Goal: Task Accomplishment & Management: Manage account settings

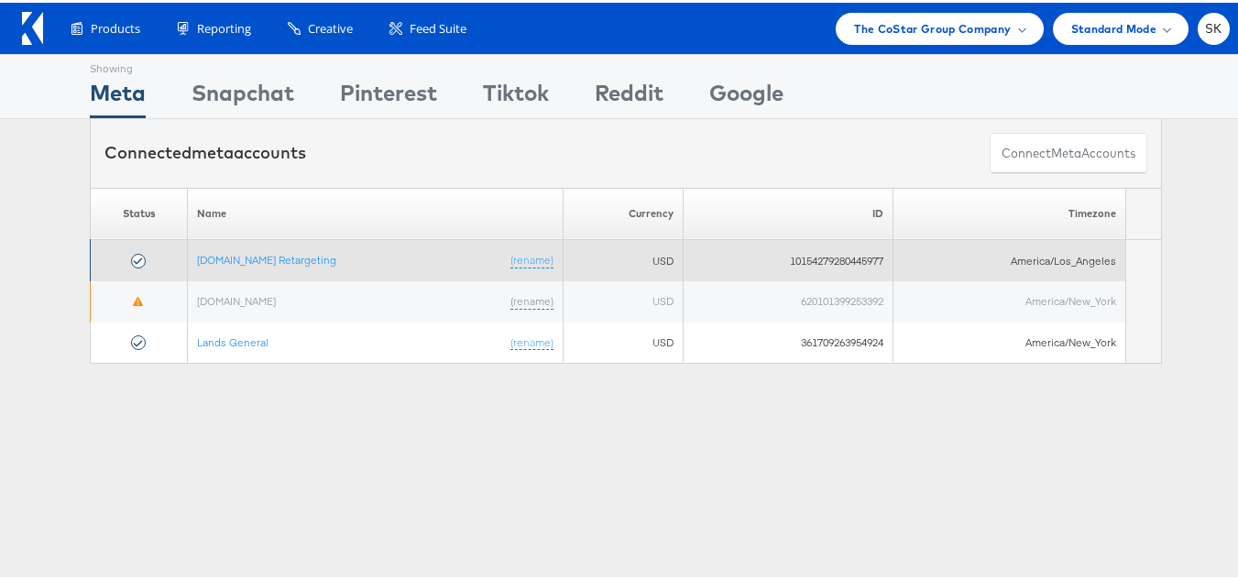
click at [273, 247] on td "Apartments.com Retargeting (rename)" at bounding box center [376, 257] width 376 height 41
click at [273, 255] on link "[DOMAIN_NAME] Retargeting" at bounding box center [266, 257] width 139 height 14
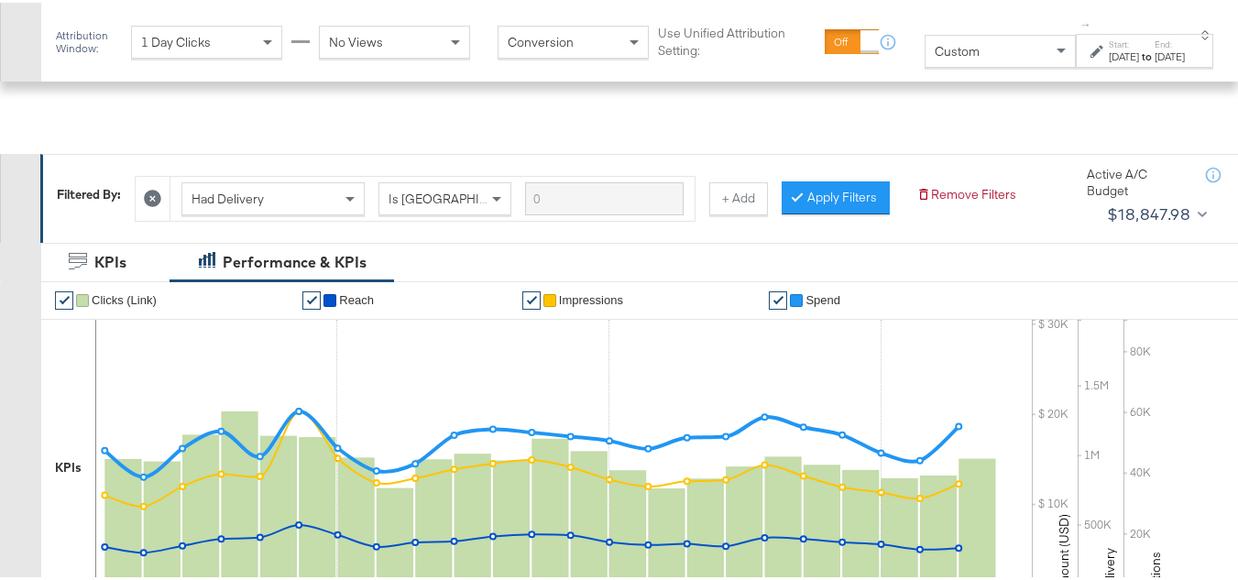
scroll to position [275, 0]
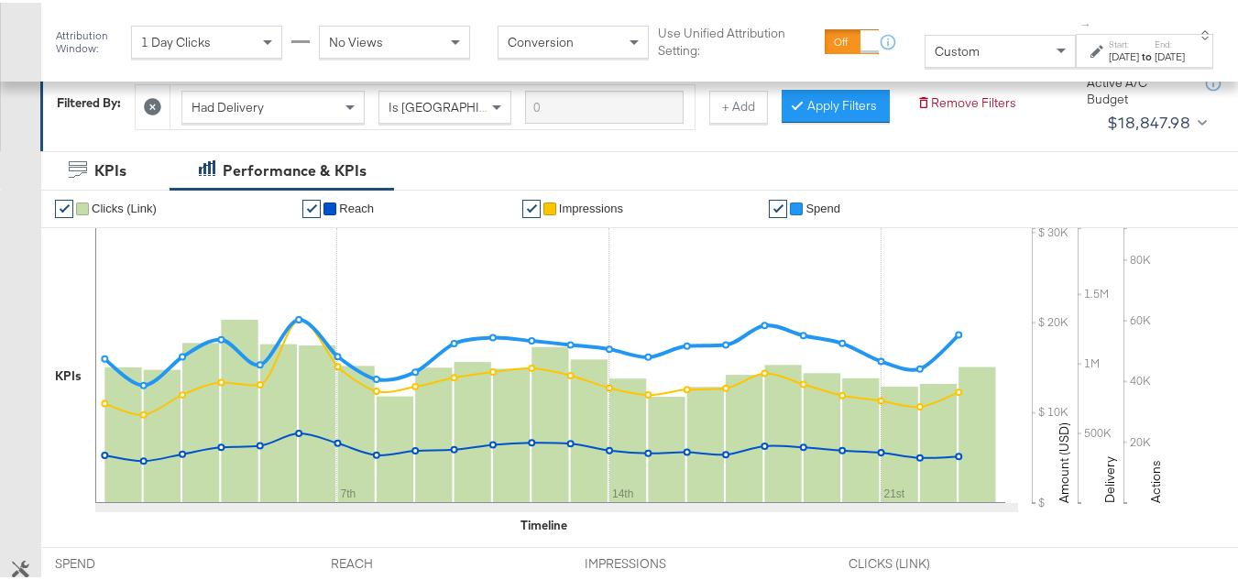
click at [935, 55] on span "Custom" at bounding box center [957, 48] width 45 height 16
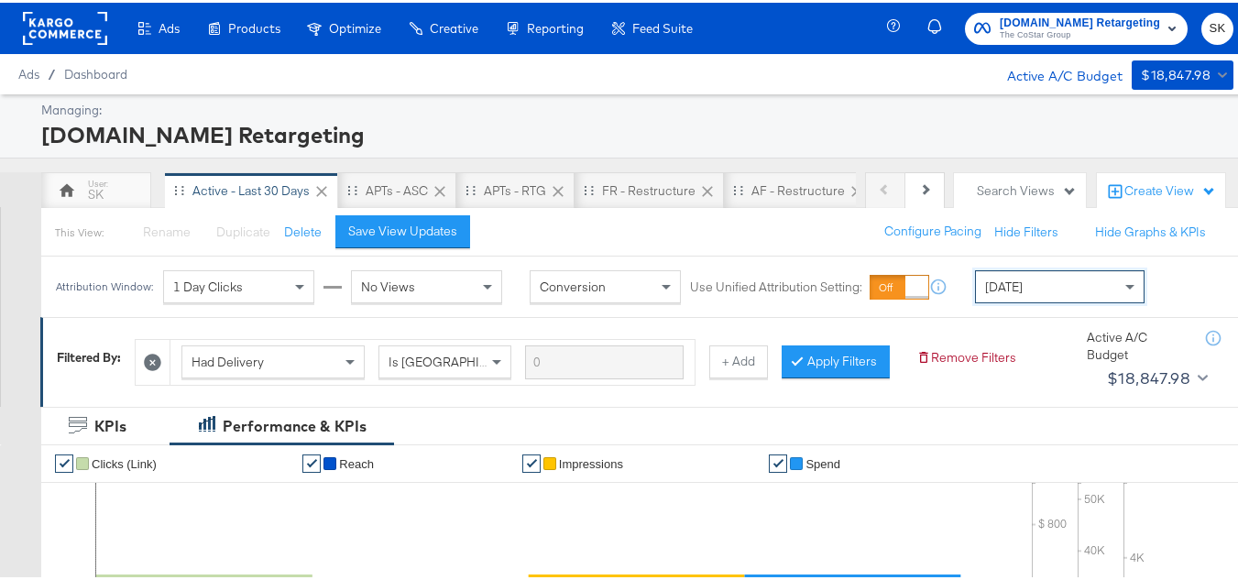
scroll to position [183, 0]
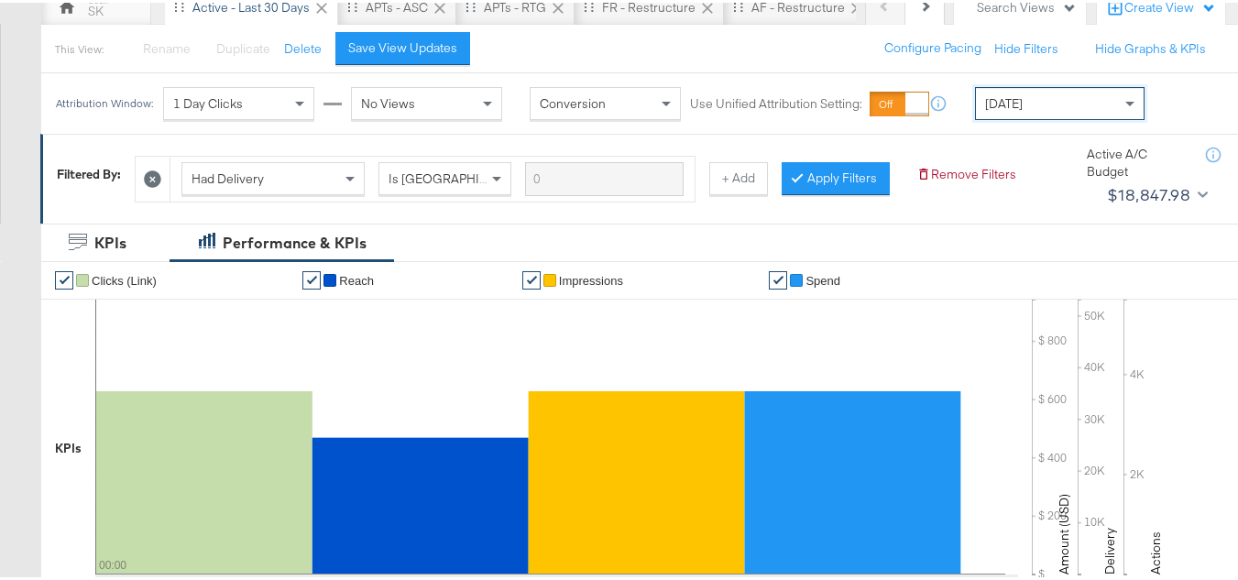
click at [1021, 97] on div "Today" at bounding box center [1060, 100] width 168 height 31
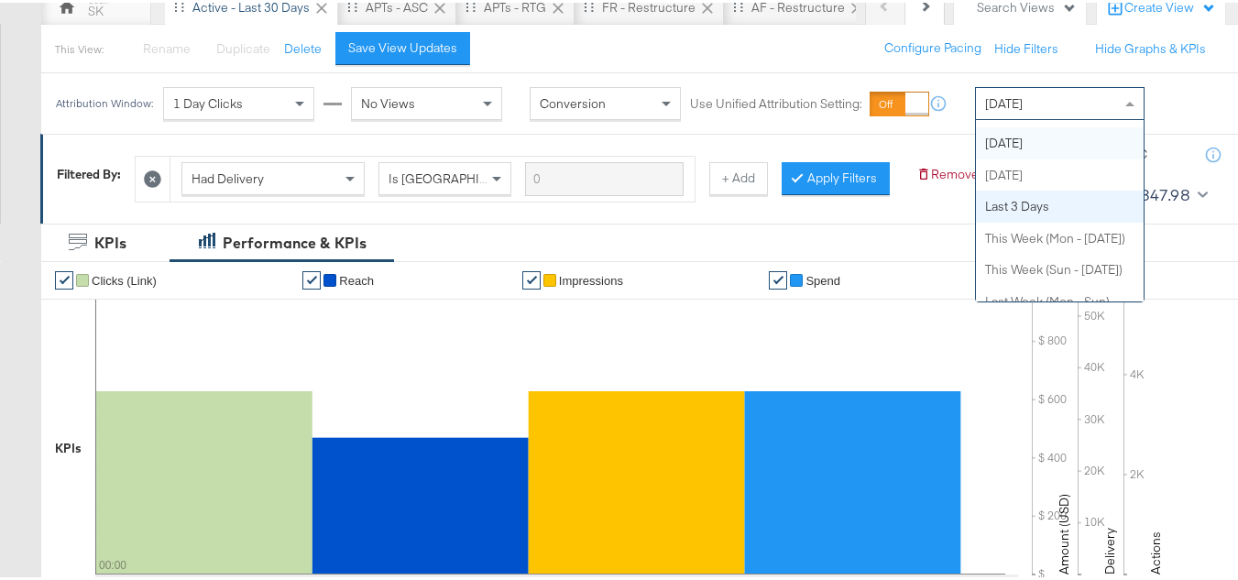
scroll to position [0, 0]
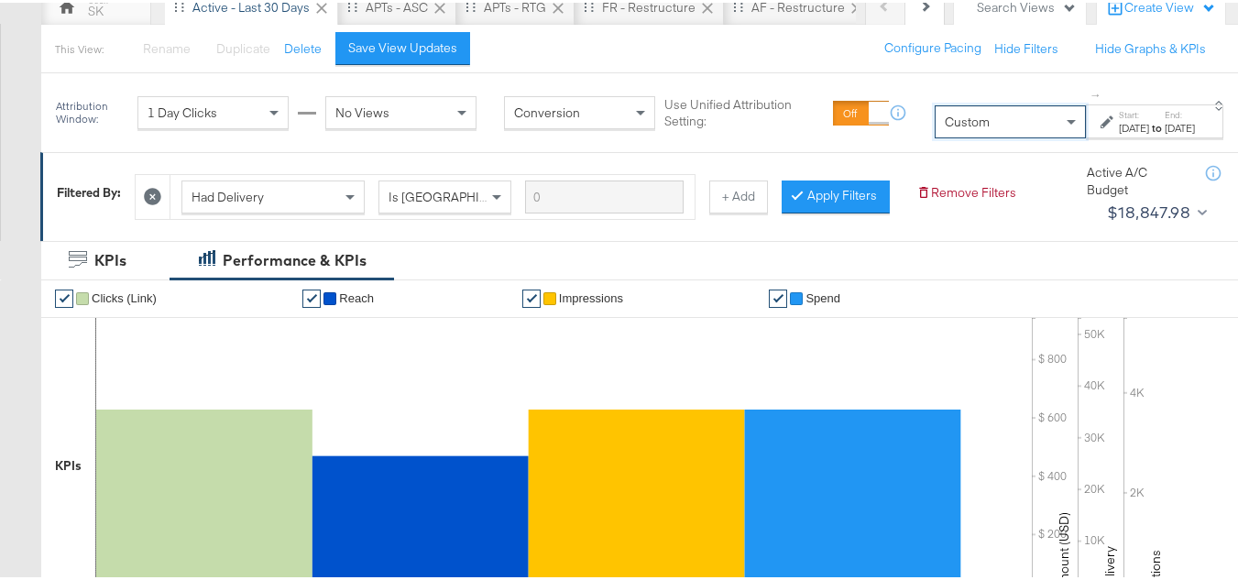
click at [1149, 132] on div "to" at bounding box center [1157, 125] width 16 height 15
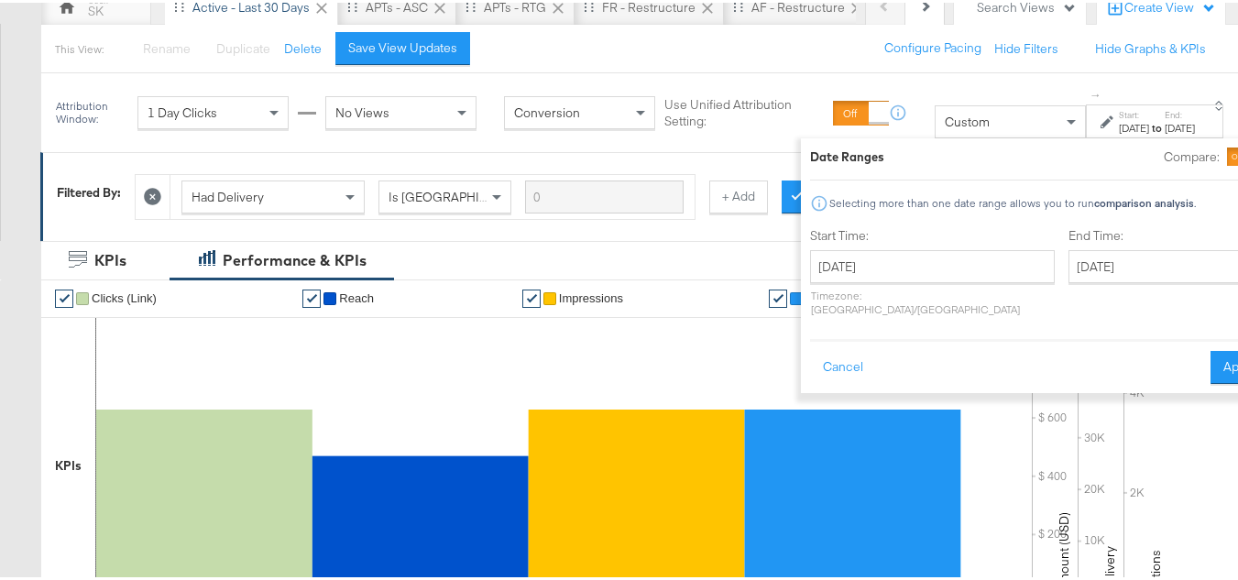
click at [839, 290] on p "Timezone: Asia/Calcutta" at bounding box center [932, 299] width 245 height 27
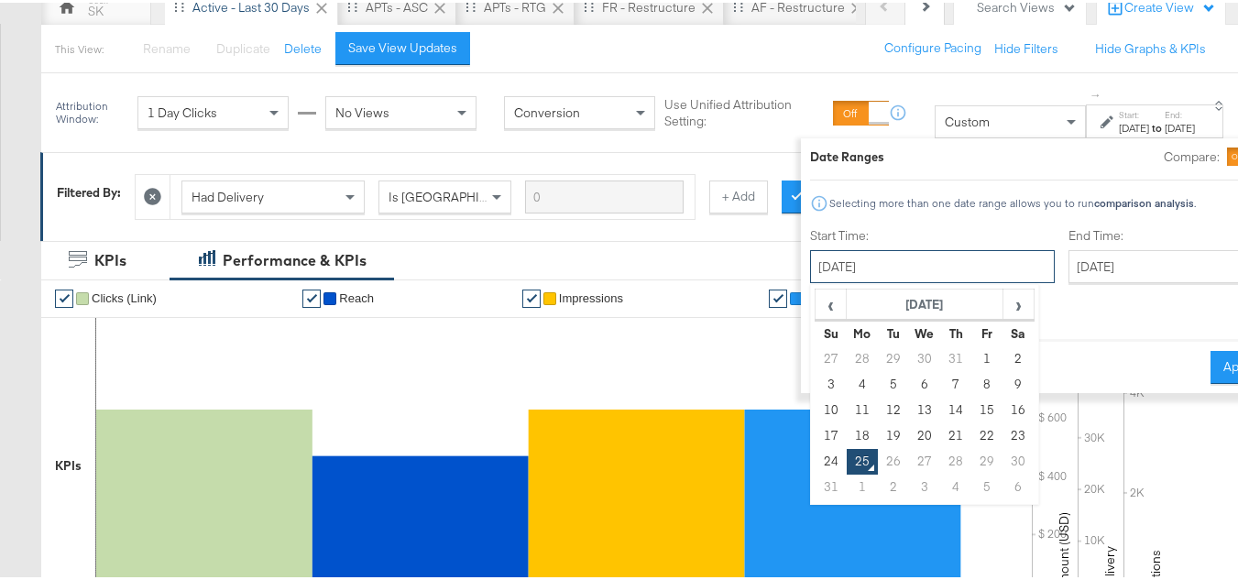
click at [860, 270] on input "August 25th 2025" at bounding box center [932, 263] width 245 height 33
click at [972, 352] on td "1" at bounding box center [987, 357] width 31 height 26
type input "August 1st 2025"
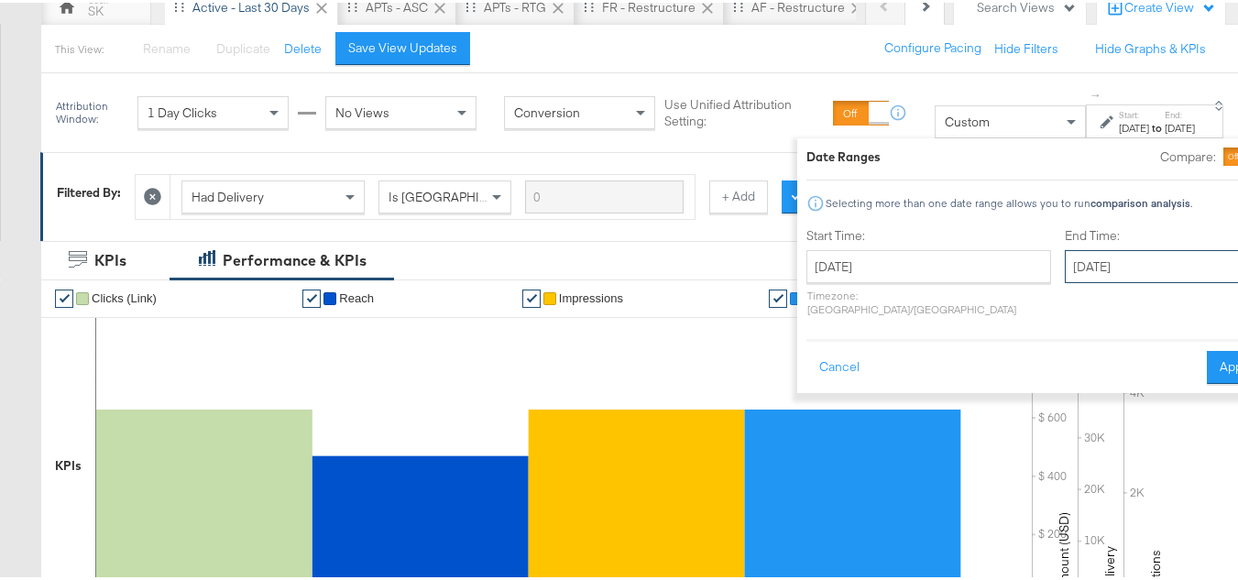
click at [1065, 257] on input "August 25th 2025" at bounding box center [1161, 263] width 192 height 33
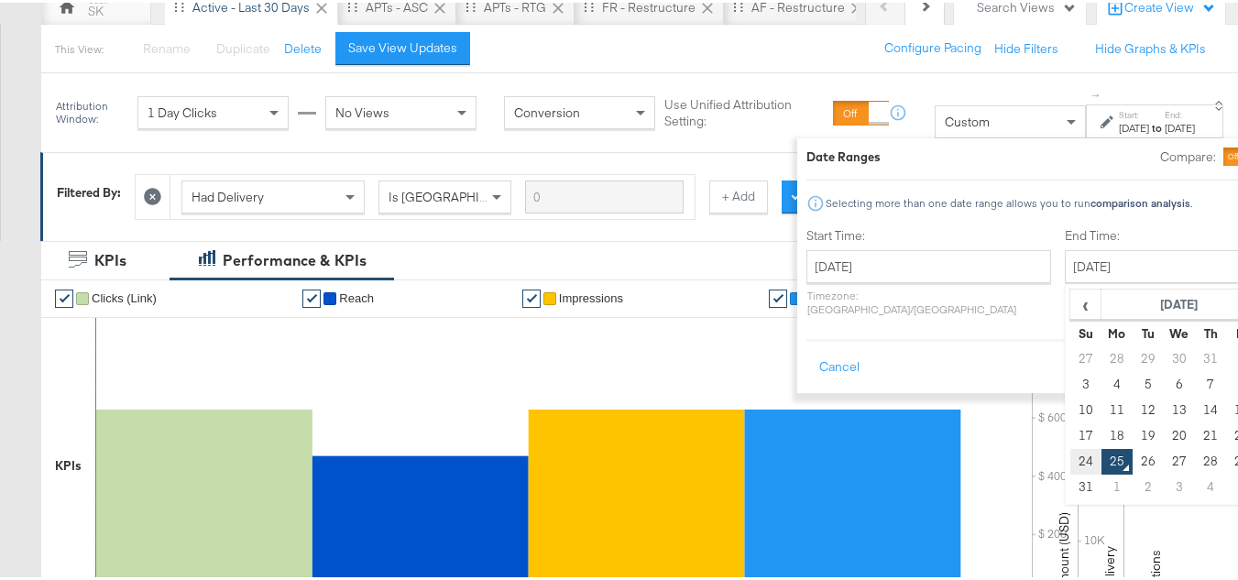
click at [1070, 454] on td "24" at bounding box center [1085, 459] width 31 height 26
type input "August 24th 2025"
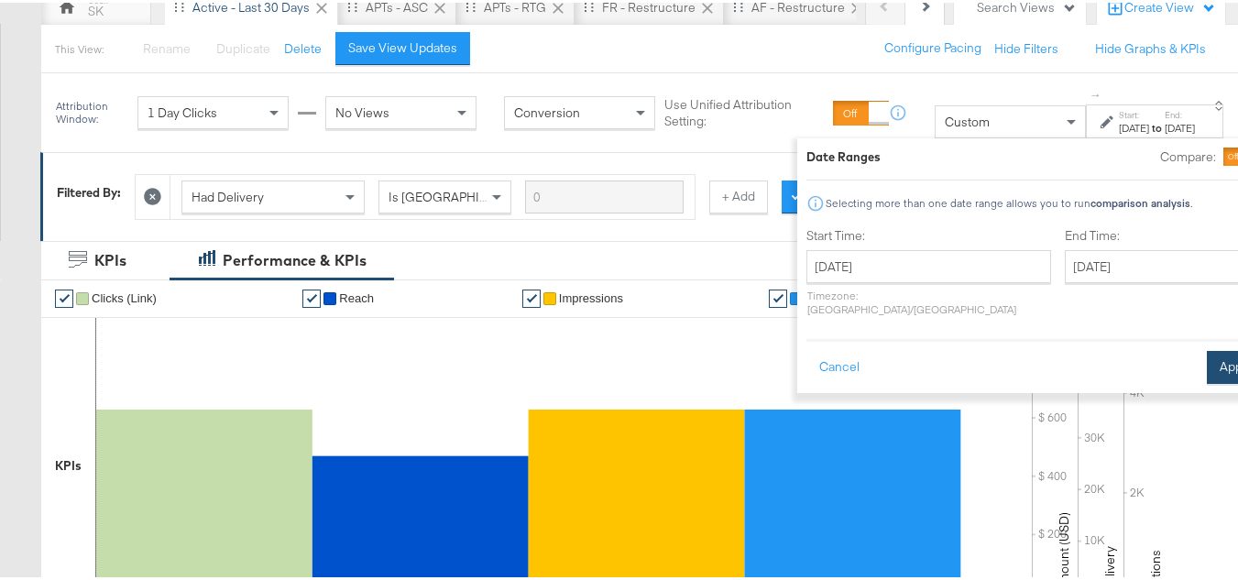
click at [1207, 348] on button "Apply" at bounding box center [1236, 364] width 58 height 33
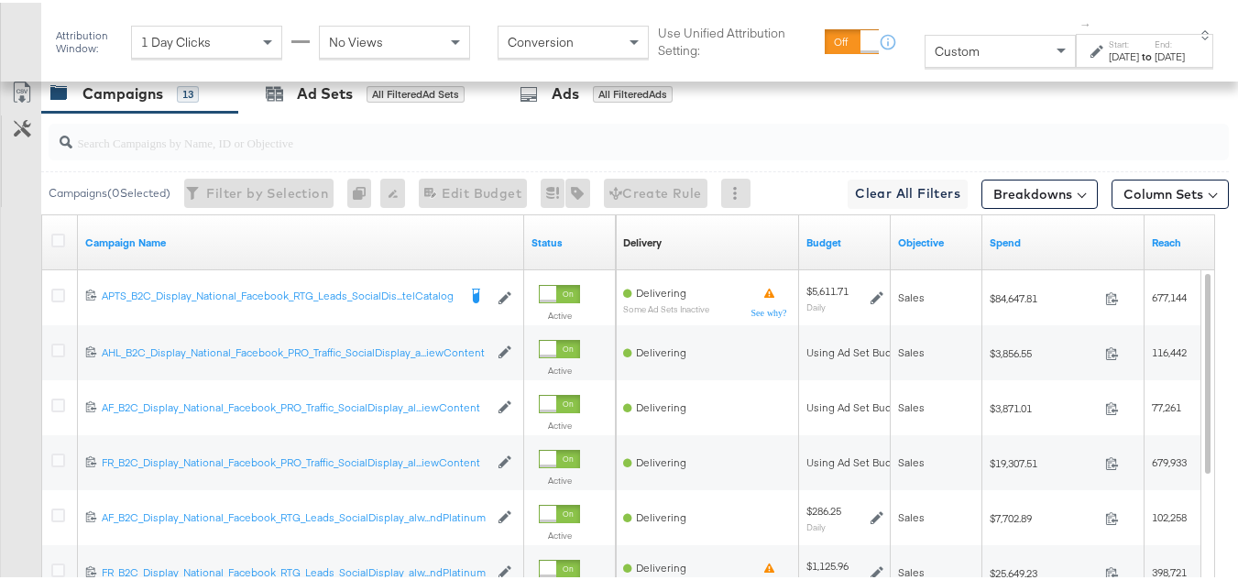
scroll to position [733, 0]
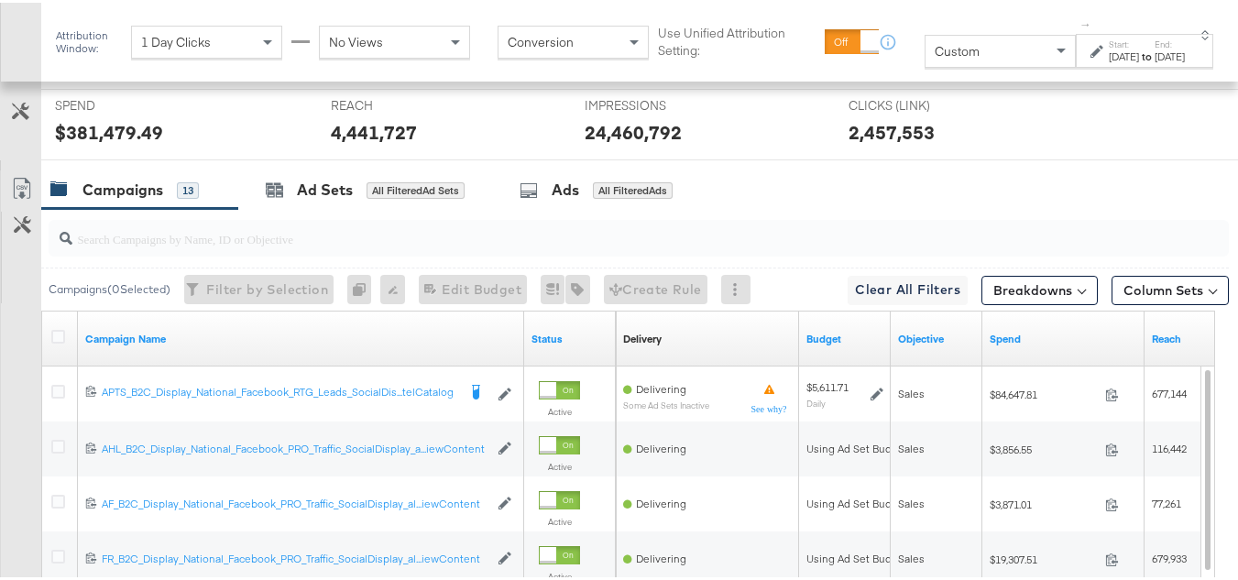
click at [202, 246] on input "search" at bounding box center [598, 229] width 1052 height 36
paste input "APTS_B2C_Display_National_Facebook_RTG_Leads_SocialDisplay_Retargeting_Diamond_…"
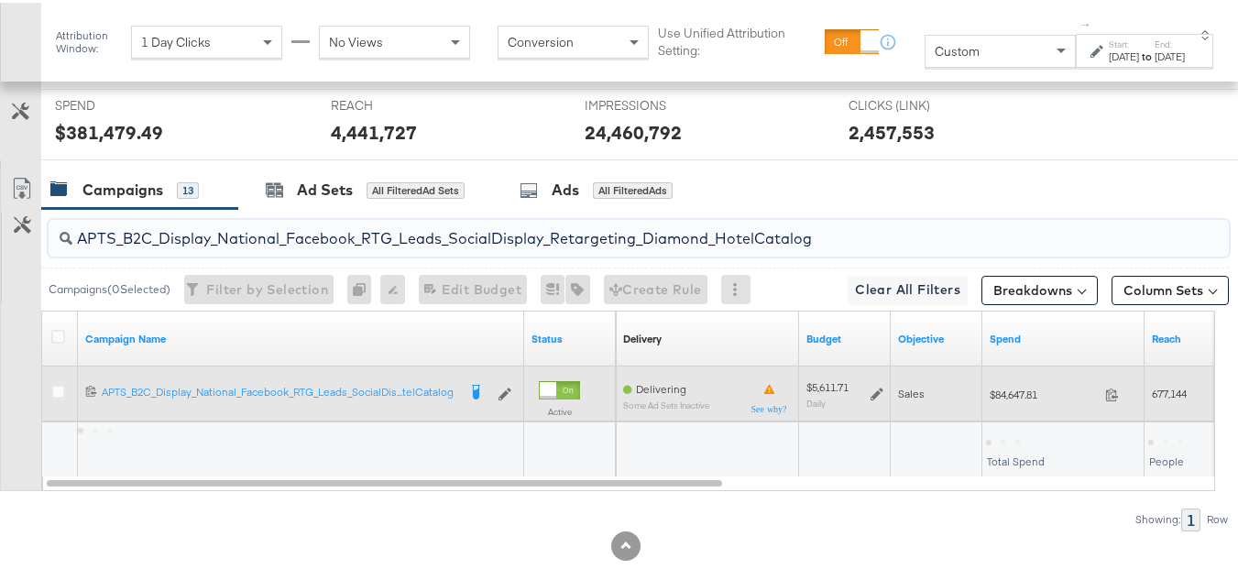
click at [1016, 406] on div "$84,647.81 84647.81" at bounding box center [1063, 392] width 162 height 28
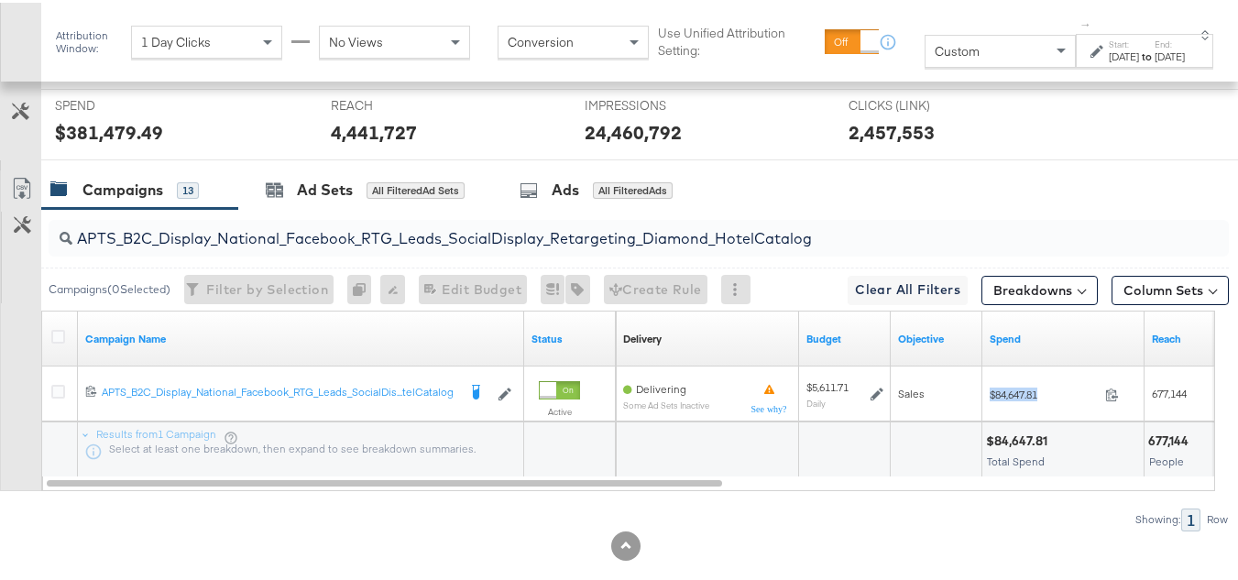
copy div "$84,647.81"
click at [327, 246] on input "APTS_B2C_Display_National_Facebook_RTG_Leads_SocialDisplay_Retargeting_Diamond_…" at bounding box center [598, 229] width 1052 height 36
paste input "alwayson_Retargeting_DARE24_DiamondPlatinum"
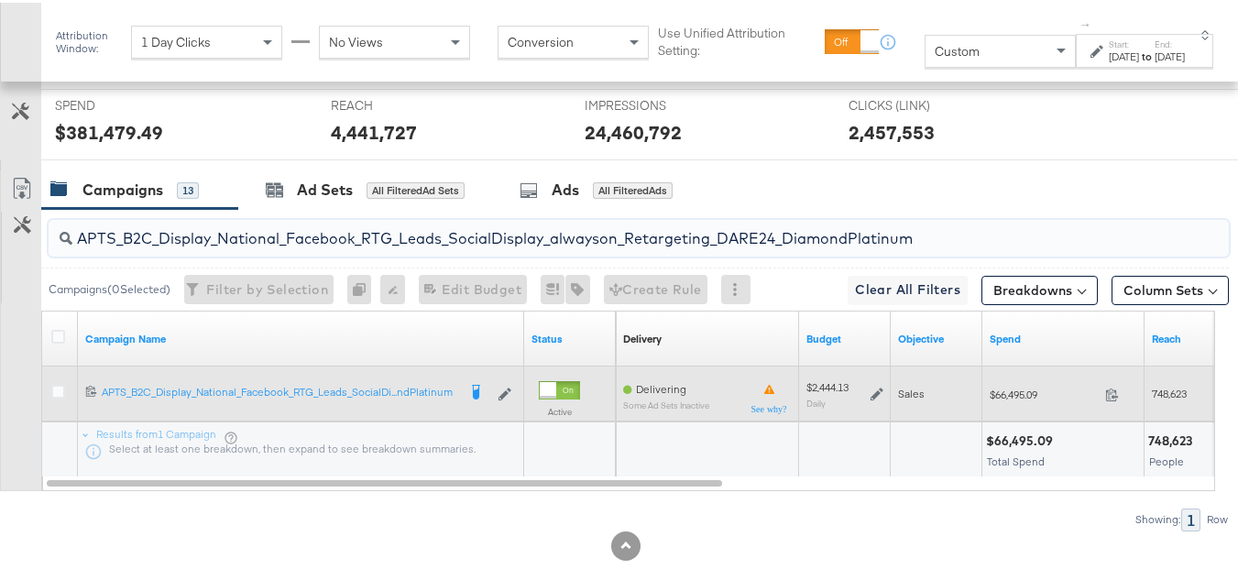
click at [1013, 400] on div "$66,495.09 66495.09" at bounding box center [1063, 391] width 162 height 55
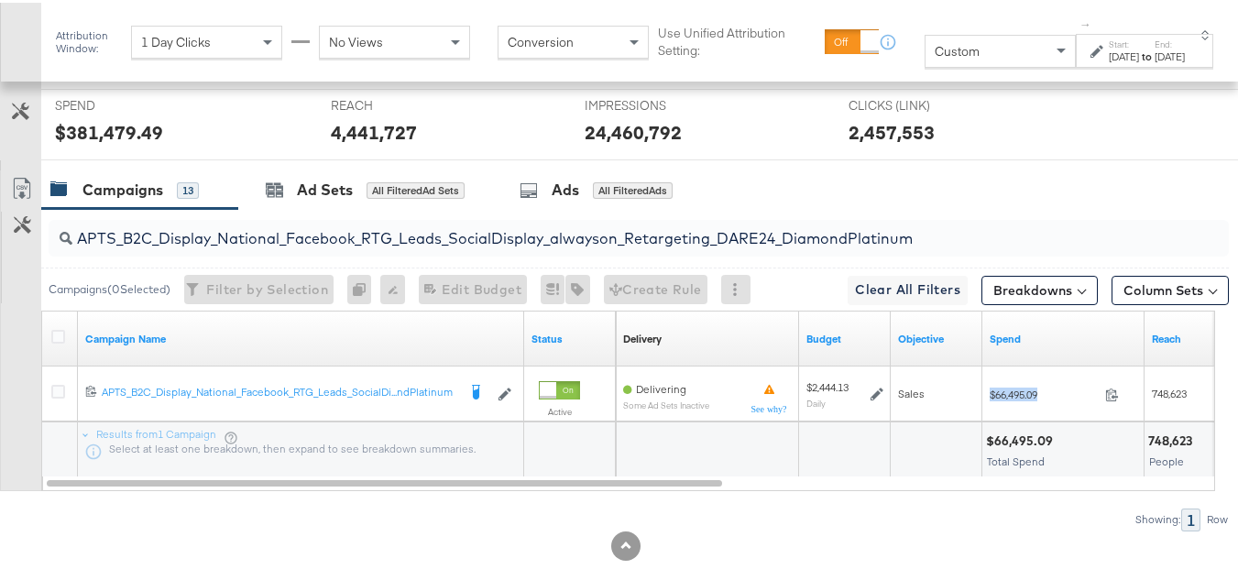
copy div "$66,495.09"
click at [308, 246] on input "APTS_B2C_Display_National_Facebook_RTG_Leads_SocialDisplay_alwayson_Retargeting…" at bounding box center [598, 229] width 1052 height 36
paste input "FR_B2C_Display_National_Facebook_RTG_Leads_SocialDisplay_alwayson_Retargeting_FR"
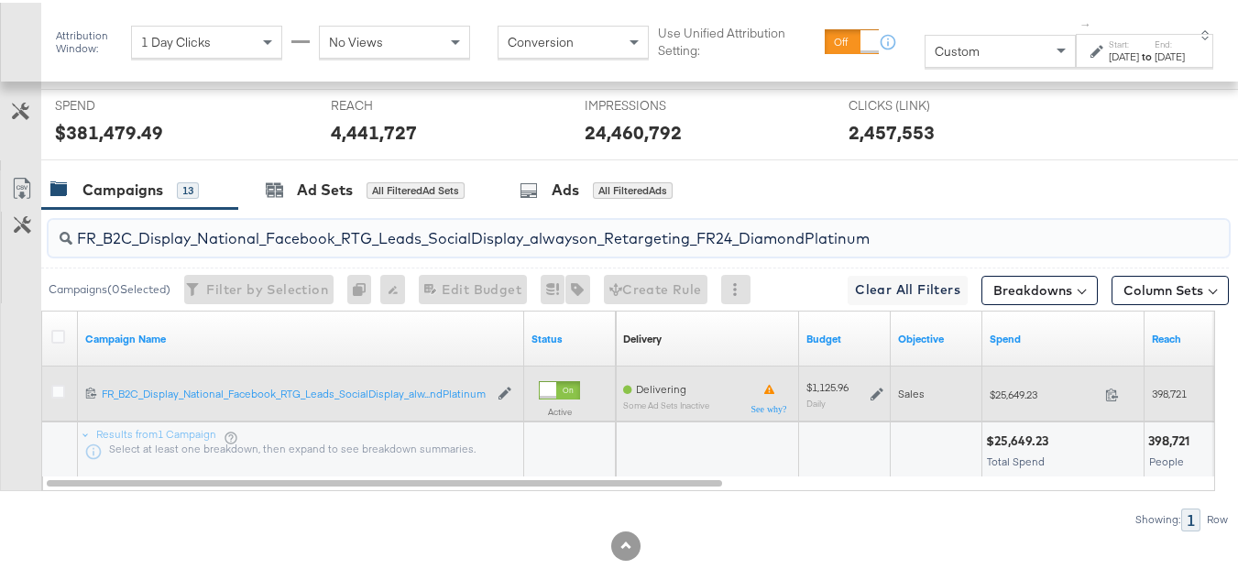
click at [1024, 399] on span "$25,649.23" at bounding box center [1044, 392] width 108 height 14
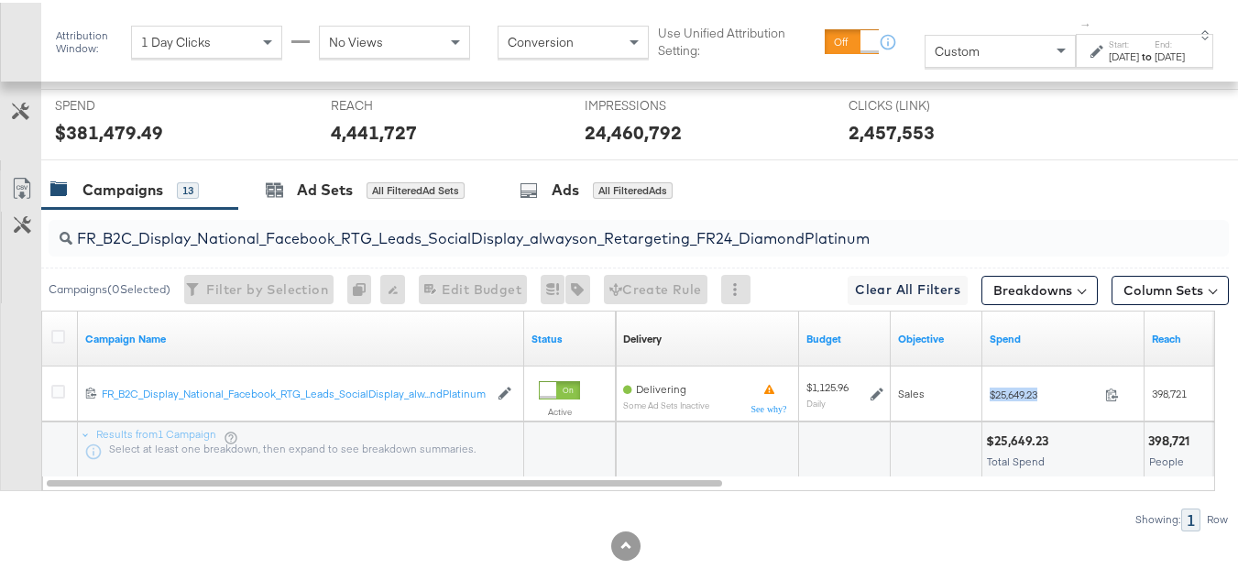
copy div "$25,649.23"
click at [257, 242] on input "FR_B2C_Display_National_Facebook_RTG_Leads_SocialDisplay_alwayson_Retargeting_F…" at bounding box center [598, 229] width 1052 height 36
paste input "AF_B2C_Display_National_Facebook_RTG_Leads_SocialDisplay_alwayson_Retargeting_AF"
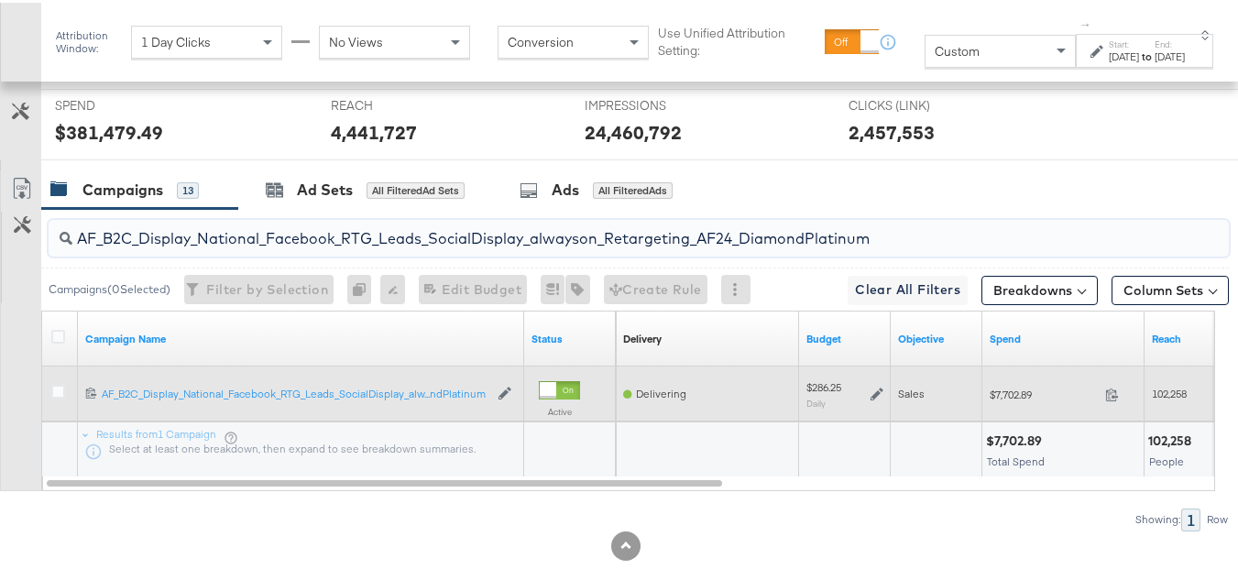
click at [1027, 399] on span "$7,702.89" at bounding box center [1044, 392] width 108 height 14
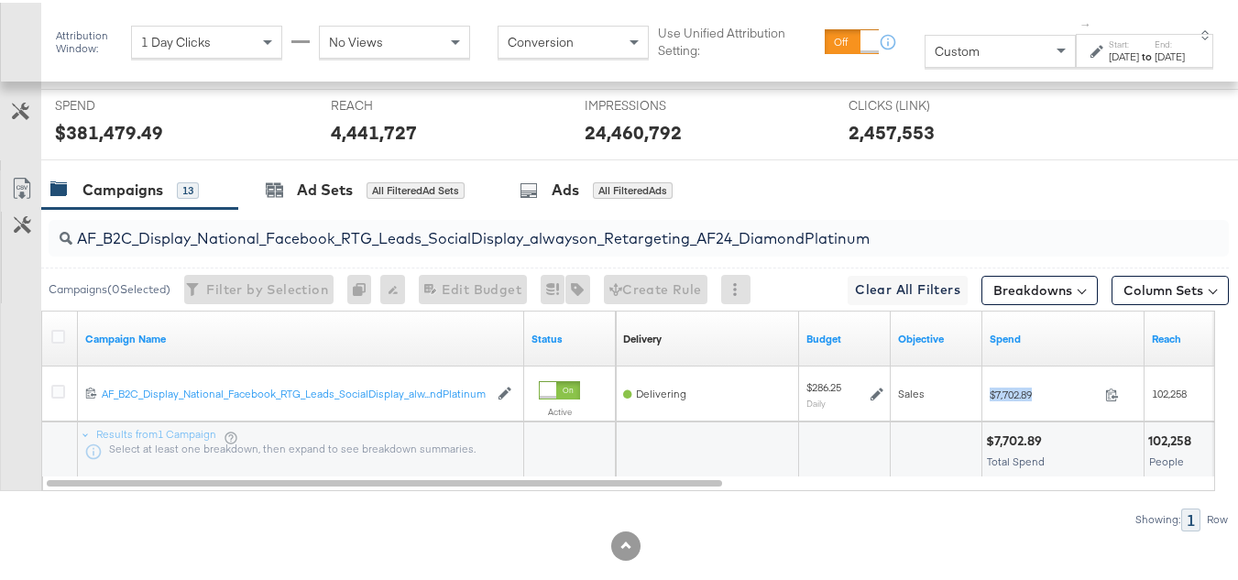
copy div "$7,702.89"
click at [370, 246] on input "AF_B2C_Display_National_Facebook_RTG_Leads_SocialDisplay_alwayson_Retargeting_A…" at bounding box center [598, 229] width 1052 height 36
paste input "HL_B2C_Display_National_Facebook_RTG_Leads_SocialDisplay_alwayson_Retargeting_A…"
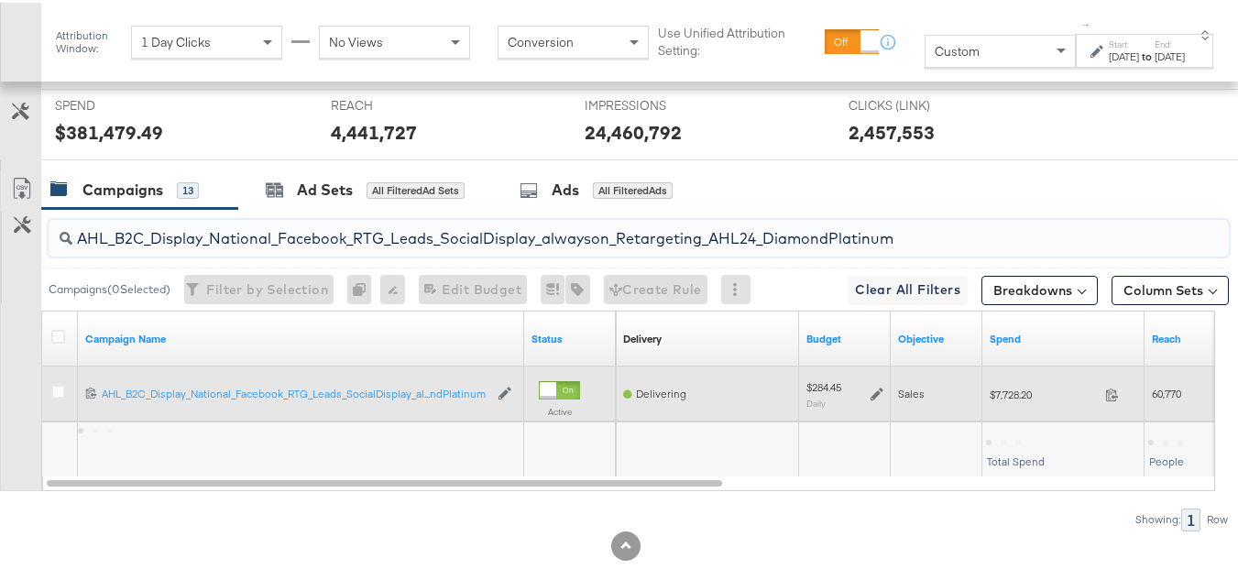
click at [1035, 399] on span "$7,728.20" at bounding box center [1044, 392] width 108 height 14
copy div "$7,728.20"
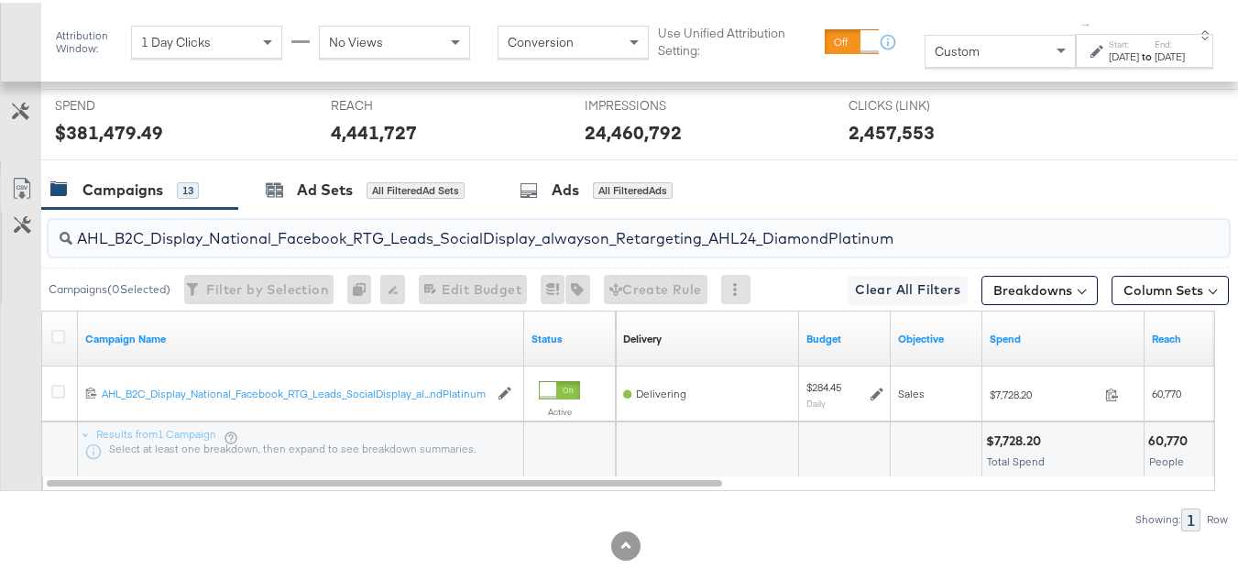
click at [295, 246] on input "AHL_B2C_Display_National_Facebook_RTG_Leads_SocialDisplay_alwayson_Retargeting_…" at bounding box center [598, 229] width 1052 height 36
paste input "PTS_B2C_Display_National_Facebook_PRO_Traffic_SocialDisplay_alwayson_ASC_DARE24…"
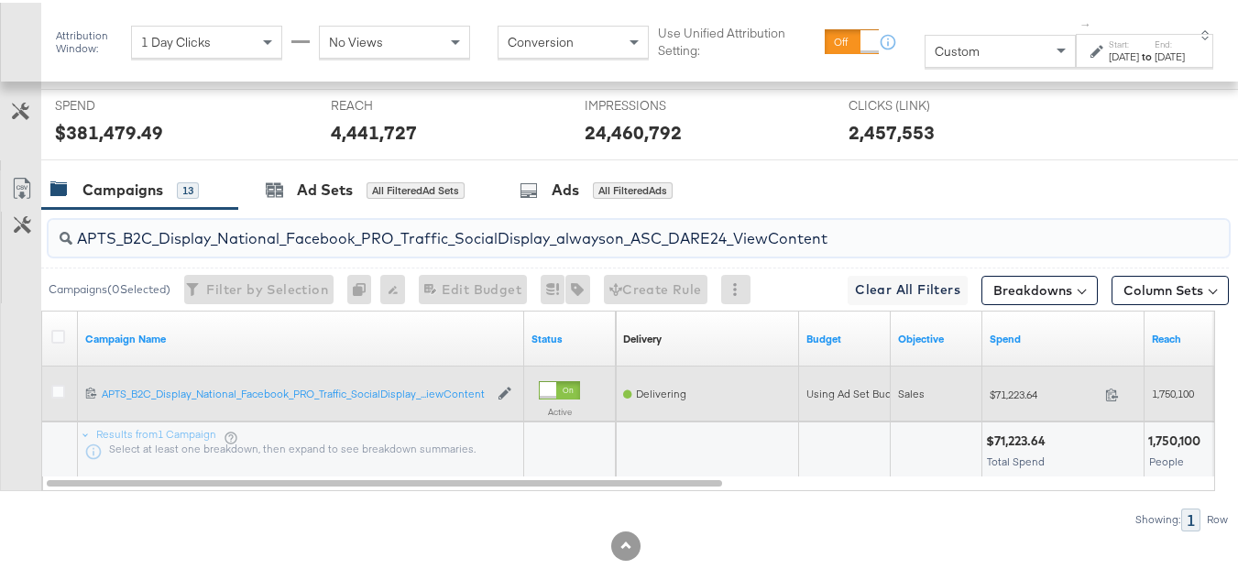
click at [1039, 406] on div "$71,223.64 71223.64" at bounding box center [1063, 392] width 162 height 28
copy div "$71,223.64"
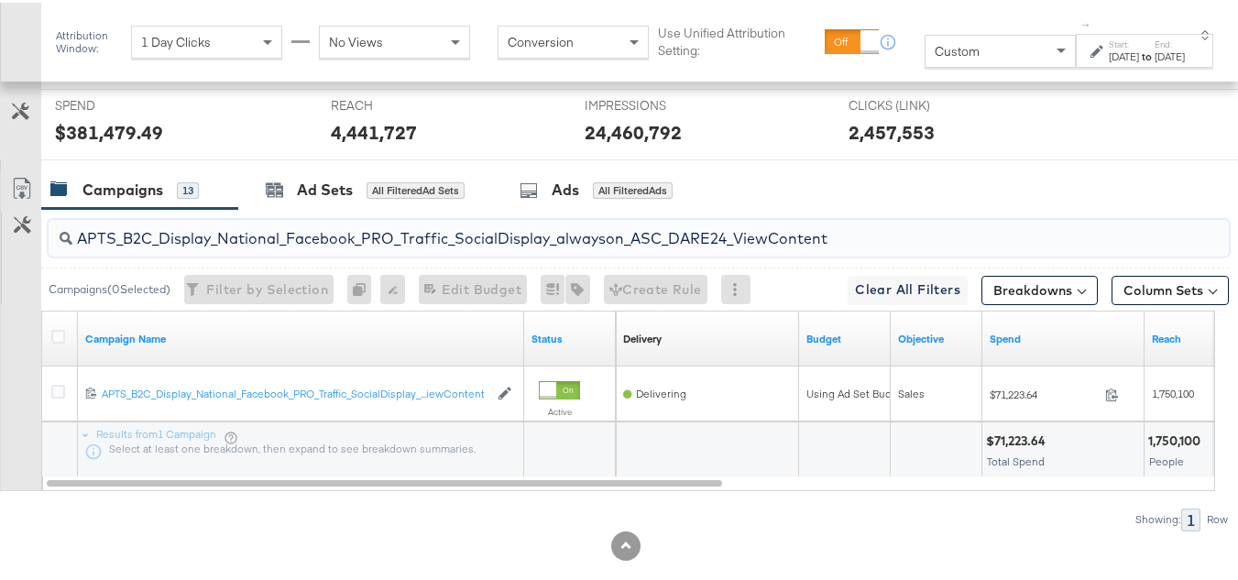
click at [320, 246] on input "APTS_B2C_Display_National_Facebook_PRO_Traffic_SocialDisplay_alwayson_ASC_DARE2…" at bounding box center [598, 229] width 1052 height 36
paste input "Leads_SocialDisplay_alwayson_ASC_DARE24_Purchase"
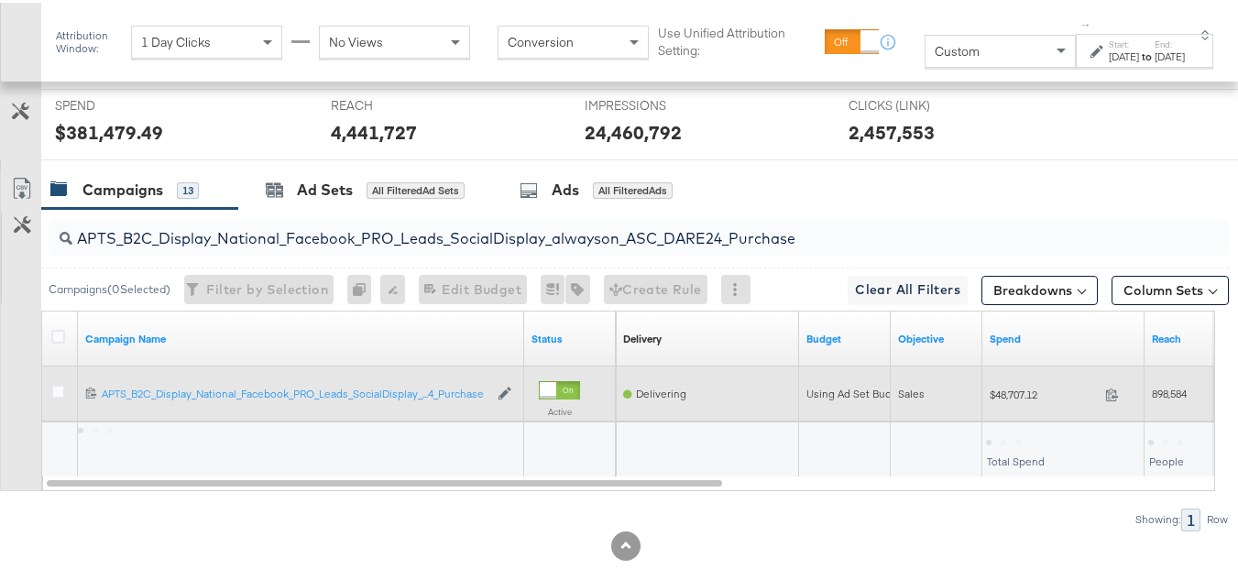
click at [1028, 399] on span "$48,707.12" at bounding box center [1044, 392] width 108 height 14
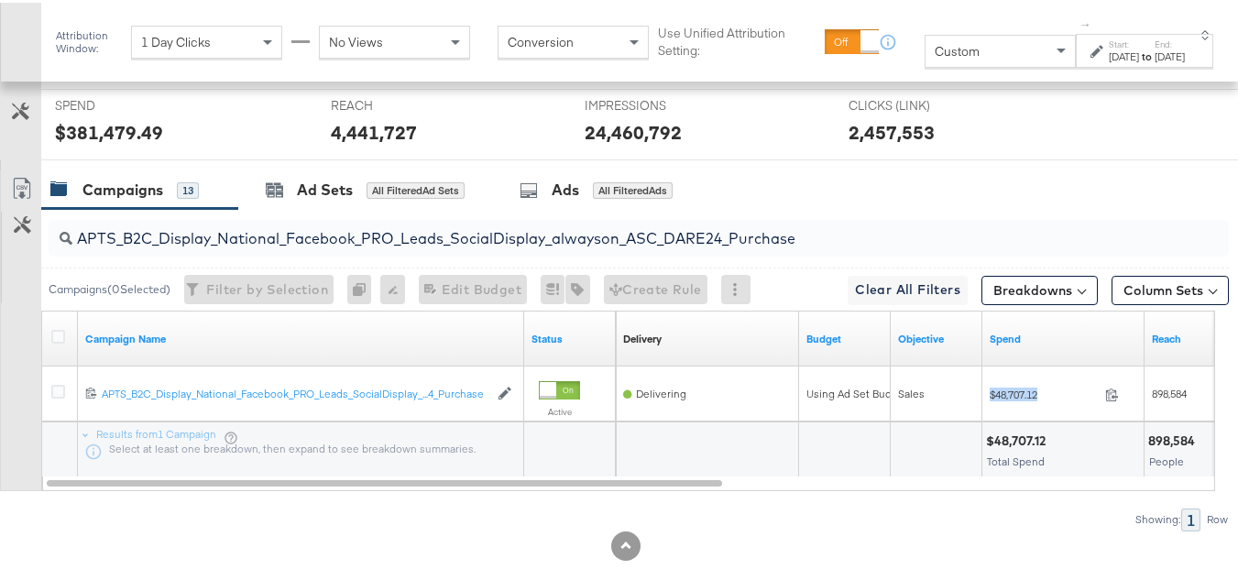
copy div "$48,707.12"
click at [296, 246] on input "APTS_B2C_Display_National_Facebook_PRO_Leads_SocialDisplay_alwayson_ASC_DARE24_…" at bounding box center [598, 229] width 1052 height 36
click at [314, 246] on input "APTS_B2C_Display_National_Facebook_PRO_Leads_SocialDisplay_alwayson_ASC_DARE24_…" at bounding box center [598, 229] width 1052 height 36
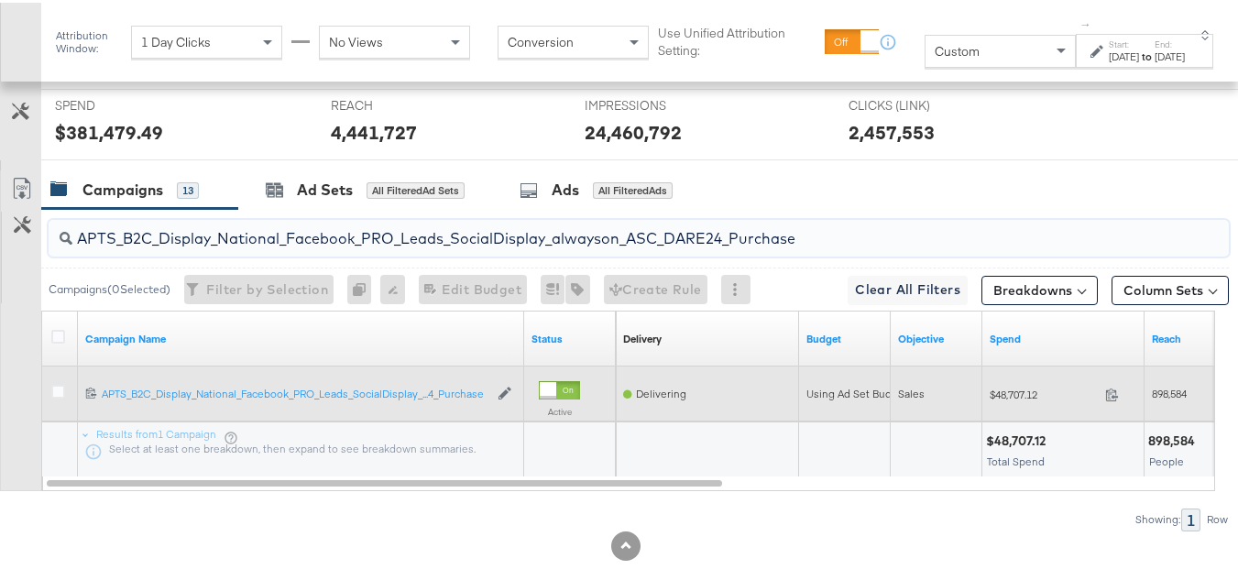
paste input "F_B2C_Display_National_Facebook_PRO_Traffic_SocialDisplay_alwayson_ASC_AF24_Vie…"
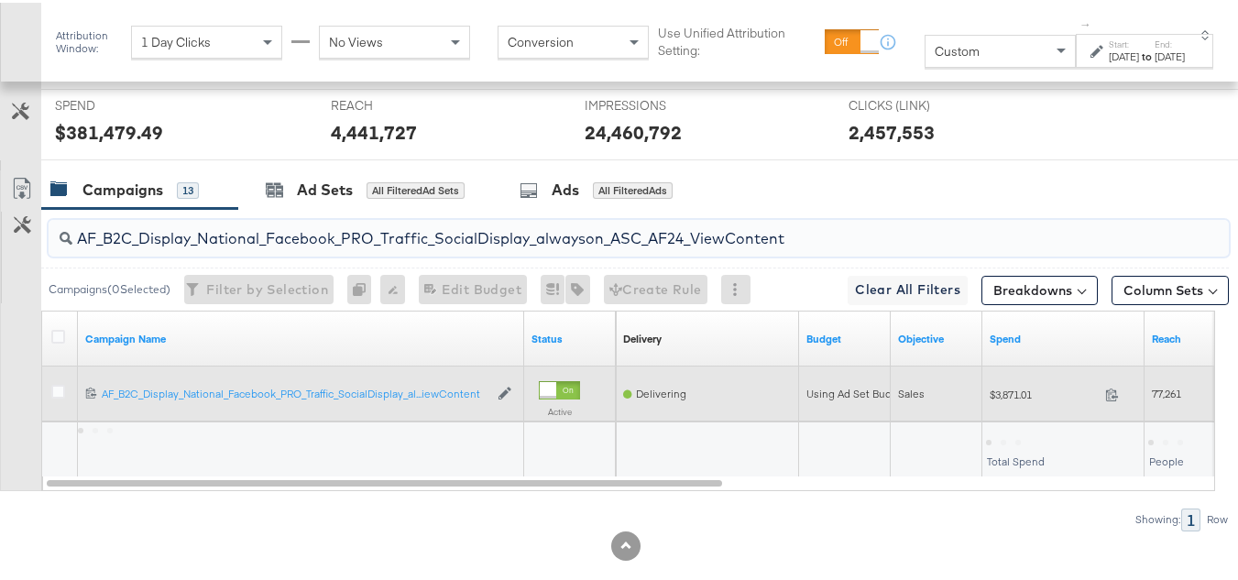
click at [1033, 406] on div "$3,871.01 3871.01" at bounding box center [1063, 392] width 162 height 28
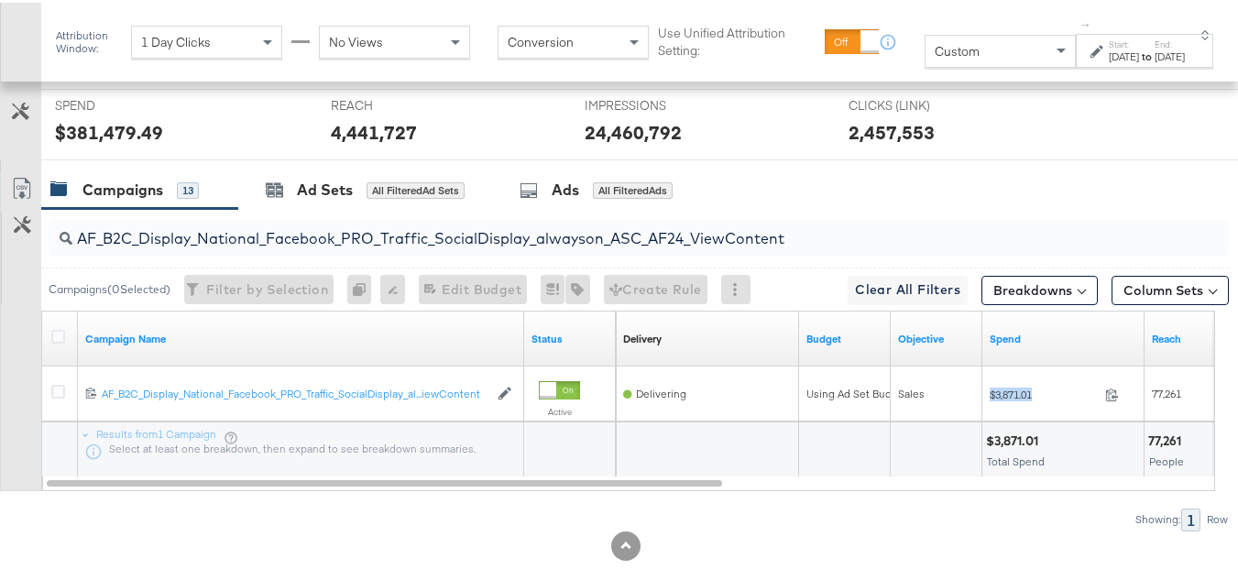
copy div "$3,871.01"
click at [242, 254] on div "AF_B2C_Display_National_Facebook_PRO_Traffic_SocialDisplay_alwayson_ASC_AF24_Vi…" at bounding box center [639, 235] width 1180 height 37
paste input "FR_B2C_Display_National_Facebook_PRO_Traffic_SocialDisplay_alwayson_ASC_FR"
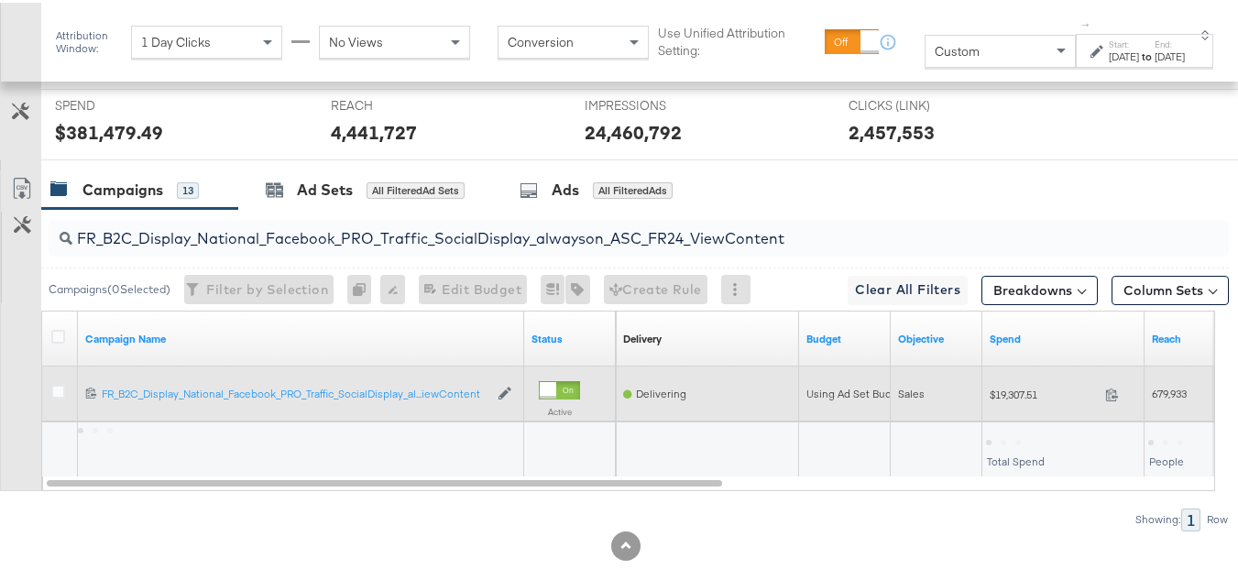
click at [1016, 399] on span "$19,307.51" at bounding box center [1044, 392] width 108 height 14
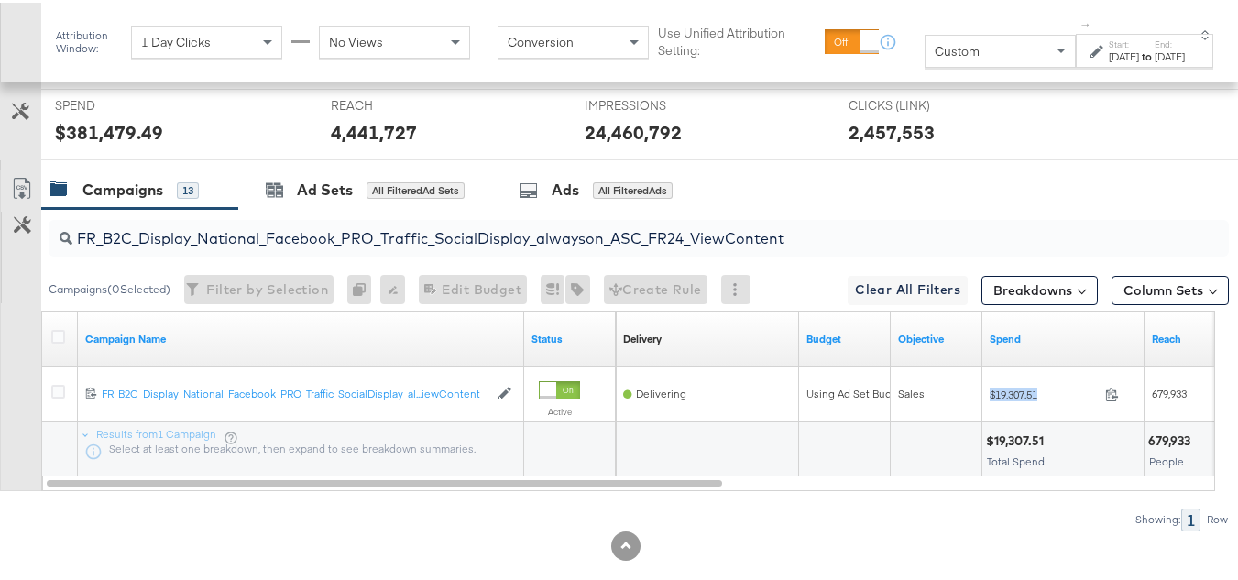
copy div "$19,307.51"
click at [303, 246] on input "FR_B2C_Display_National_Facebook_PRO_Traffic_SocialDisplay_alwayson_ASC_FR24_Vi…" at bounding box center [598, 229] width 1052 height 36
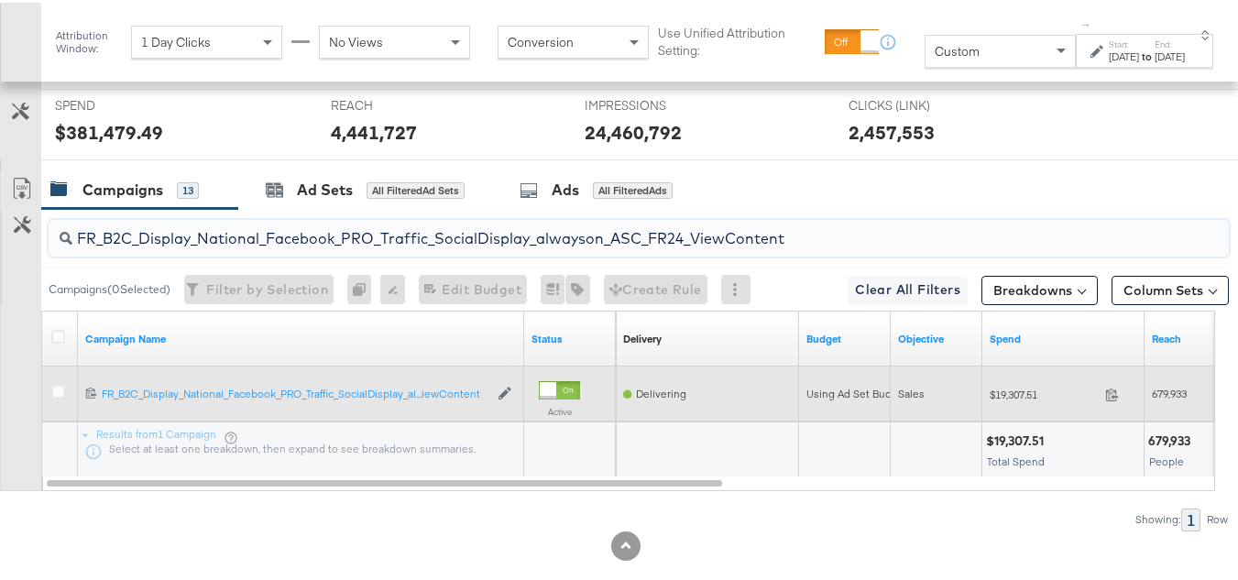
paste input "AHL_B2C_Display_National_Facebook_PRO_Traffic_SocialDisplay_alwayson_ASC_AHL"
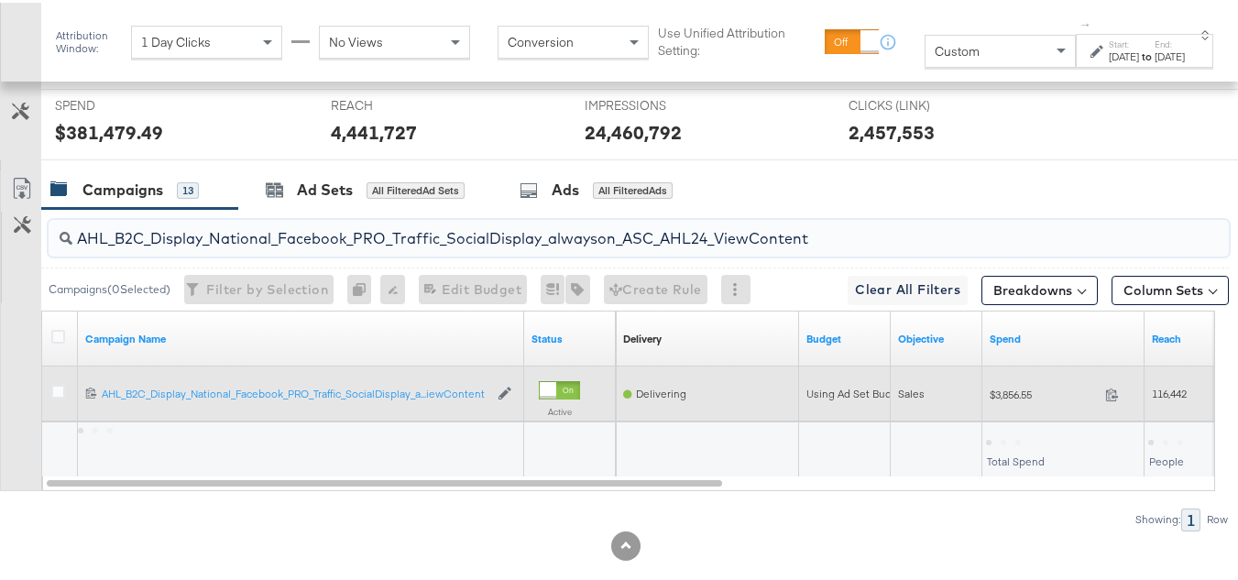
click at [1009, 399] on span "$3,856.55" at bounding box center [1044, 392] width 108 height 14
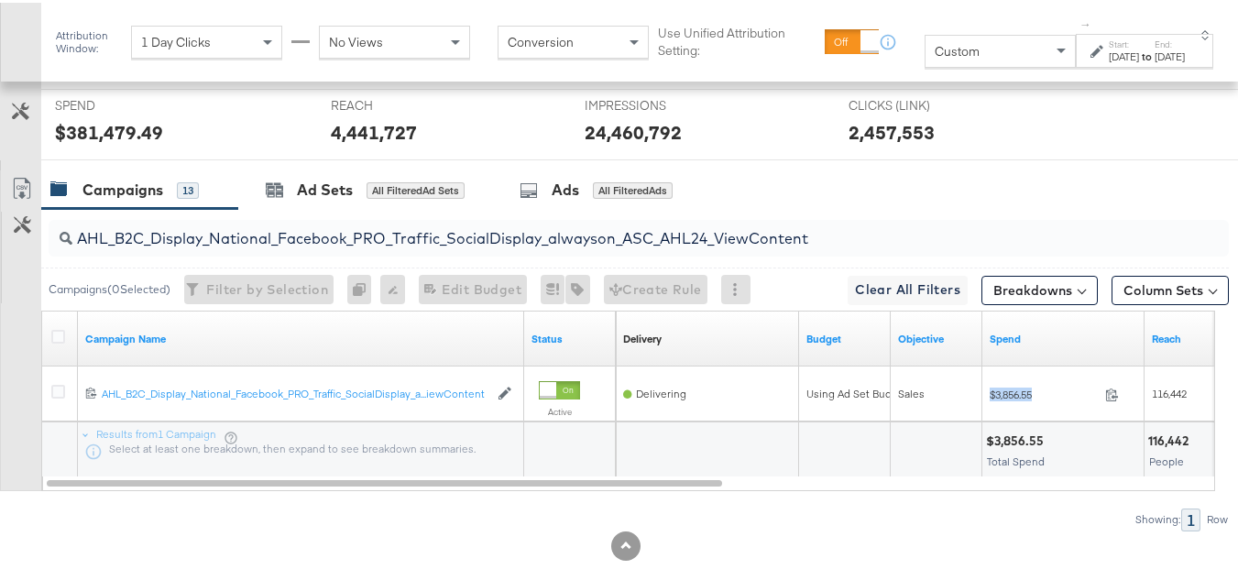
copy div "$3,856.55"
click at [316, 246] on input "AHL_B2C_Display_National_Facebook_PRO_Traffic_SocialDisplay_alwayson_ASC_AHL24_…" at bounding box center [598, 229] width 1052 height 36
paste input "PTS_B2C_Display_National_Facebook_RTG_Leads_SocialDisplay_Retargeting_Diamond_H…"
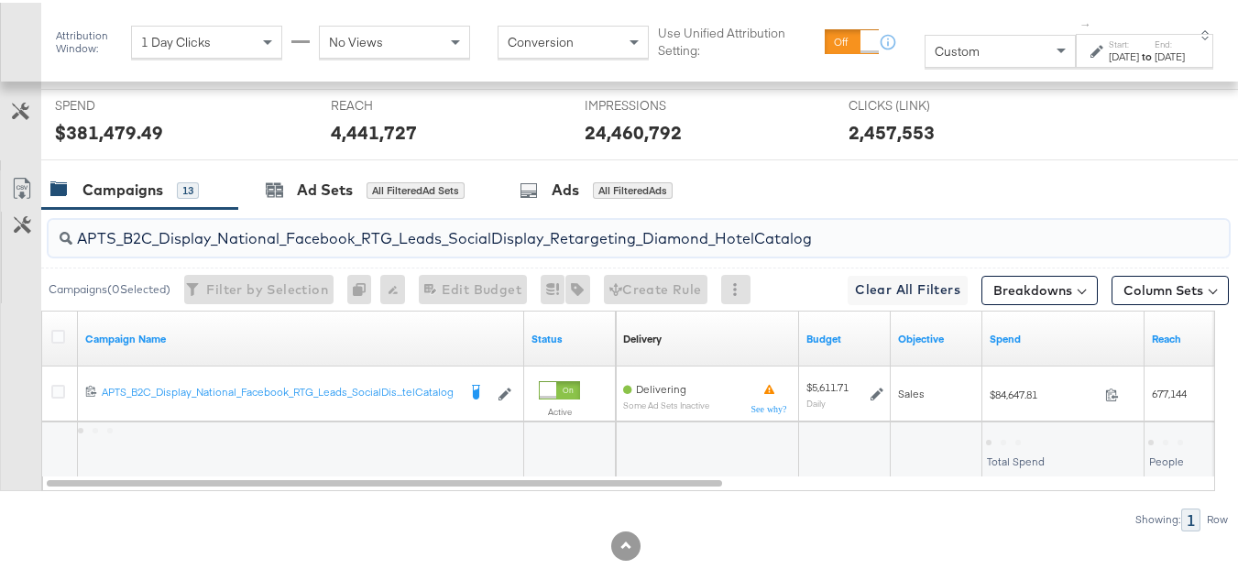
type input "APTS_B2C_Display_National_Facebook_RTG_Leads_SocialDisplay_Retargeting_Diamond_…"
click at [235, 246] on input "APTS_B2C_Display_National_Facebook_RTG_Leads_SocialDisplay_Retargeting_Diamond_…" at bounding box center [598, 229] width 1052 height 36
drag, startPoint x: 69, startPoint y: 359, endPoint x: 55, endPoint y: 359, distance: 13.7
click at [69, 345] on div at bounding box center [60, 336] width 19 height 18
click at [39, 359] on div "Customize KPIs Export as CSV" at bounding box center [20, 328] width 41 height 321
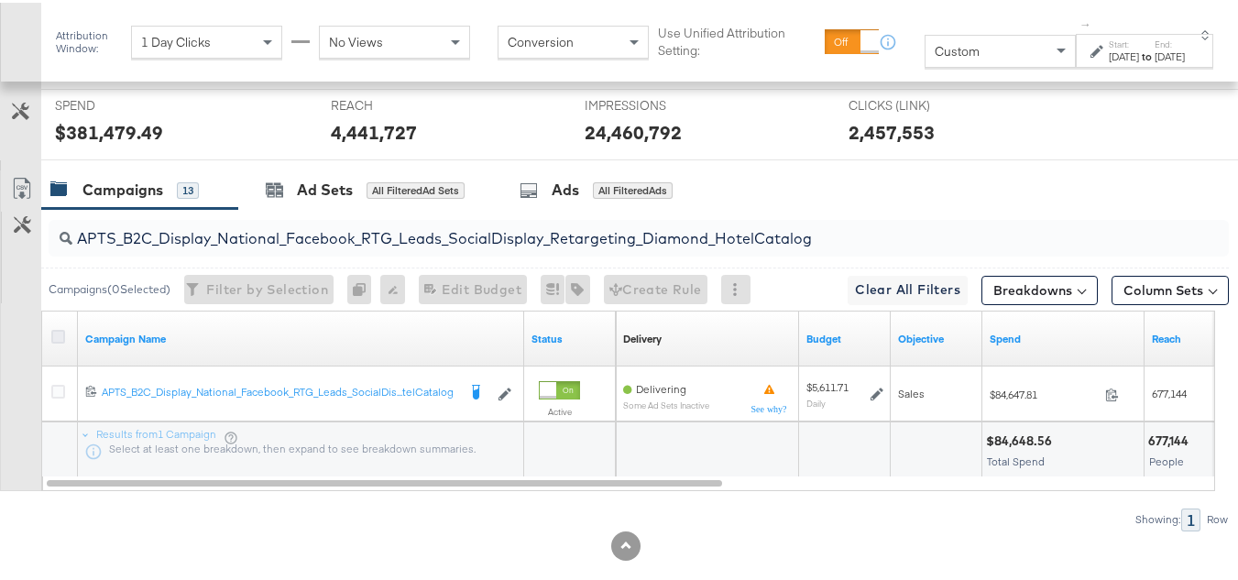
click at [62, 341] on icon at bounding box center [58, 334] width 14 height 14
click at [0, 0] on input "checkbox" at bounding box center [0, 0] width 0 height 0
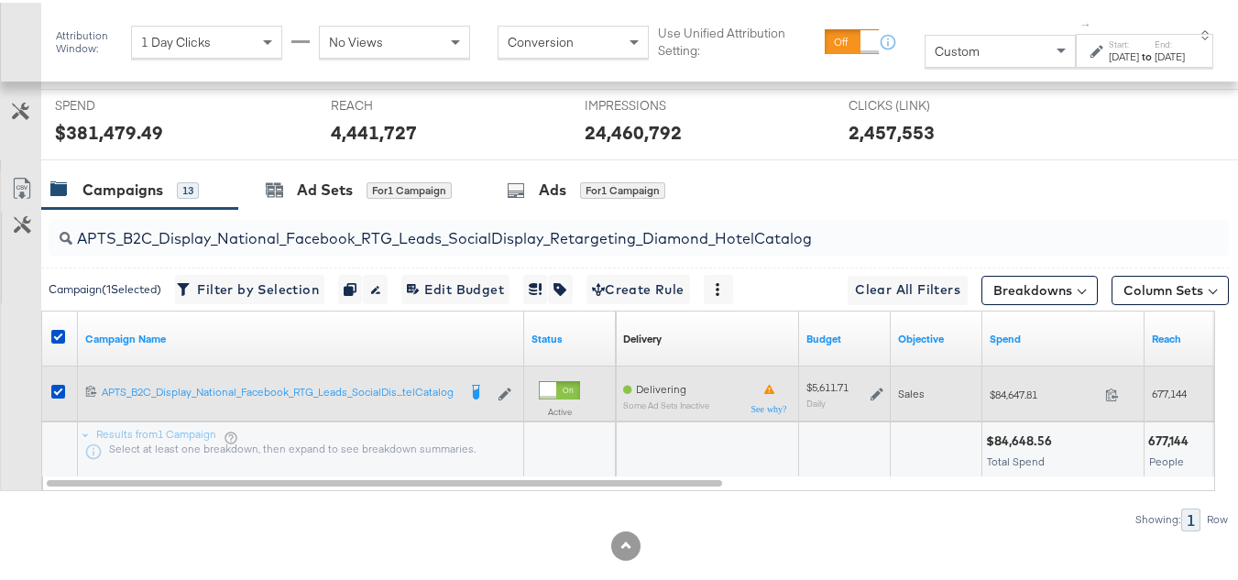
click at [875, 398] on icon at bounding box center [877, 391] width 13 height 13
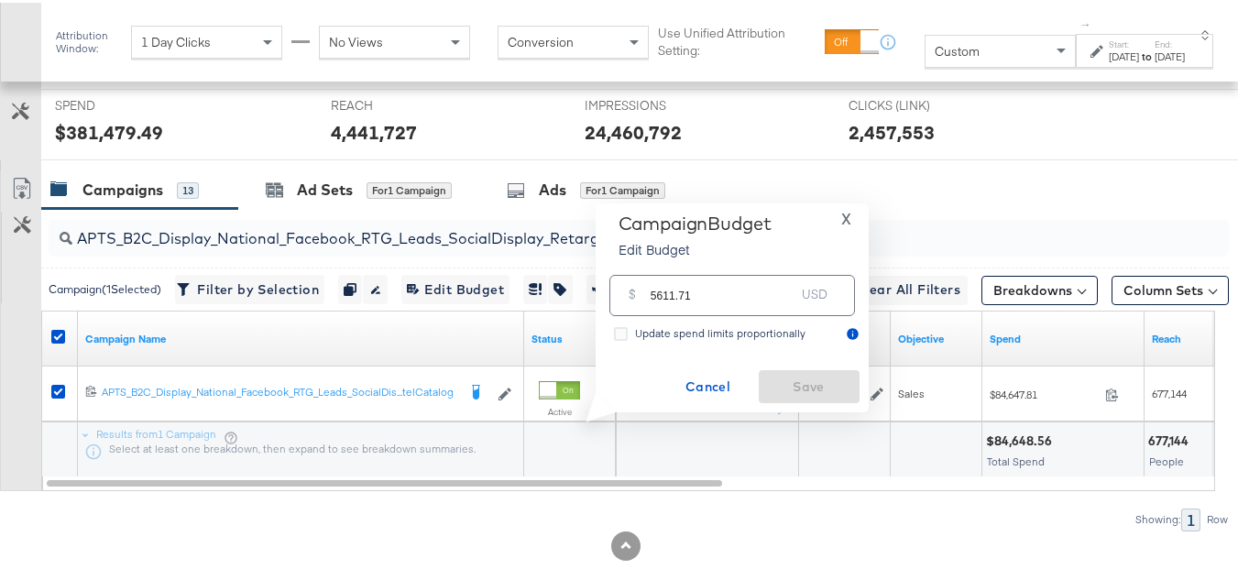
click at [716, 268] on input "5611.71" at bounding box center [723, 285] width 145 height 39
click at [712, 282] on input "5611.71" at bounding box center [723, 285] width 145 height 39
paste input "$5,484.49"
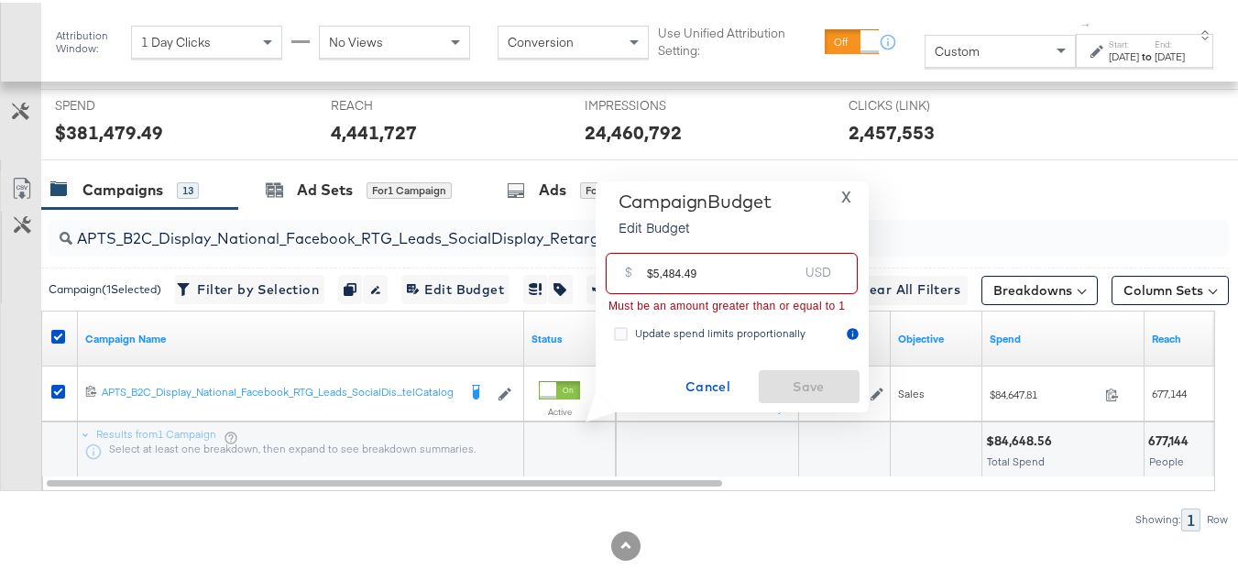
drag, startPoint x: 651, startPoint y: 269, endPoint x: 549, endPoint y: 269, distance: 101.7
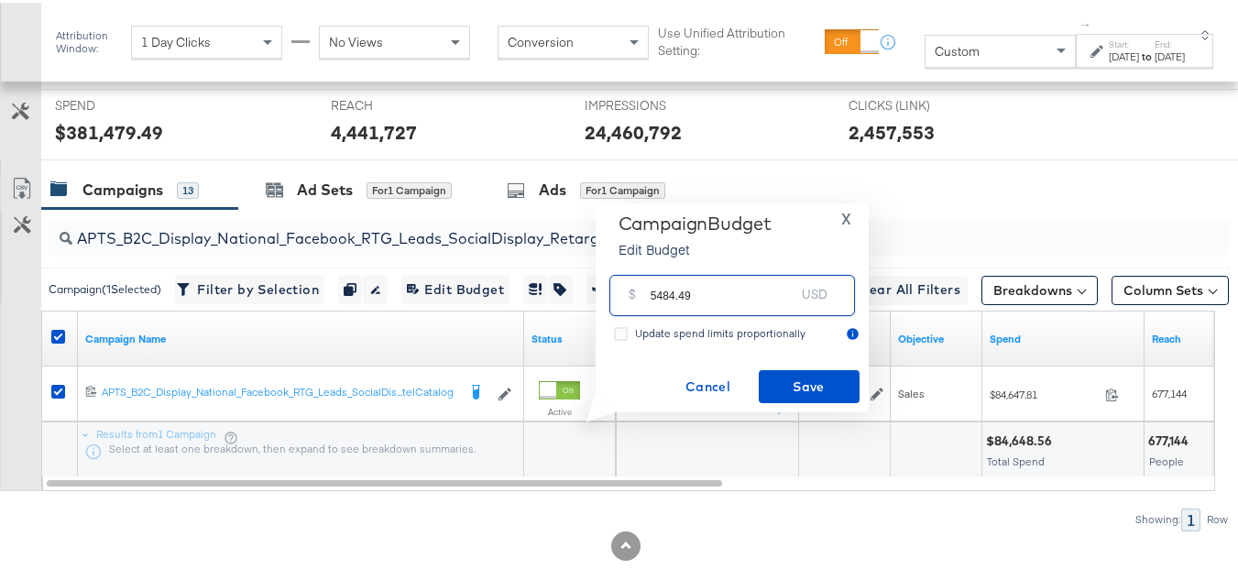
click at [763, 290] on input "5484.49" at bounding box center [723, 285] width 145 height 39
type input "5484.49"
click at [794, 364] on div "Campaign Budget Edit Budget X $ 5484.49 USD Update spend limits proportionally …" at bounding box center [732, 306] width 255 height 192
click at [794, 377] on span "Save" at bounding box center [809, 384] width 86 height 23
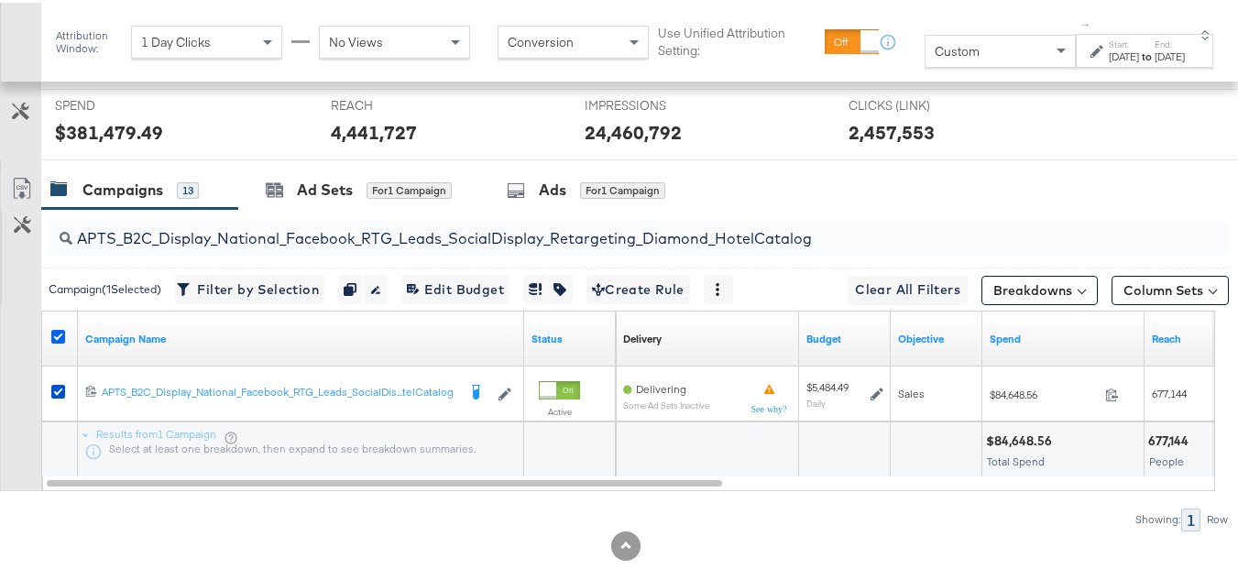
click at [55, 341] on icon at bounding box center [58, 334] width 14 height 14
click at [0, 0] on input "checkbox" at bounding box center [0, 0] width 0 height 0
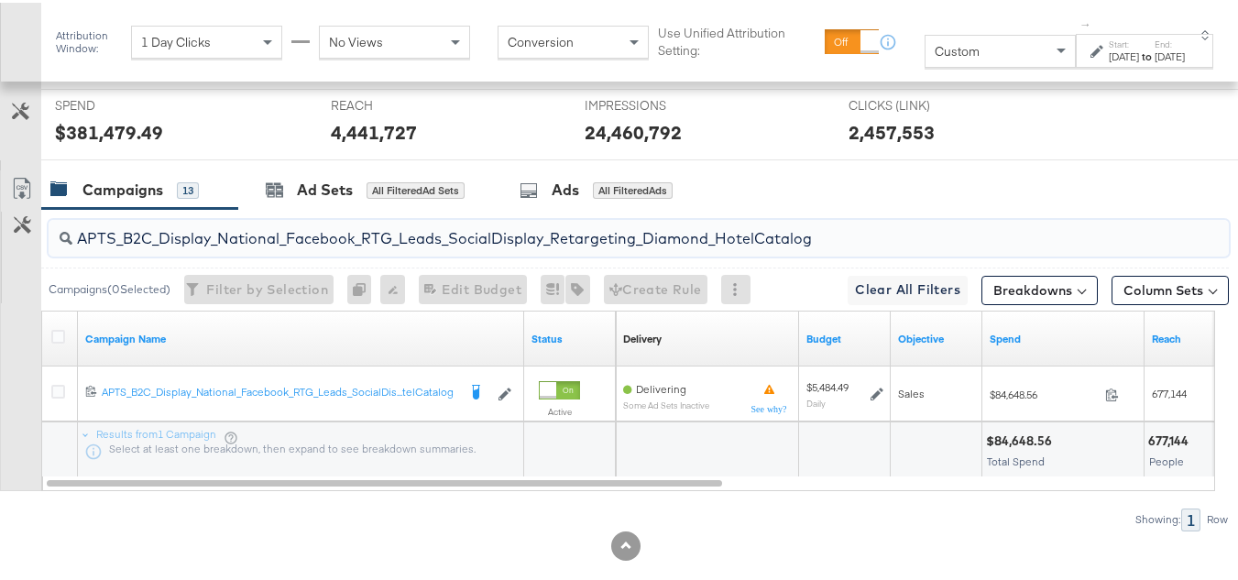
click at [185, 246] on input "APTS_B2C_Display_National_Facebook_RTG_Leads_SocialDisplay_Retargeting_Diamond_…" at bounding box center [598, 229] width 1052 height 36
paste input "alwayson_Retargeting_DARE24_DiamondPlatinum"
type input "APTS_B2C_Display_National_Facebook_RTG_Leads_SocialDisplay_alwayson_Retargeting…"
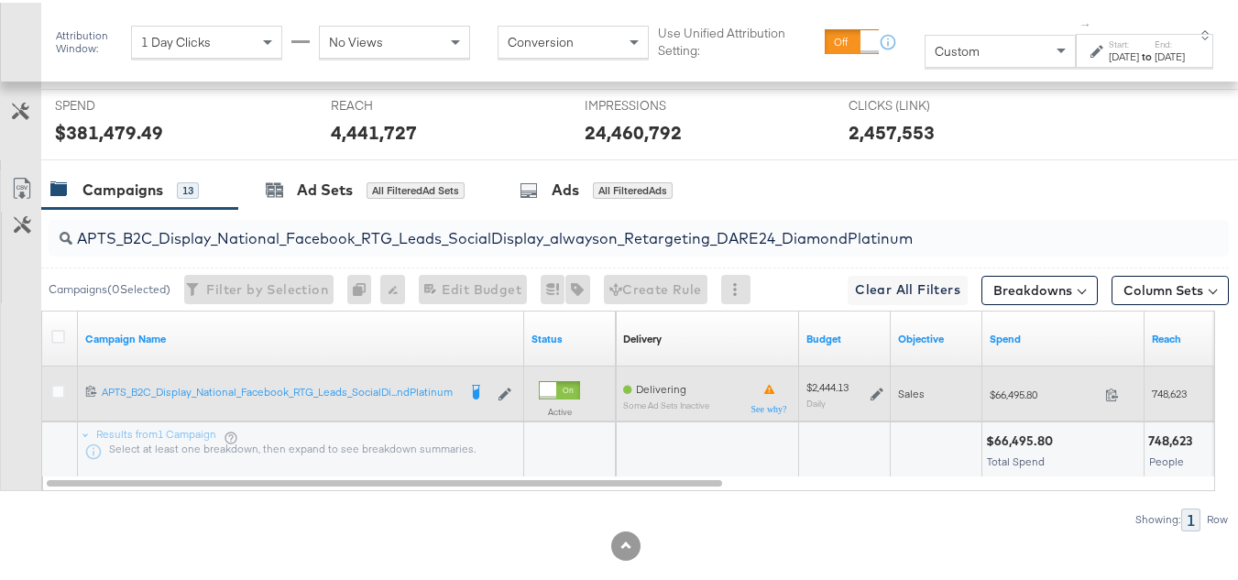
drag, startPoint x: 868, startPoint y: 408, endPoint x: 876, endPoint y: 416, distance: 11.7
click at [869, 406] on div "$2,444.13 Daily" at bounding box center [844, 392] width 77 height 28
click at [876, 398] on icon at bounding box center [877, 391] width 13 height 13
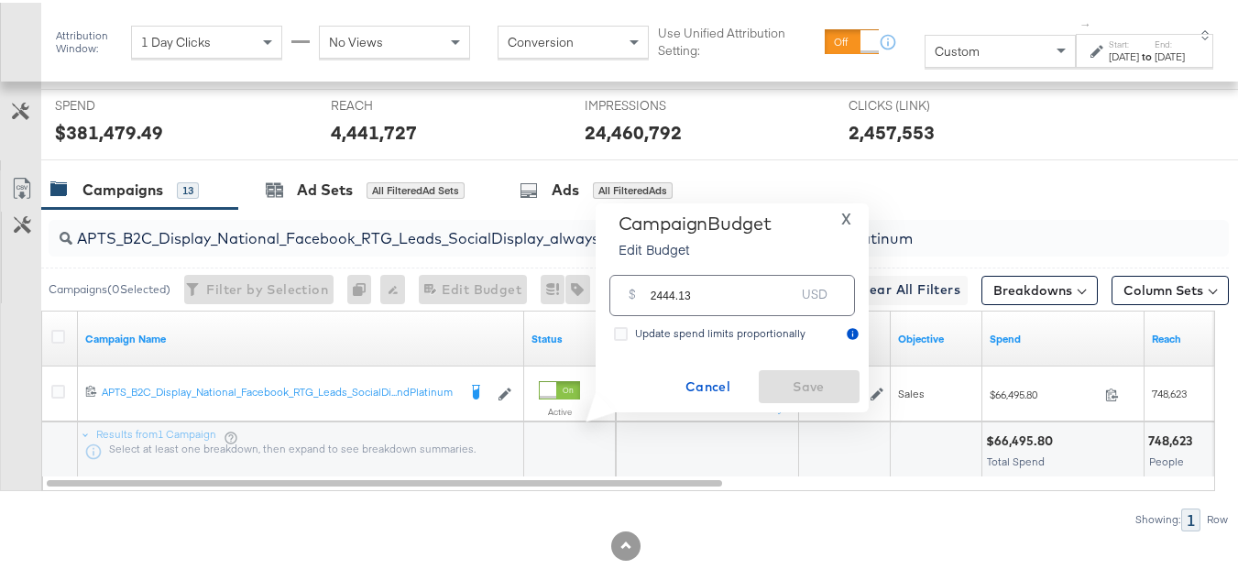
click at [739, 277] on input "2444.13" at bounding box center [723, 285] width 145 height 39
paste input "$2,681.9"
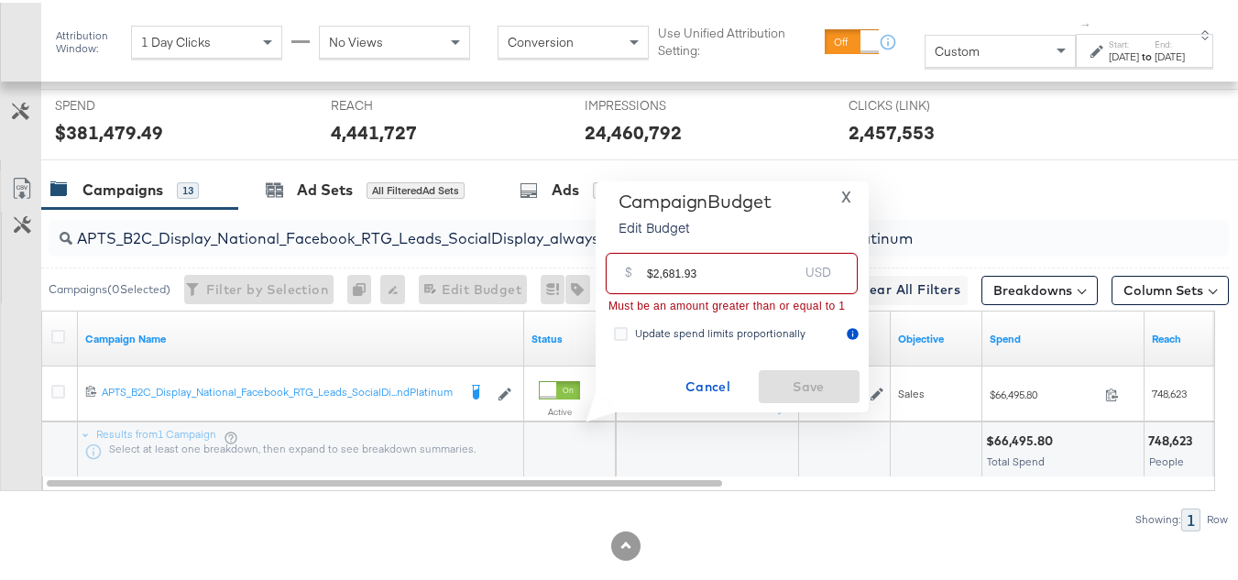
drag, startPoint x: 650, startPoint y: 271, endPoint x: 603, endPoint y: 273, distance: 46.8
click at [603, 273] on div "Campaign Budget Edit Budget X $ $2,681.93 USD Must be an amount greater than or…" at bounding box center [732, 295] width 273 height 232
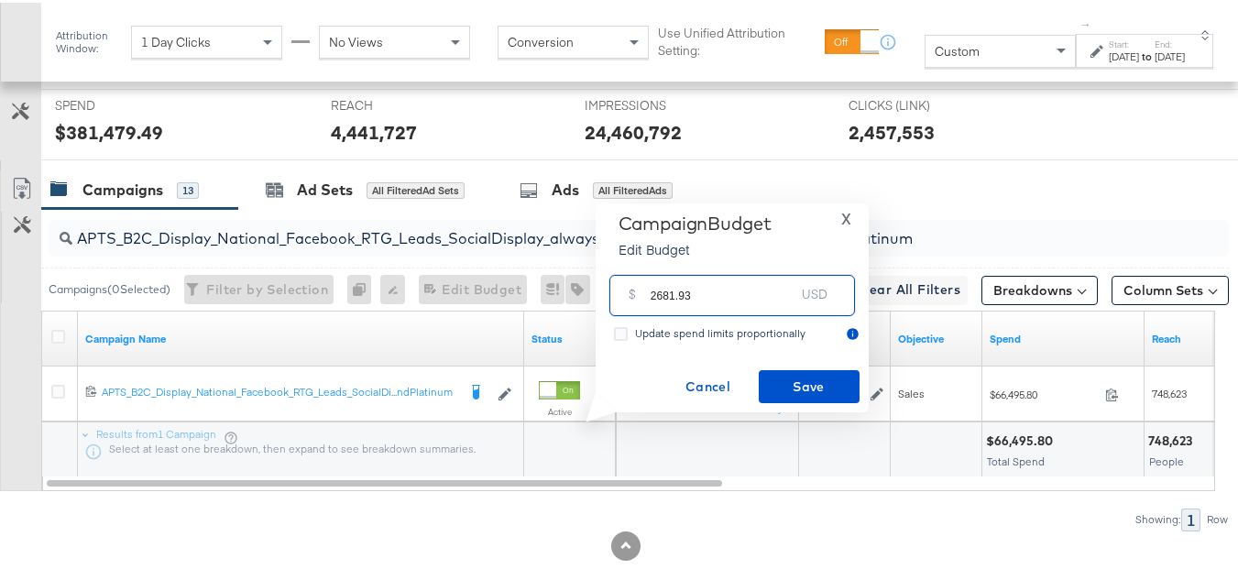
click at [762, 297] on input "2681.93" at bounding box center [723, 285] width 145 height 39
type input "2681.93"
click at [809, 397] on button "Save" at bounding box center [809, 383] width 101 height 33
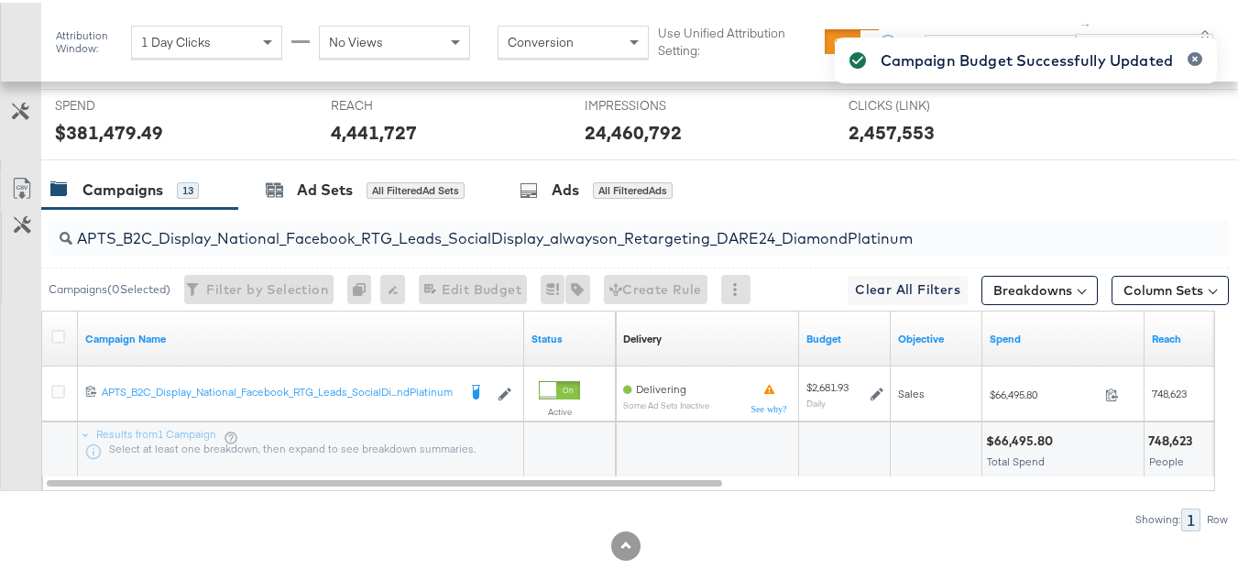
click at [369, 242] on input "APTS_B2C_Display_National_Facebook_RTG_Leads_SocialDisplay_alwayson_Retargeting…" at bounding box center [598, 229] width 1052 height 36
paste input "FR_B2C_Display_National_Facebook_RTG_Leads_SocialDisplay_alwayson_Retargeting_FR"
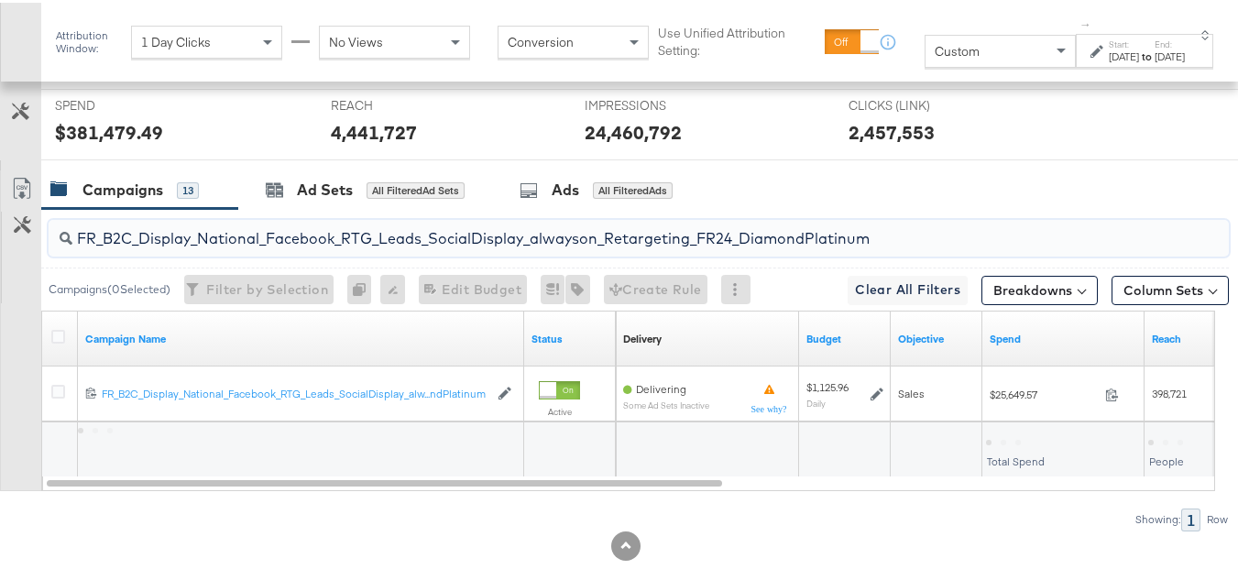
type input "FR_B2C_Display_National_Facebook_RTG_Leads_SocialDisplay_alwayson_Retargeting_F…"
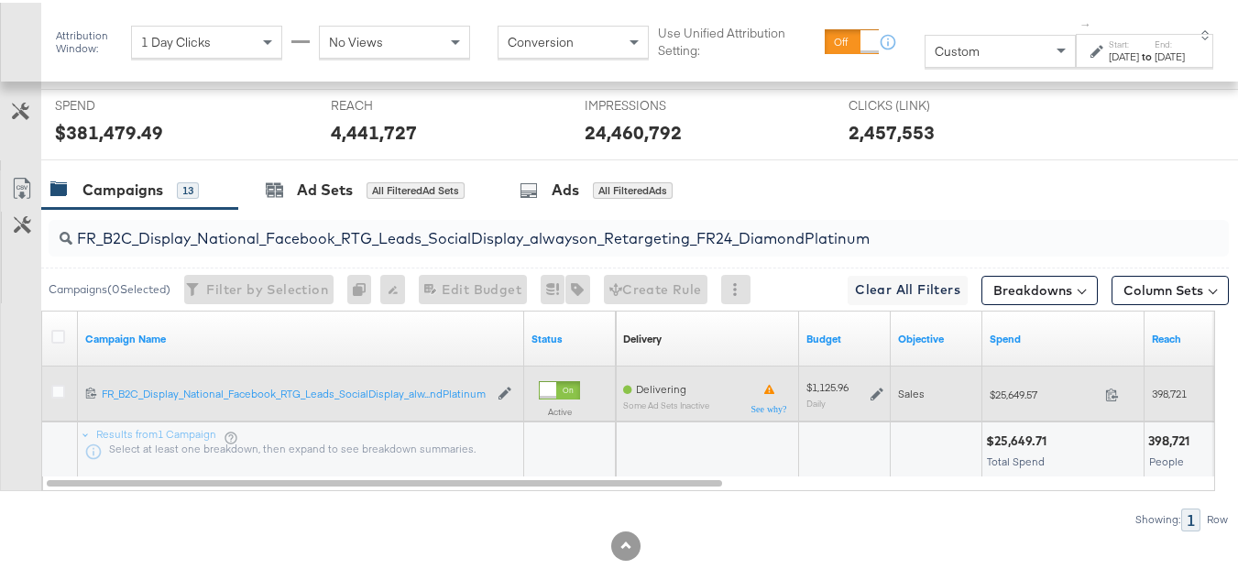
click at [880, 398] on icon at bounding box center [877, 391] width 13 height 13
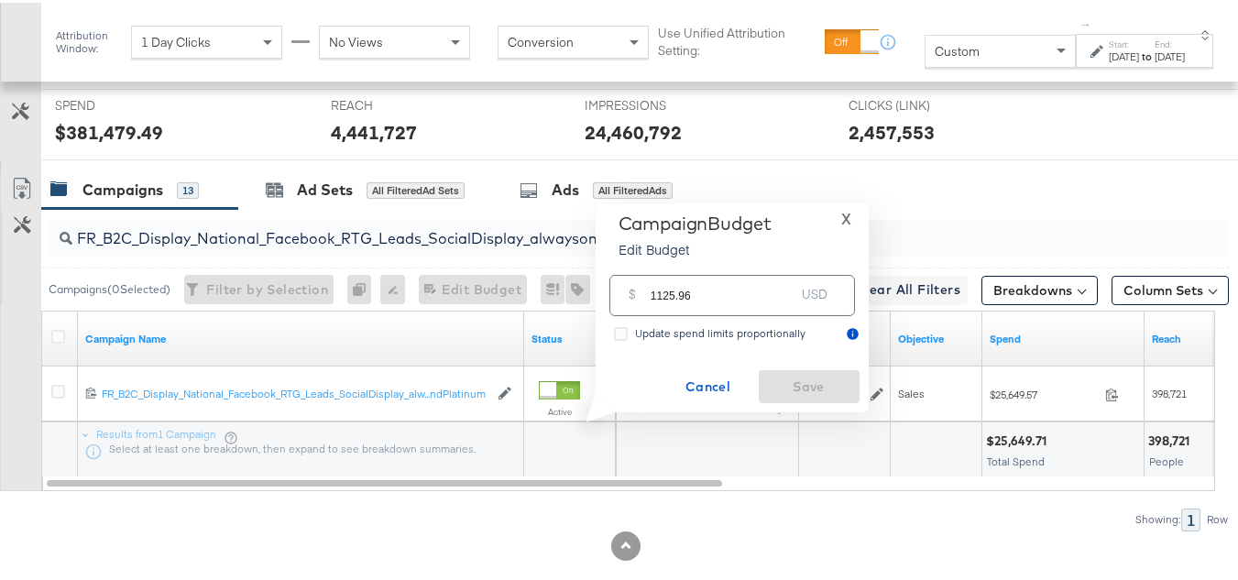
click at [717, 245] on p "Edit Budget" at bounding box center [695, 246] width 153 height 18
click at [717, 290] on input "1125.96" at bounding box center [723, 285] width 145 height 39
paste input "$1,010.73"
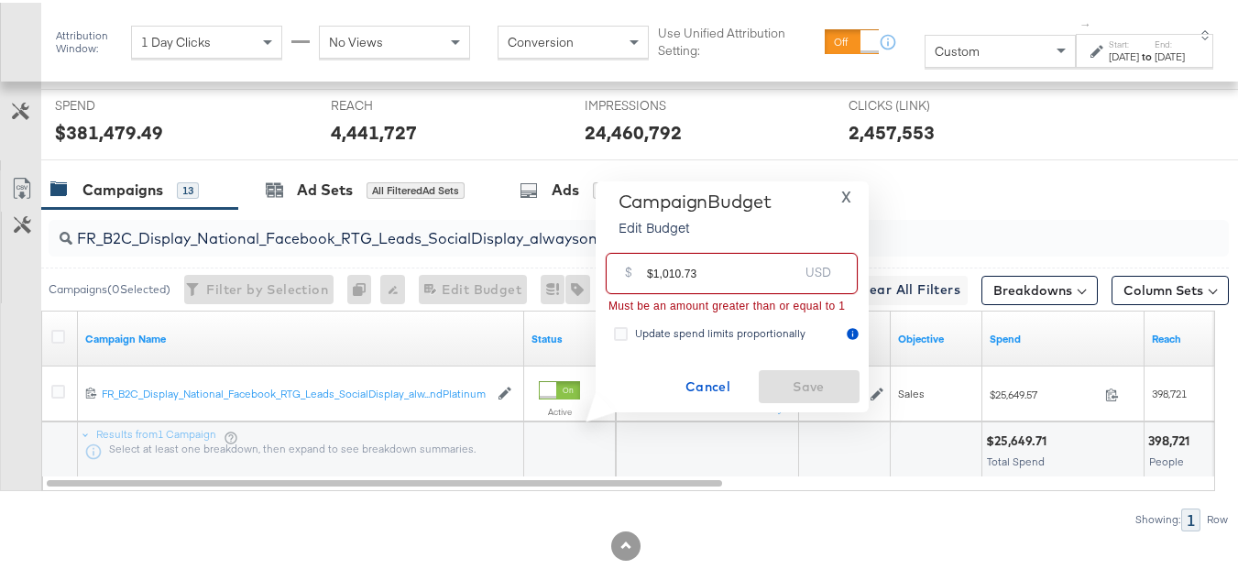
drag, startPoint x: 645, startPoint y: 268, endPoint x: 631, endPoint y: 268, distance: 13.8
click at [622, 268] on div "$ $1,010.73 USD" at bounding box center [732, 270] width 252 height 41
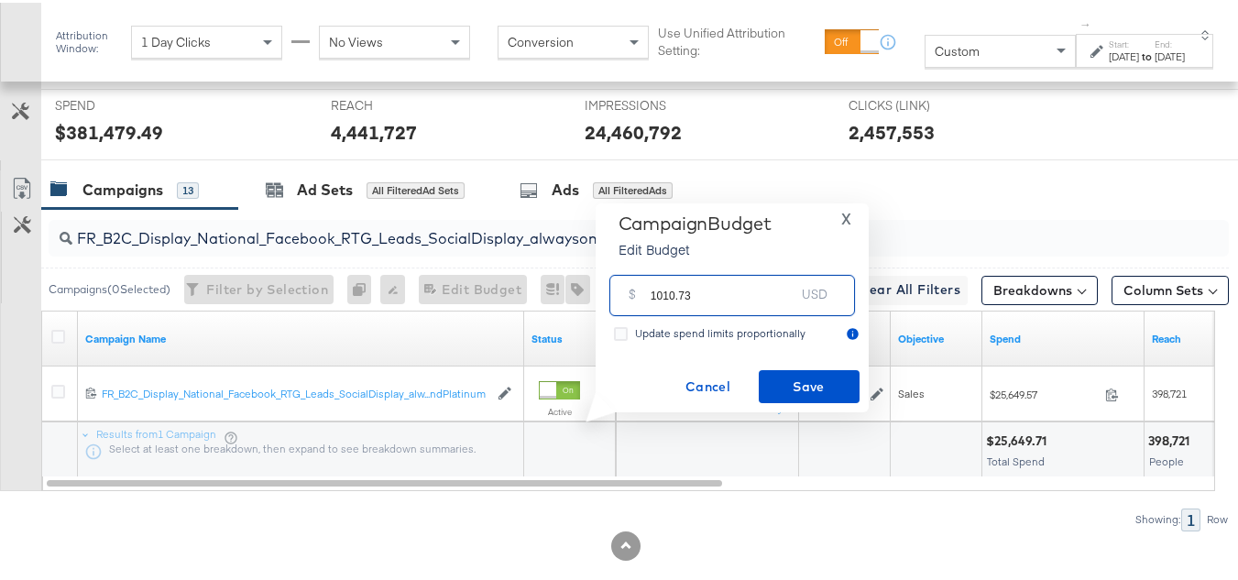
click at [718, 299] on input "1010.73" at bounding box center [723, 285] width 145 height 39
type input "1010.73"
click at [816, 395] on span "Save" at bounding box center [809, 384] width 86 height 23
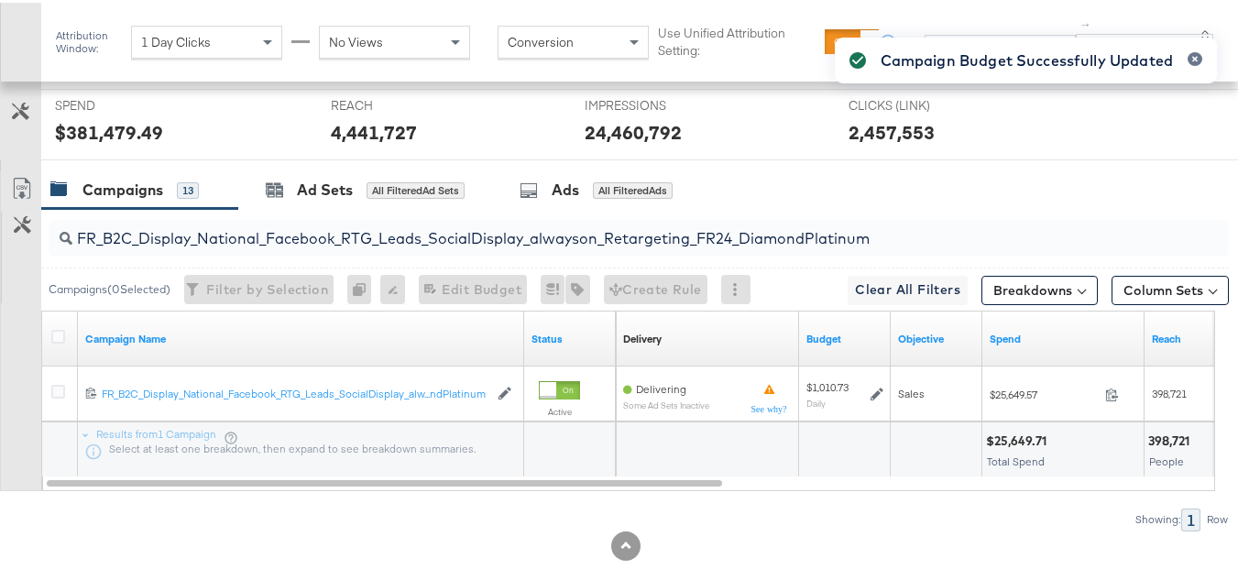
click at [294, 246] on input "FR_B2C_Display_National_Facebook_RTG_Leads_SocialDisplay_alwayson_Retargeting_F…" at bounding box center [598, 229] width 1052 height 36
paste input "AF_B2C_Display_National_Facebook_RTG_Leads_SocialDisplay_alwayson_Retargeting_AF"
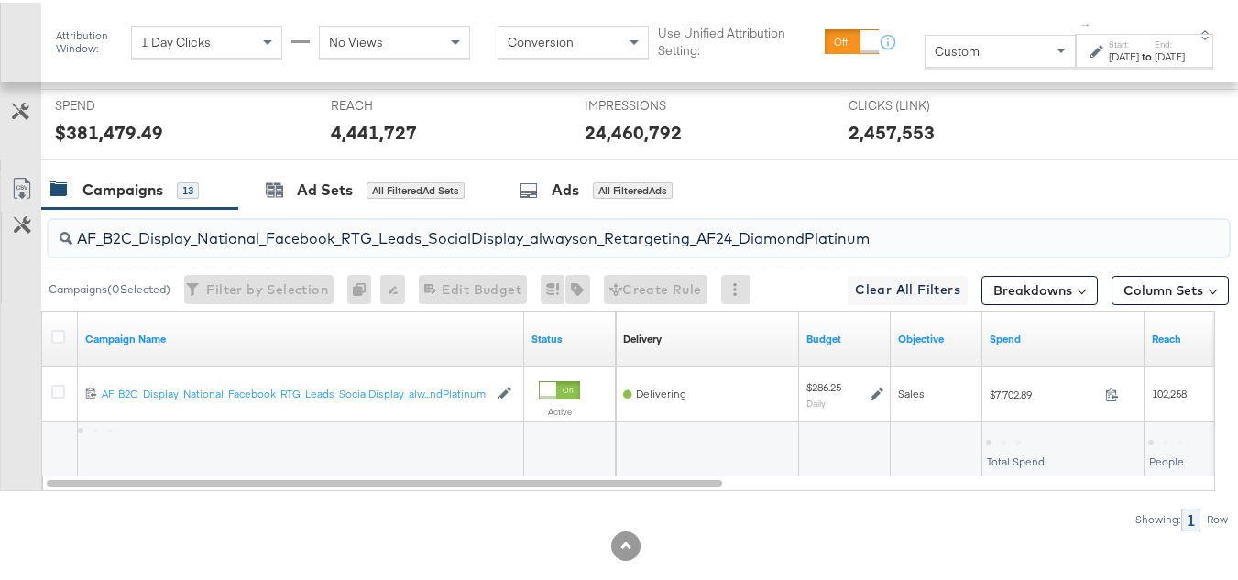
type input "AF_B2C_Display_National_Facebook_RTG_Leads_SocialDisplay_alwayson_Retargeting_A…"
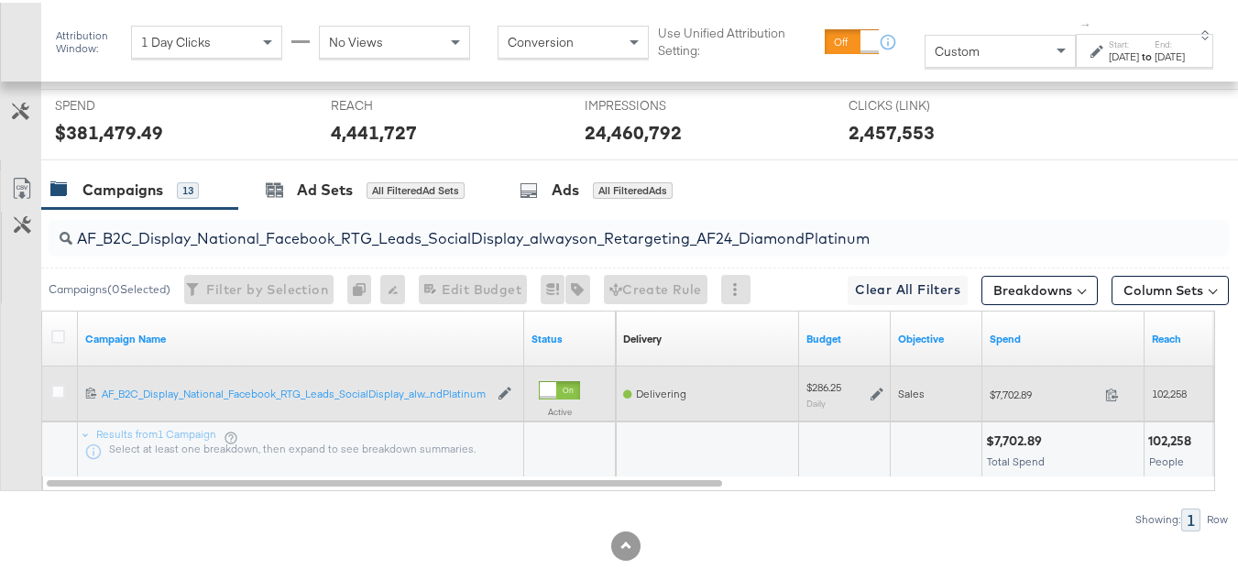
click at [865, 406] on div "$286.25 Daily" at bounding box center [844, 392] width 77 height 28
click at [875, 398] on icon at bounding box center [877, 391] width 13 height 13
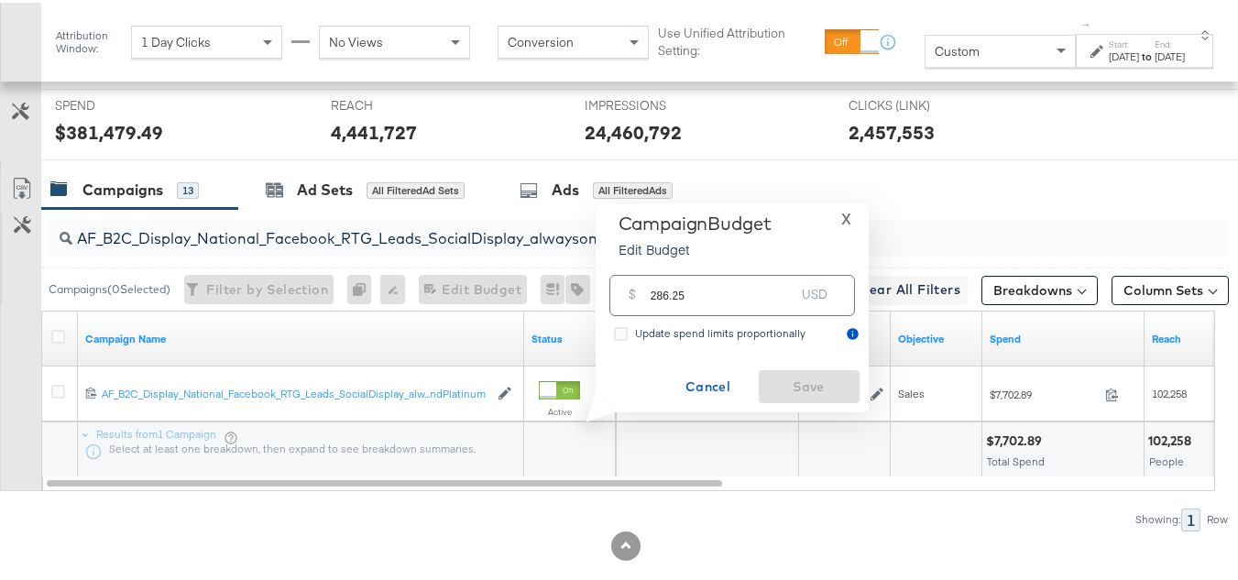
click at [742, 261] on div "Campaign Budget Edit Budget" at bounding box center [695, 237] width 153 height 55
click at [741, 287] on input "286.25" at bounding box center [723, 285] width 145 height 39
paste input "$315.8"
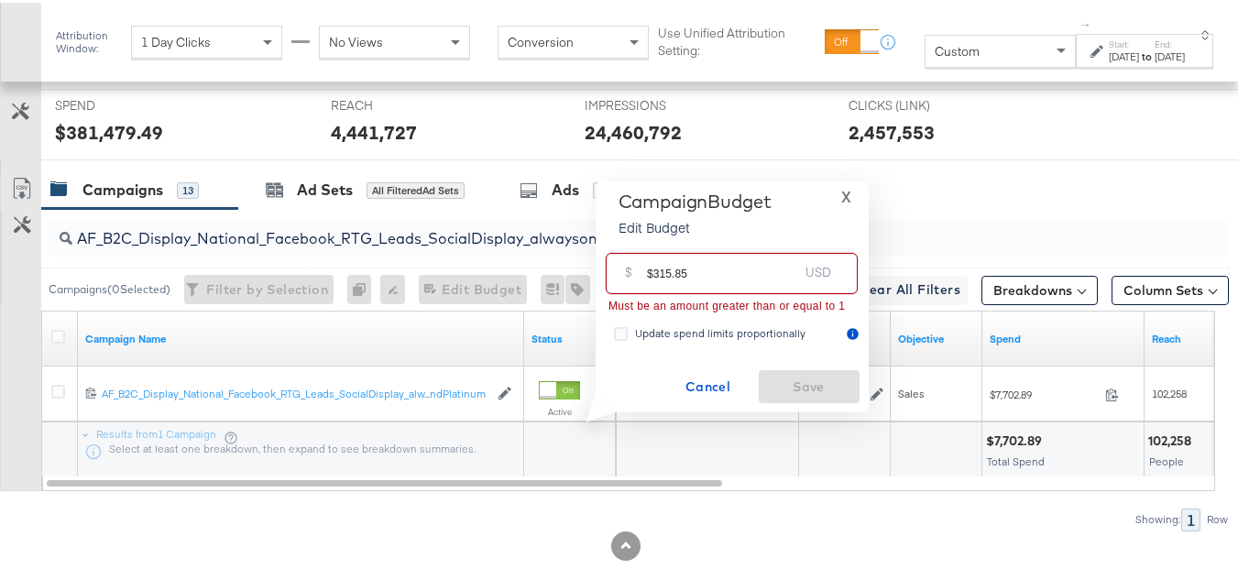
drag, startPoint x: 652, startPoint y: 269, endPoint x: 579, endPoint y: 268, distance: 73.3
click at [584, 269] on div "Campaign Budget Edit Budget X $ $315.85 USD Must be an amount greater than or e…" at bounding box center [725, 295] width 287 height 232
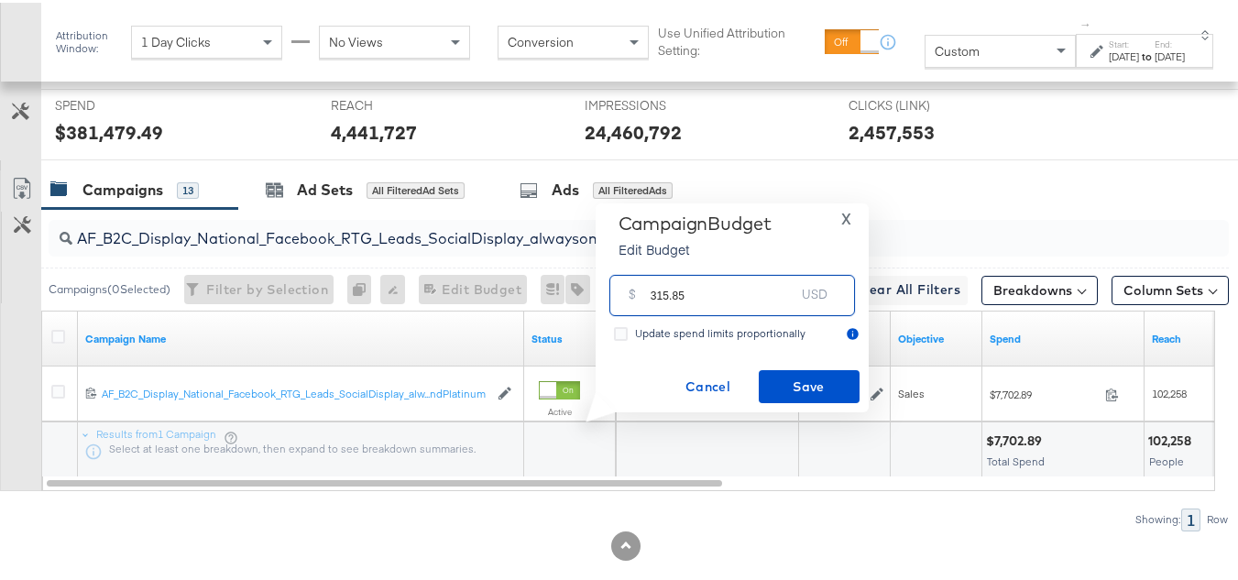
click at [731, 283] on input "315.85" at bounding box center [723, 285] width 145 height 39
type input "315.85"
click at [779, 385] on span "Save" at bounding box center [809, 384] width 86 height 23
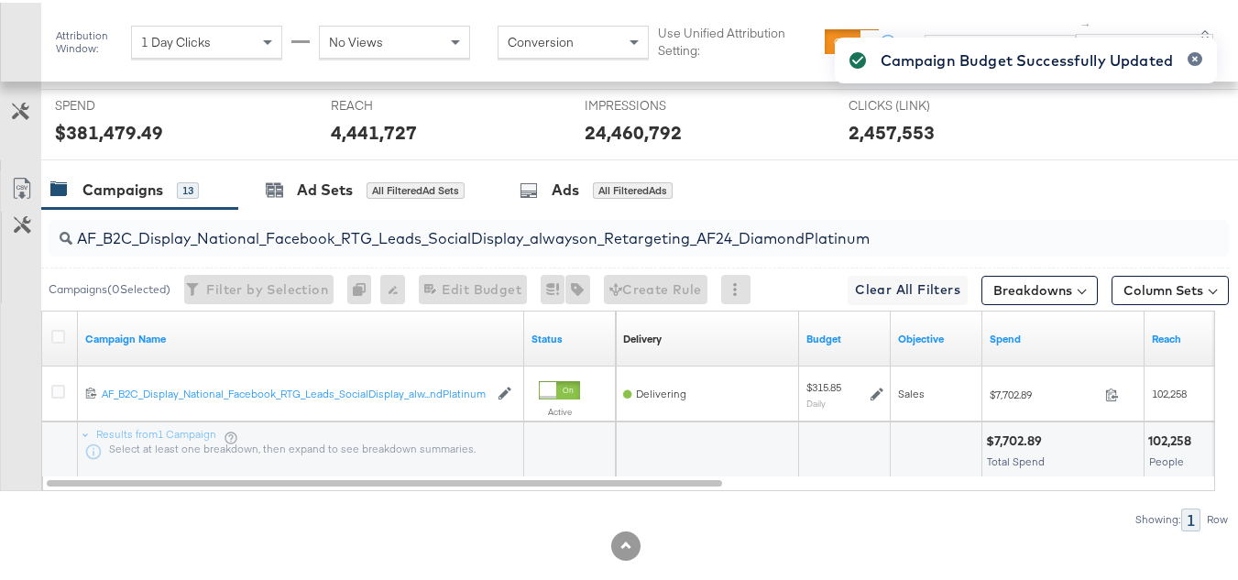
click at [312, 244] on input "AF_B2C_Display_National_Facebook_RTG_Leads_SocialDisplay_alwayson_Retargeting_A…" at bounding box center [598, 229] width 1052 height 36
paste input "HL_B2C_Display_National_Facebook_RTG_Leads_SocialDisplay_alwayson_Retargeting_A…"
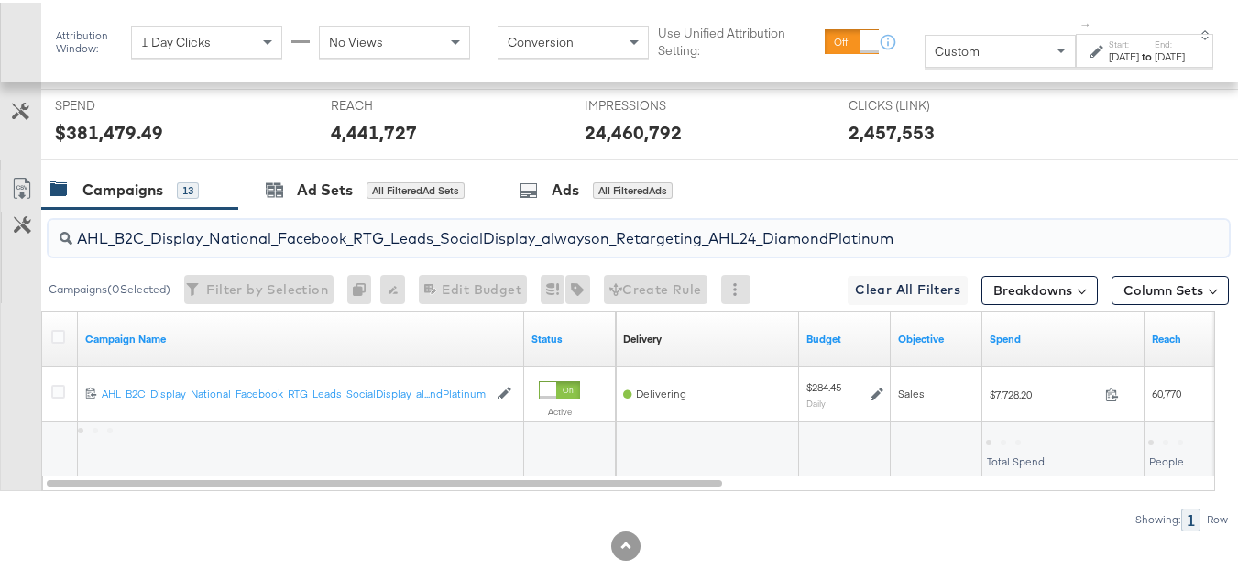
type input "AHL_B2C_Display_National_Facebook_RTG_Leads_SocialDisplay_alwayson_Retargeting_…"
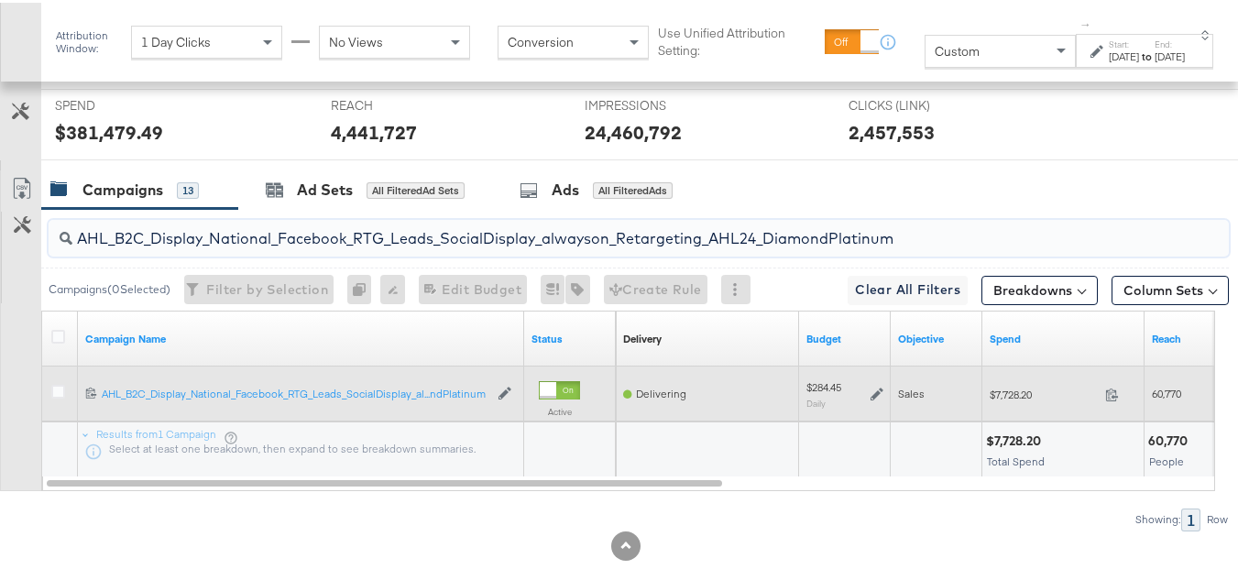
click at [882, 398] on icon at bounding box center [877, 391] width 13 height 13
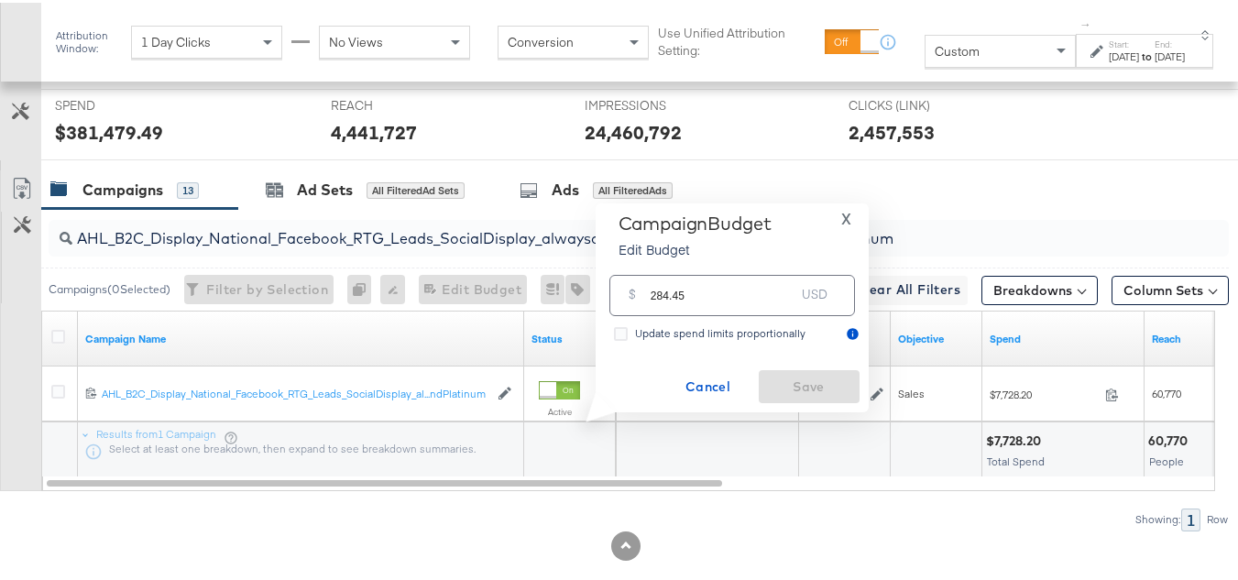
click at [724, 296] on input "284.45" at bounding box center [723, 285] width 145 height 39
paste input "$312.37"
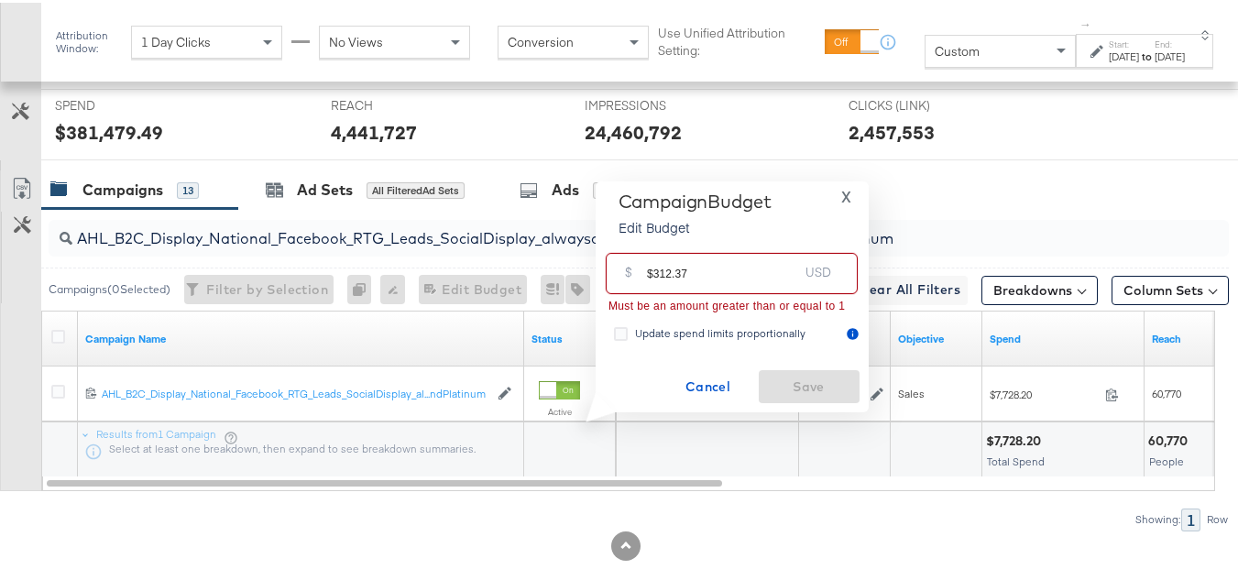
drag, startPoint x: 650, startPoint y: 263, endPoint x: 608, endPoint y: 264, distance: 41.2
click at [608, 264] on div "$ $312.37 USD" at bounding box center [732, 270] width 252 height 41
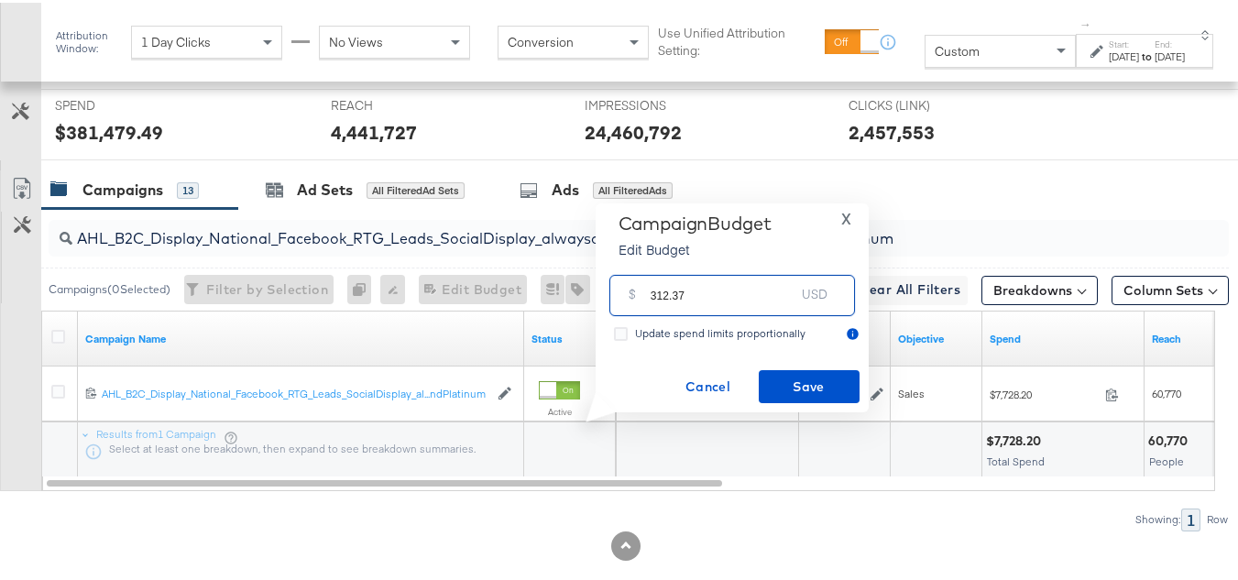
click at [720, 275] on input "312.37" at bounding box center [723, 285] width 145 height 39
type input "312.37"
click at [766, 389] on span "Save" at bounding box center [809, 384] width 86 height 23
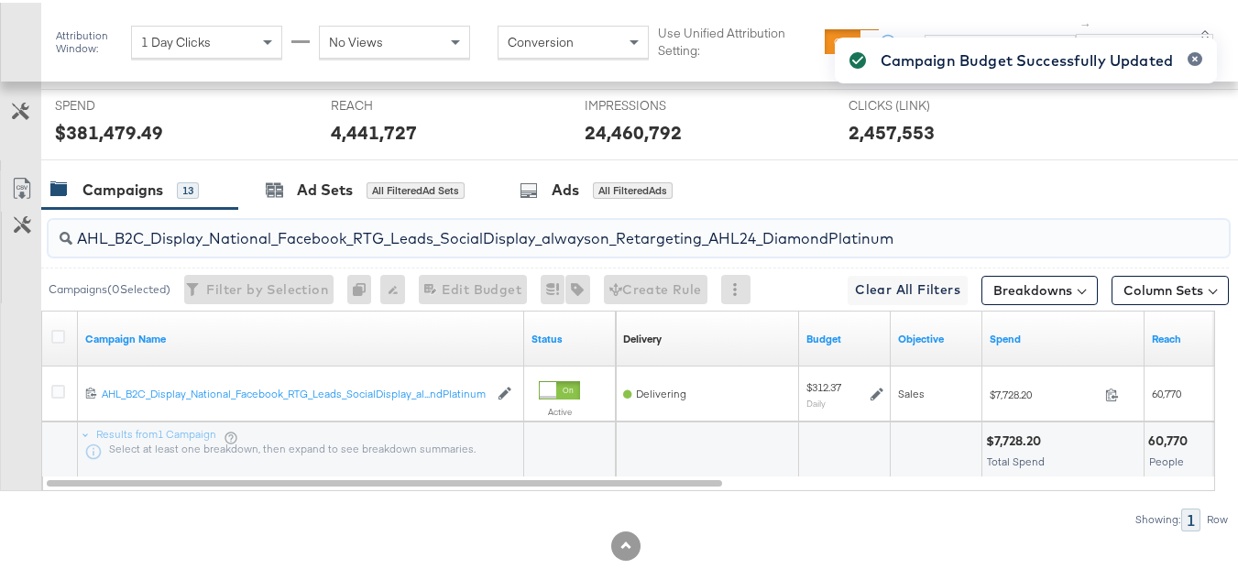
click at [293, 246] on input "AHL_B2C_Display_National_Facebook_RTG_Leads_SocialDisplay_alwayson_Retargeting_…" at bounding box center [598, 229] width 1052 height 36
paste input "PTS_B2C_Display_National_Facebook_PRO_Traffic_SocialDisplay_alwayson_ASC_DARE24…"
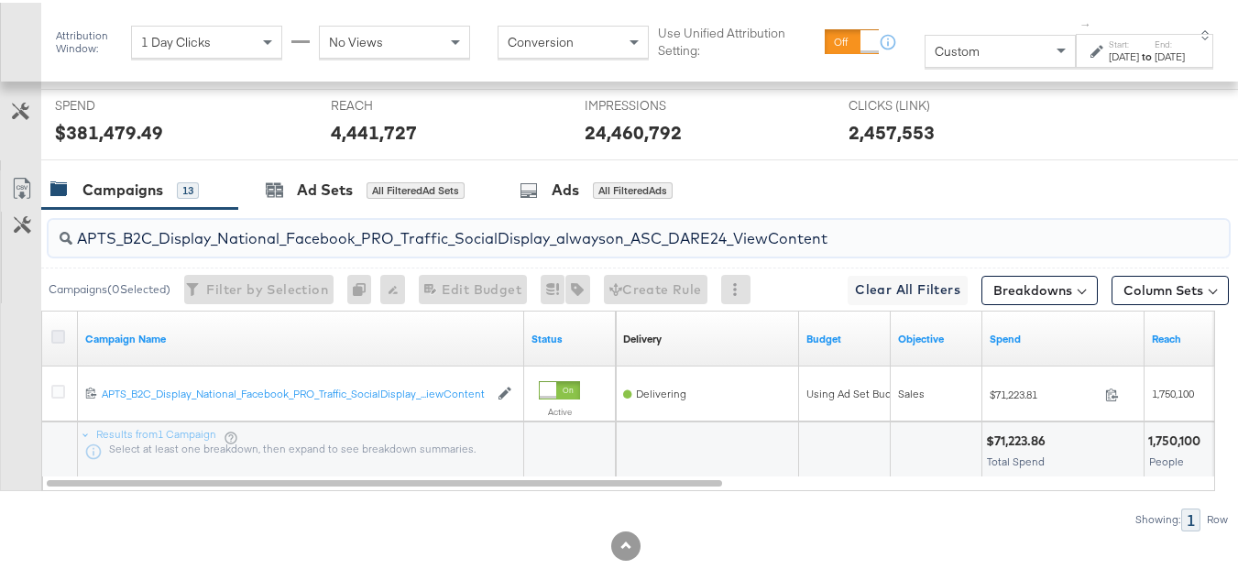
type input "APTS_B2C_Display_National_Facebook_PRO_Traffic_SocialDisplay_alwayson_ASC_DARE2…"
click at [60, 341] on icon at bounding box center [58, 334] width 14 height 14
click at [0, 0] on input "checkbox" at bounding box center [0, 0] width 0 height 0
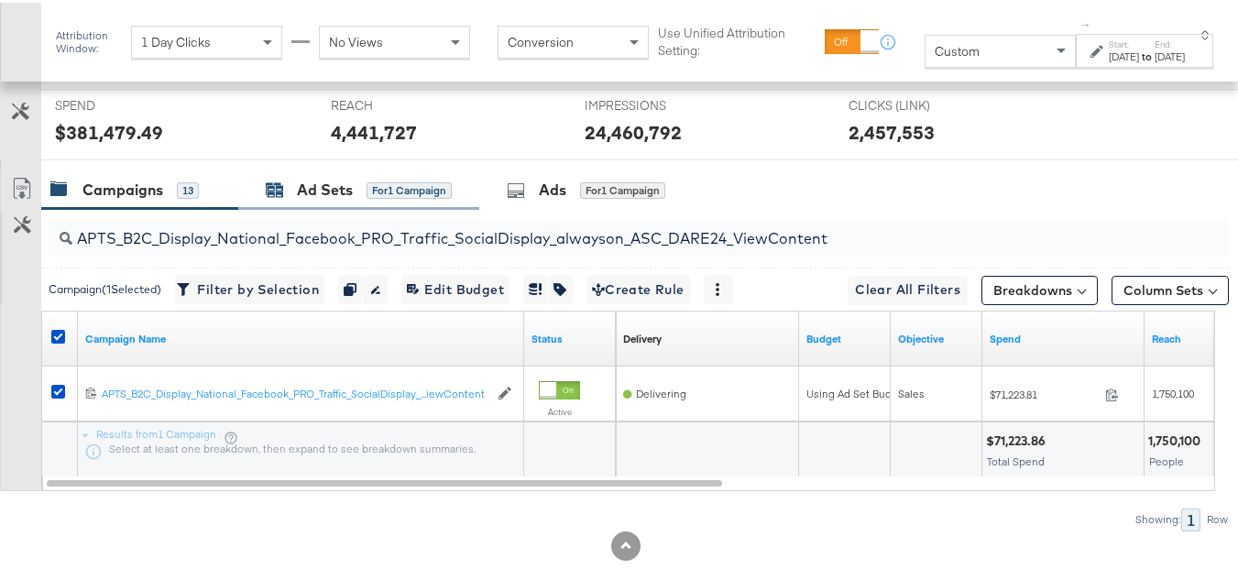
click at [326, 198] on div "Ad Sets" at bounding box center [325, 187] width 56 height 21
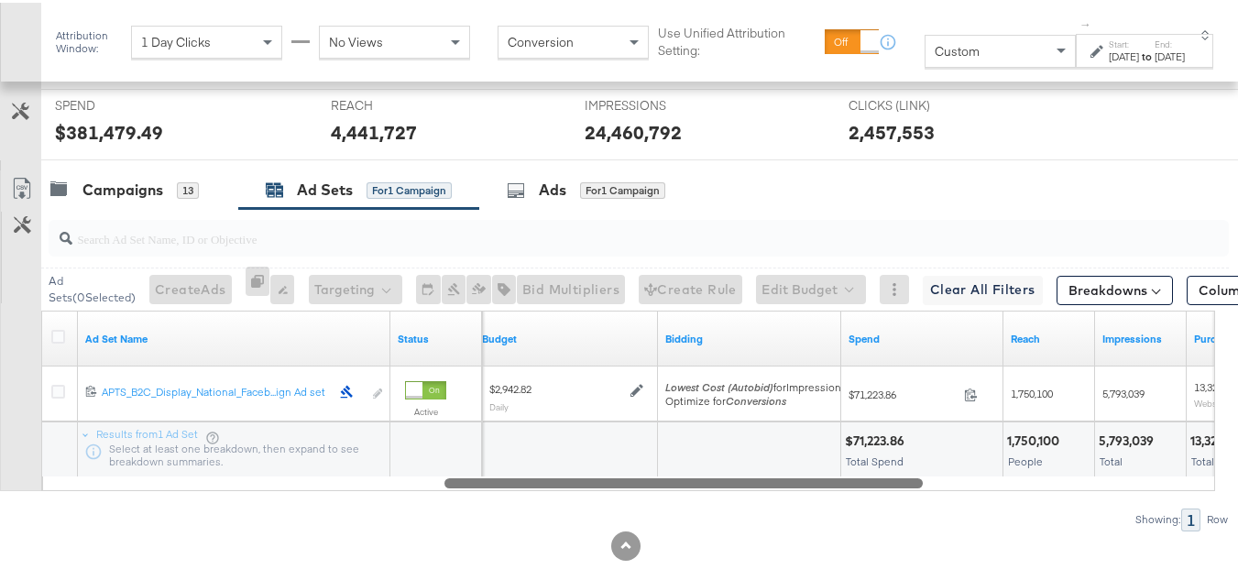
drag, startPoint x: 455, startPoint y: 505, endPoint x: 853, endPoint y: 498, distance: 398.7
click at [853, 488] on div "Ad Set Name Status Budget Bidding Spend Reach Impressions Purchases (Website Ev…" at bounding box center [628, 398] width 1174 height 181
click at [641, 487] on div at bounding box center [680, 480] width 478 height 16
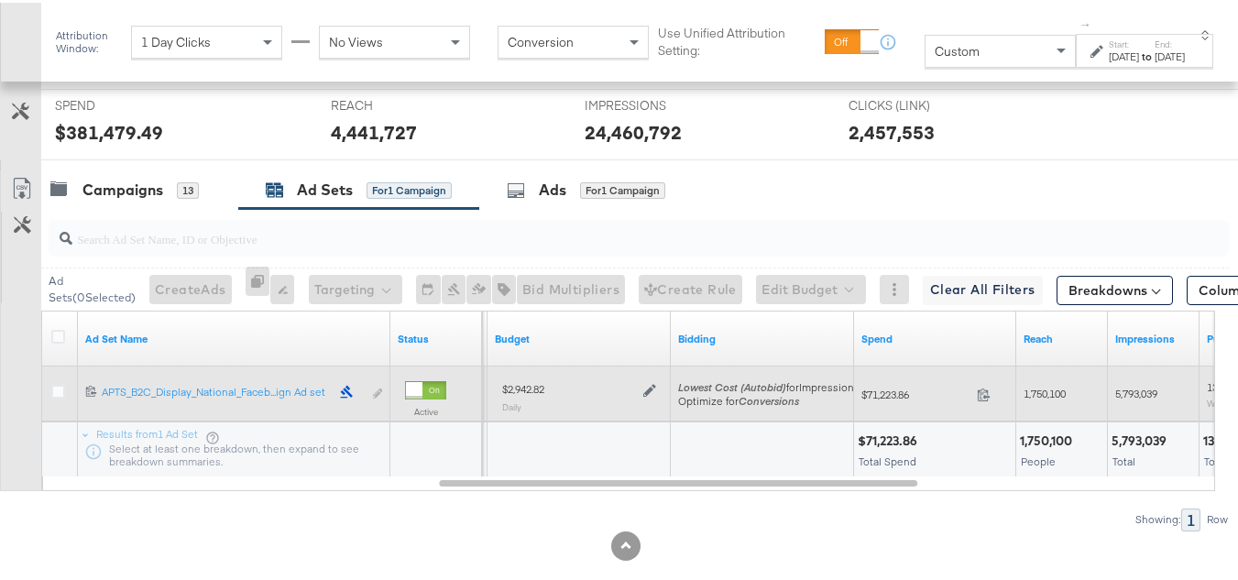
drag, startPoint x: 652, startPoint y: 414, endPoint x: 663, endPoint y: 422, distance: 14.0
click at [651, 395] on icon at bounding box center [649, 388] width 13 height 13
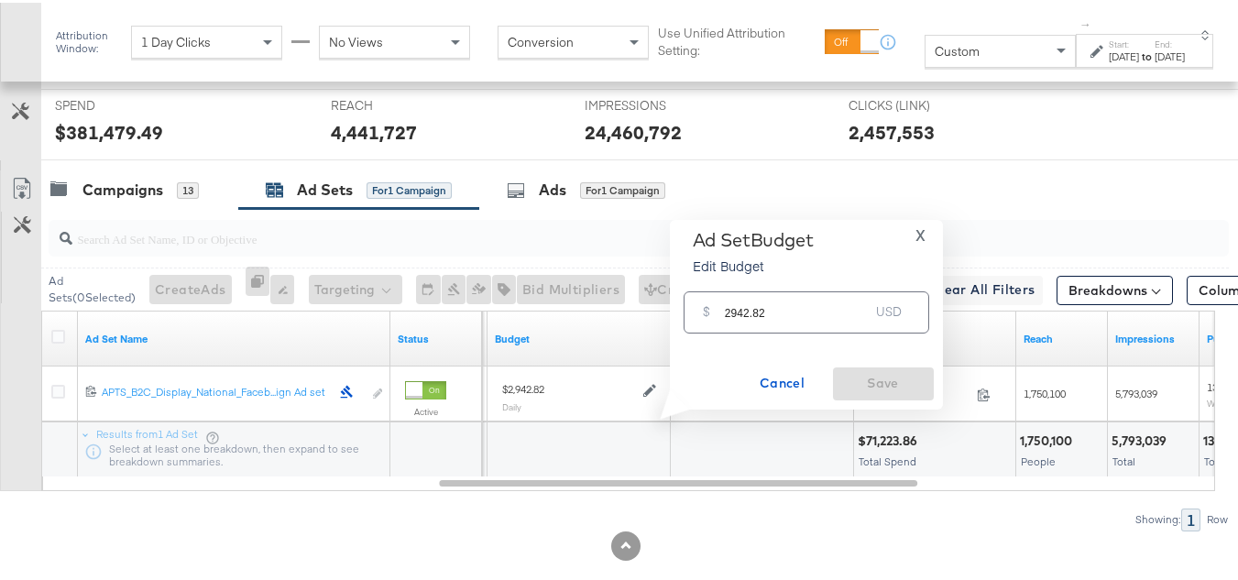
click at [777, 291] on input "2942.82" at bounding box center [797, 301] width 145 height 39
paste input "$2,648.54"
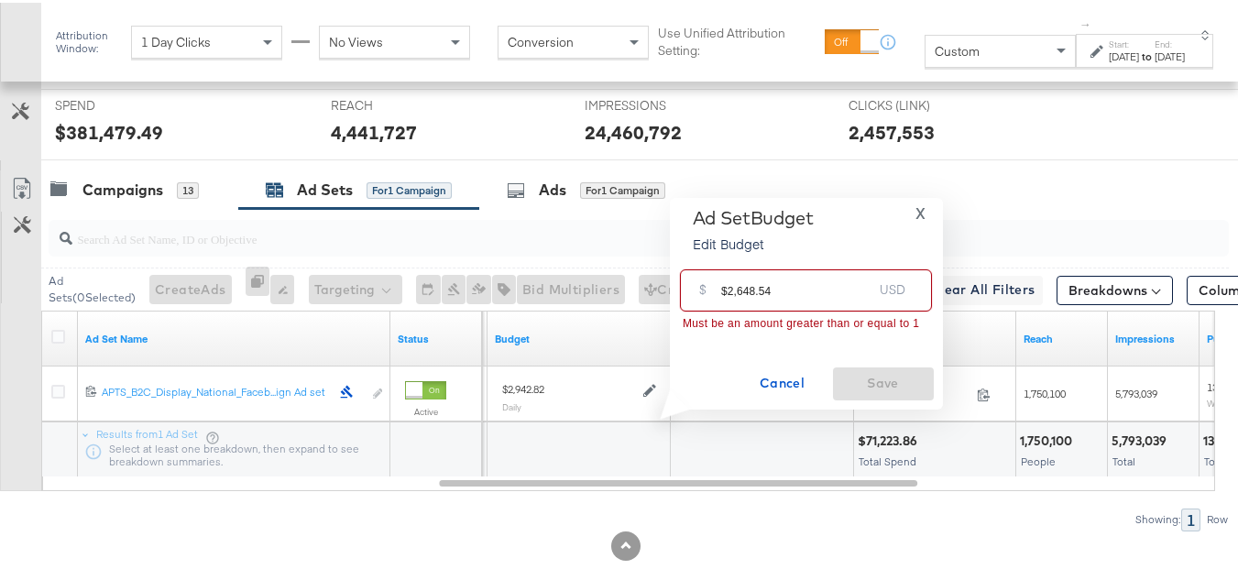
drag, startPoint x: 723, startPoint y: 284, endPoint x: 664, endPoint y: 290, distance: 58.9
click at [665, 290] on div "Ad Set Budget Edit Budget X $ $2,648.54 USD Must be an amount greater than or e…" at bounding box center [799, 301] width 287 height 212
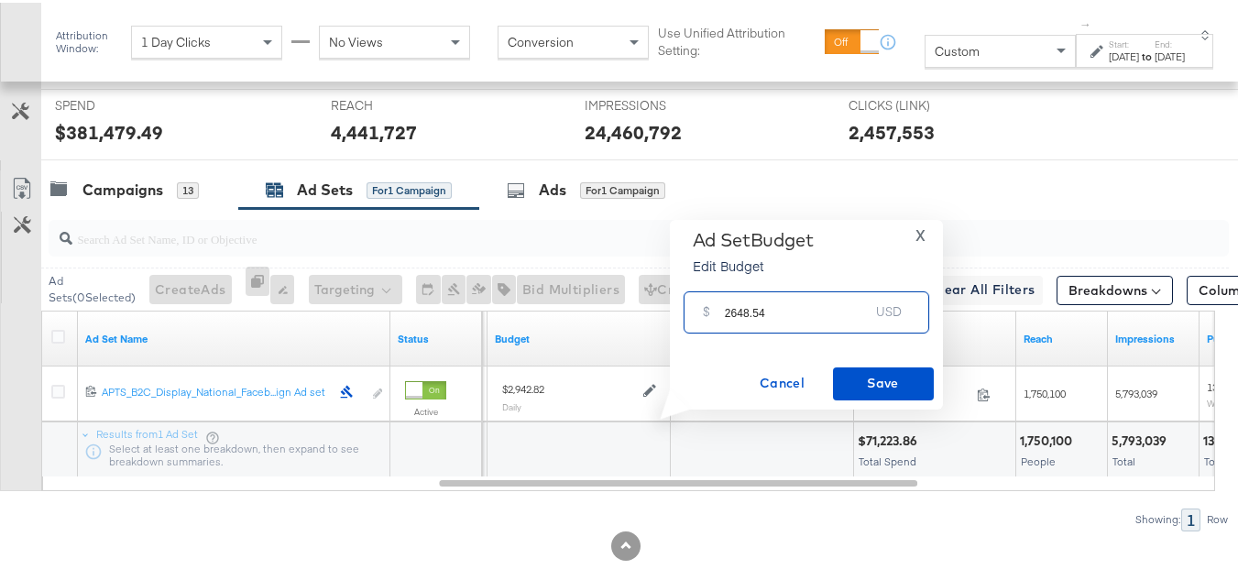
click at [849, 304] on input "2648.54" at bounding box center [797, 301] width 145 height 39
type input "2648.54"
click at [849, 392] on button "Save" at bounding box center [883, 381] width 101 height 33
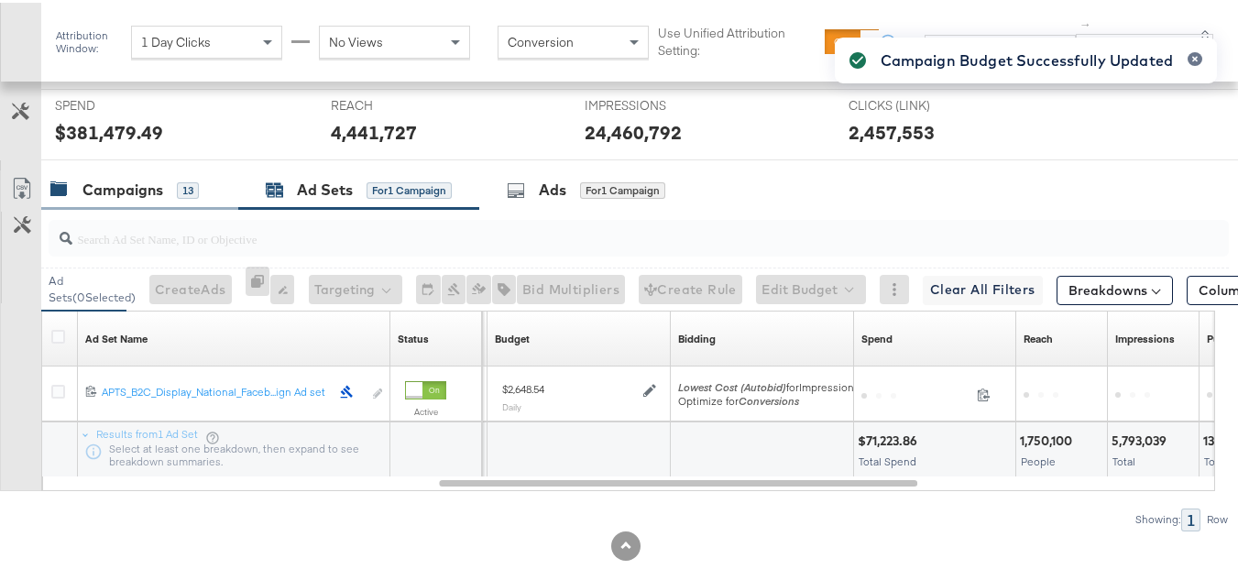
click at [107, 198] on div "Campaigns" at bounding box center [122, 187] width 81 height 21
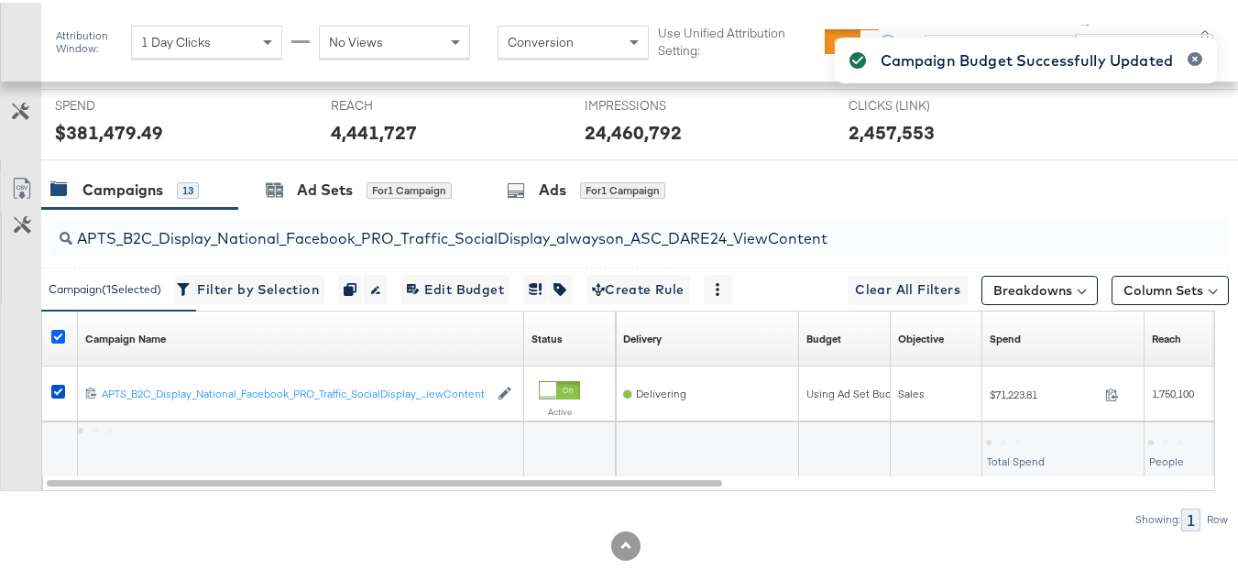
click at [58, 341] on icon at bounding box center [58, 334] width 14 height 14
click at [0, 0] on input "checkbox" at bounding box center [0, 0] width 0 height 0
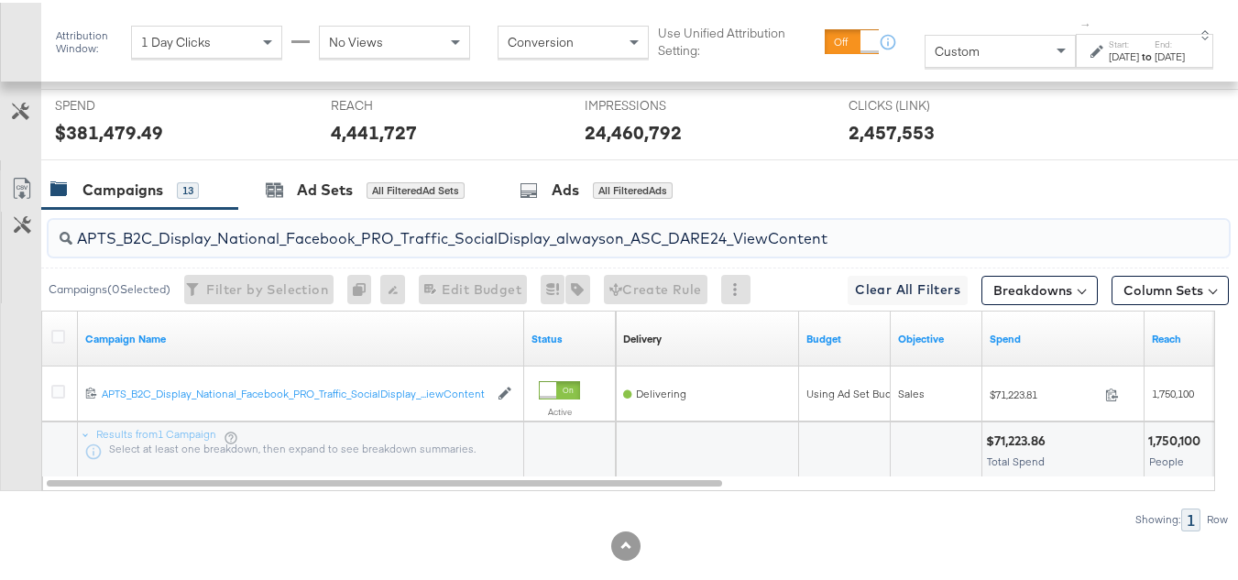
click at [204, 246] on input "APTS_B2C_Display_National_Facebook_PRO_Traffic_SocialDisplay_alwayson_ASC_DARE2…" at bounding box center [598, 229] width 1052 height 36
paste input "Leads_SocialDisplay_alwayson_ASC_DARE24_Purchase"
type input "APTS_B2C_Display_National_Facebook_PRO_Leads_SocialDisplay_alwayson_ASC_DARE24_…"
click at [63, 341] on icon at bounding box center [58, 334] width 14 height 14
click at [0, 0] on input "checkbox" at bounding box center [0, 0] width 0 height 0
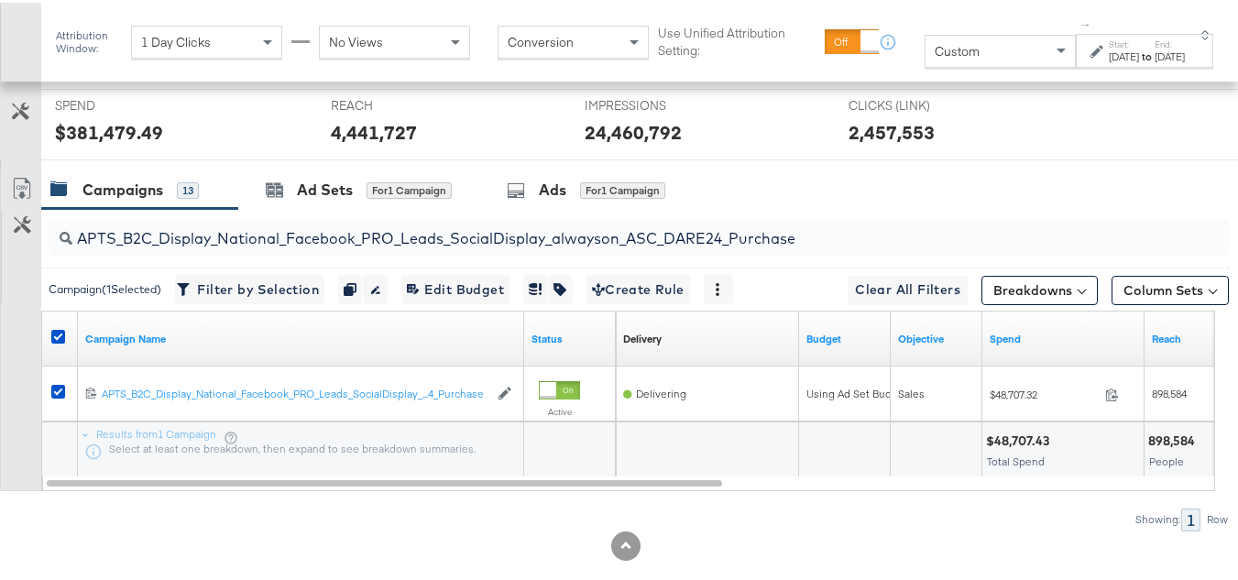
click at [377, 157] on div "REACH REACH 4,441,727" at bounding box center [444, 122] width 254 height 70
click at [357, 207] on div "Ad Sets for 1 Campaign" at bounding box center [358, 187] width 241 height 39
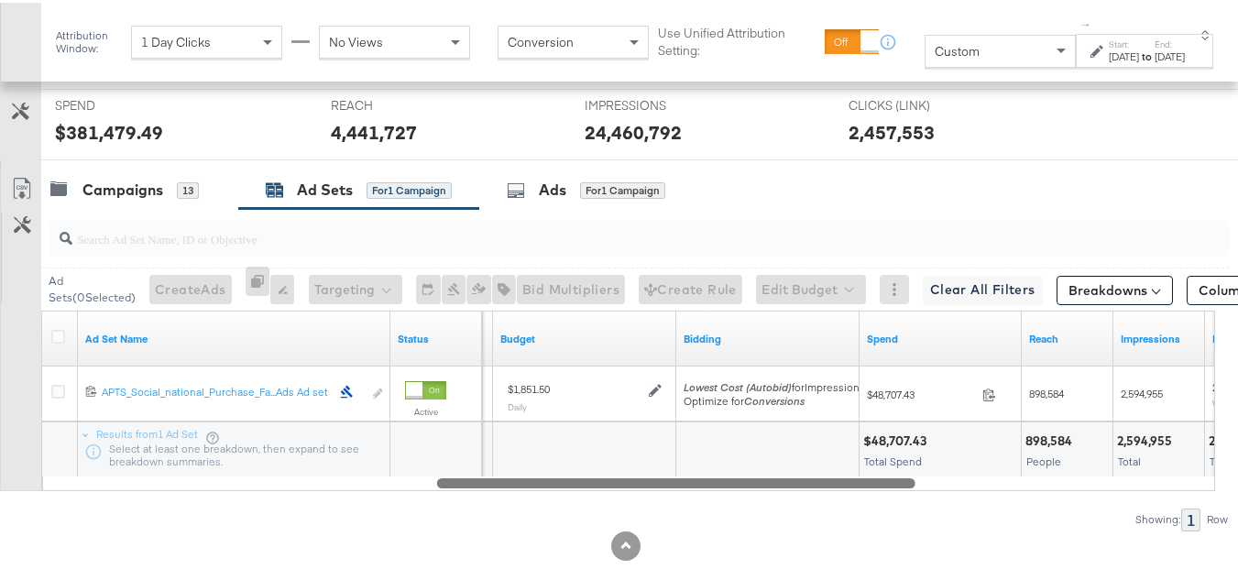
drag, startPoint x: 567, startPoint y: 525, endPoint x: 834, endPoint y: 533, distance: 266.8
click at [834, 528] on div "Ad Sets ( 0 Selected) Create Ads At least one ad set must be selected 0 Rename …" at bounding box center [614, 367] width 1229 height 322
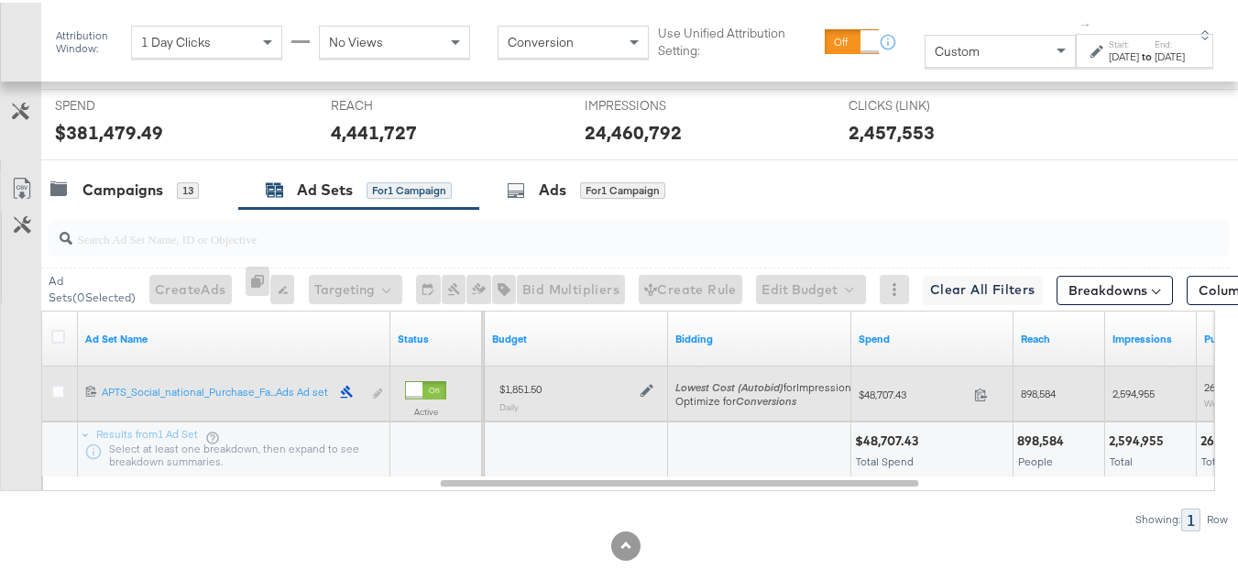
click at [650, 394] on icon at bounding box center [647, 387] width 13 height 13
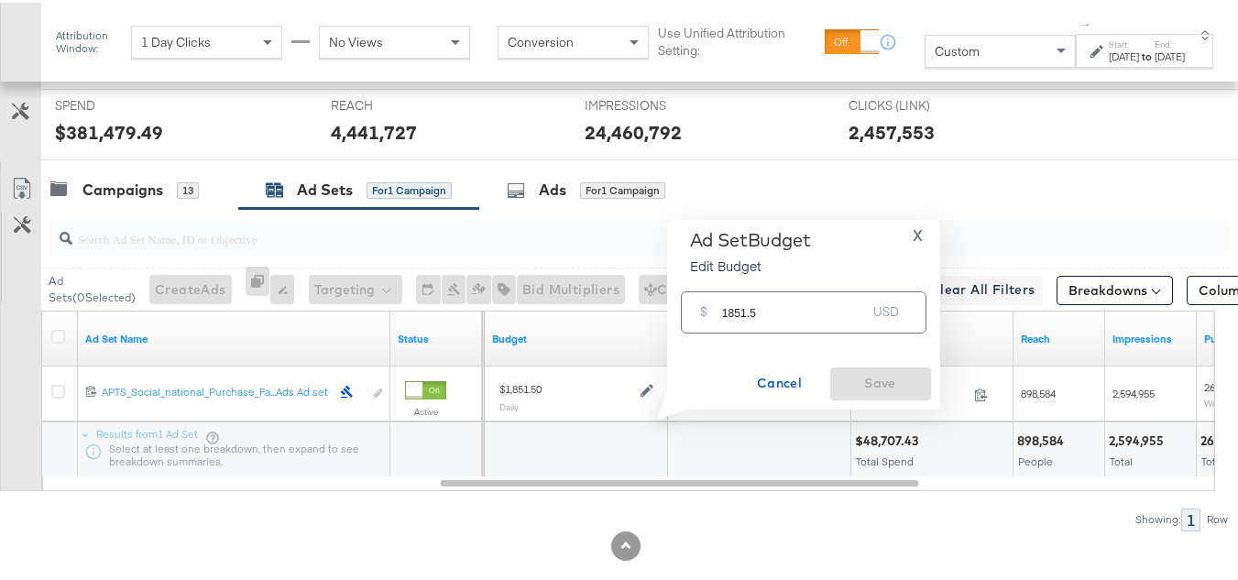
click at [860, 268] on div "Ad Set Budget Edit Budget X" at bounding box center [803, 253] width 255 height 55
click at [827, 310] on input "1851.5" at bounding box center [794, 301] width 145 height 39
paste input "$2,221.80"
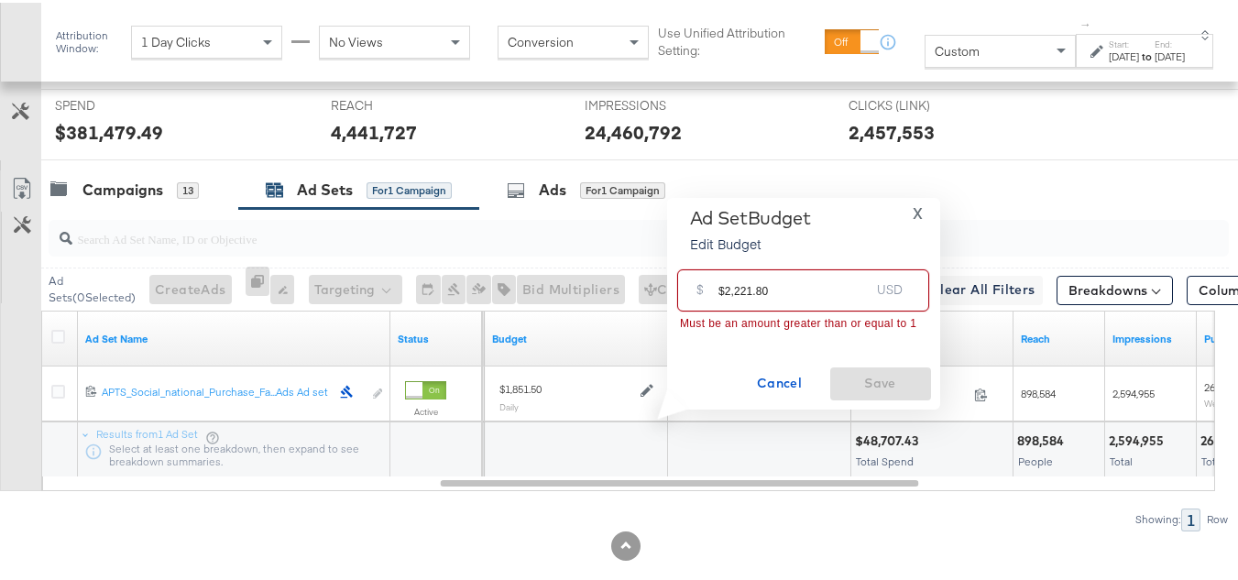
drag, startPoint x: 723, startPoint y: 286, endPoint x: 691, endPoint y: 286, distance: 32.1
click at [691, 286] on div "$ $2,221.80 USD" at bounding box center [803, 287] width 252 height 41
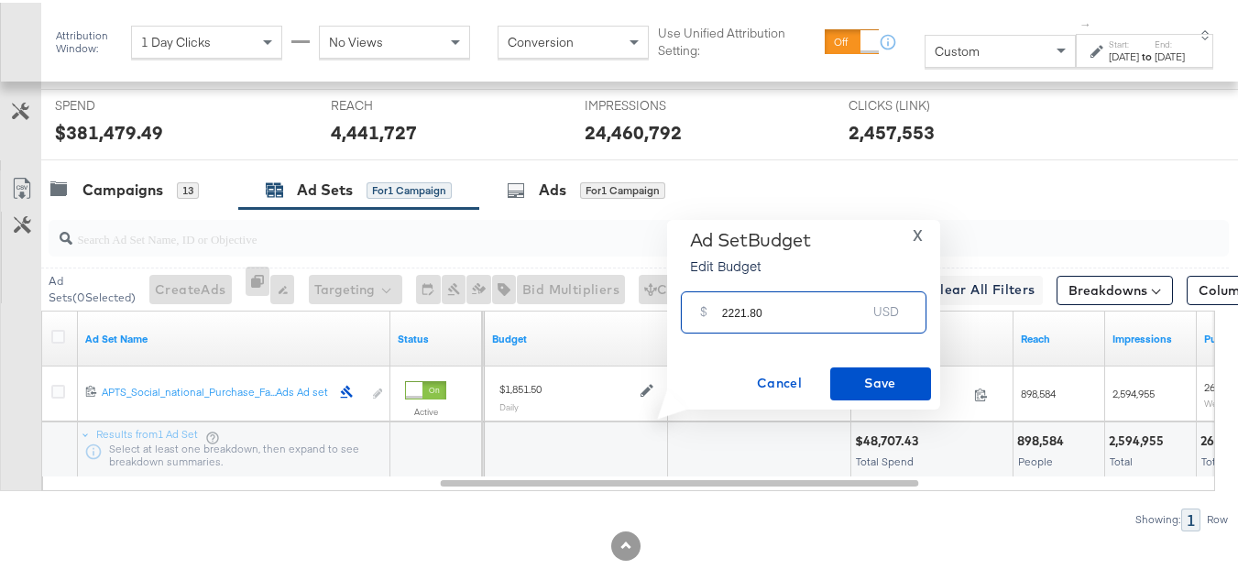
click at [795, 301] on input "2221.80" at bounding box center [794, 301] width 145 height 39
type input "2221.80"
click at [860, 390] on span "Save" at bounding box center [881, 380] width 86 height 23
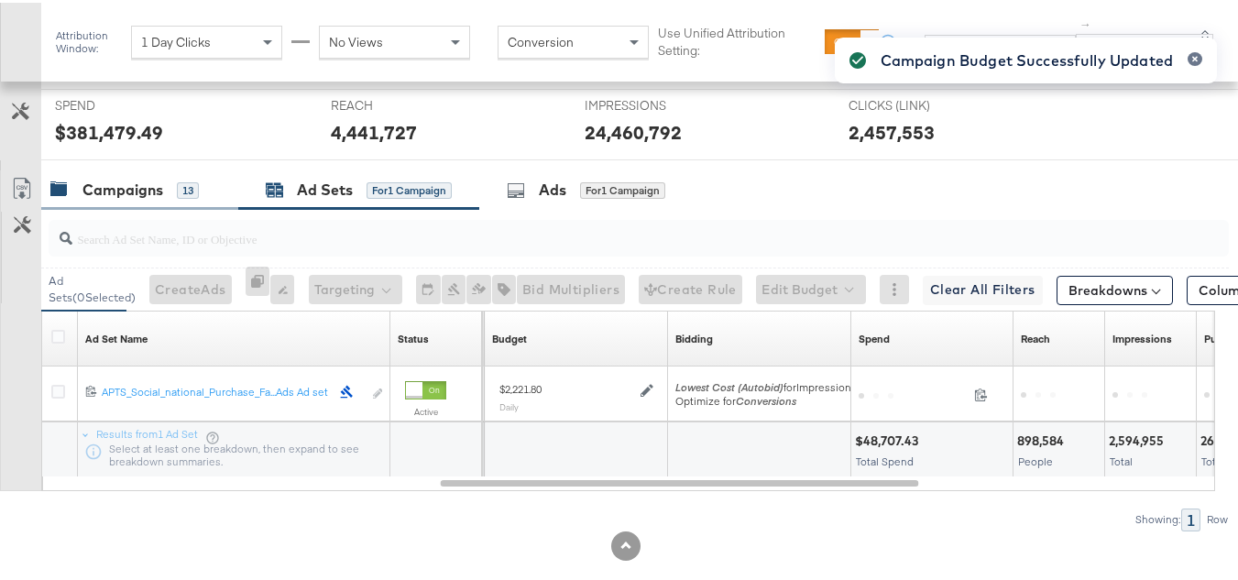
click at [115, 198] on div "Campaigns" at bounding box center [122, 187] width 81 height 21
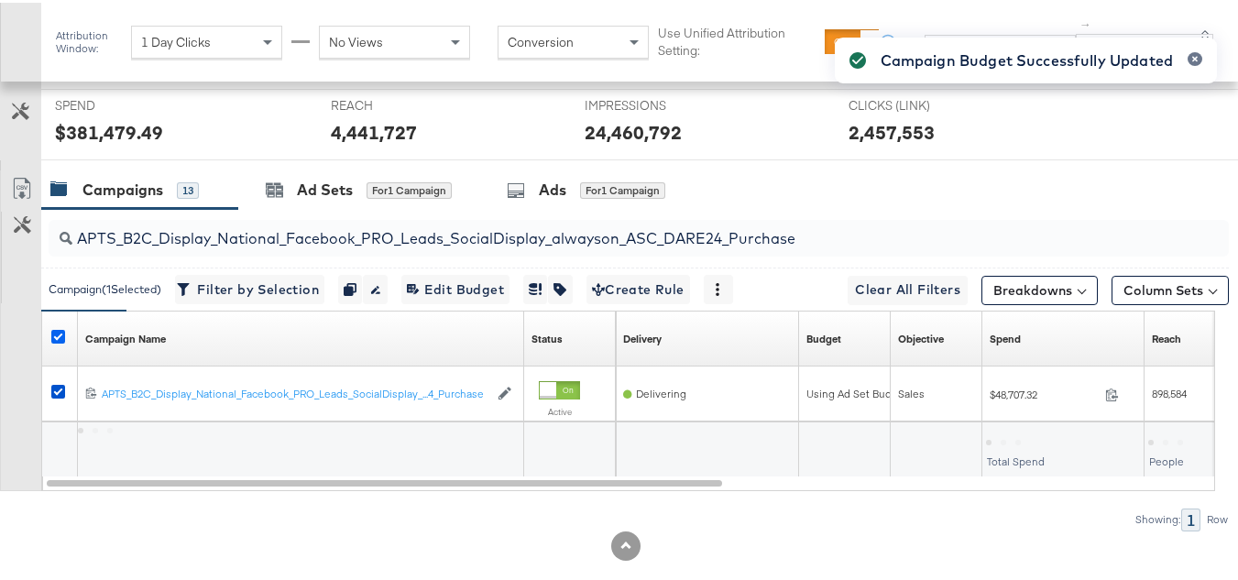
click at [58, 341] on icon at bounding box center [58, 334] width 14 height 14
click at [0, 0] on input "checkbox" at bounding box center [0, 0] width 0 height 0
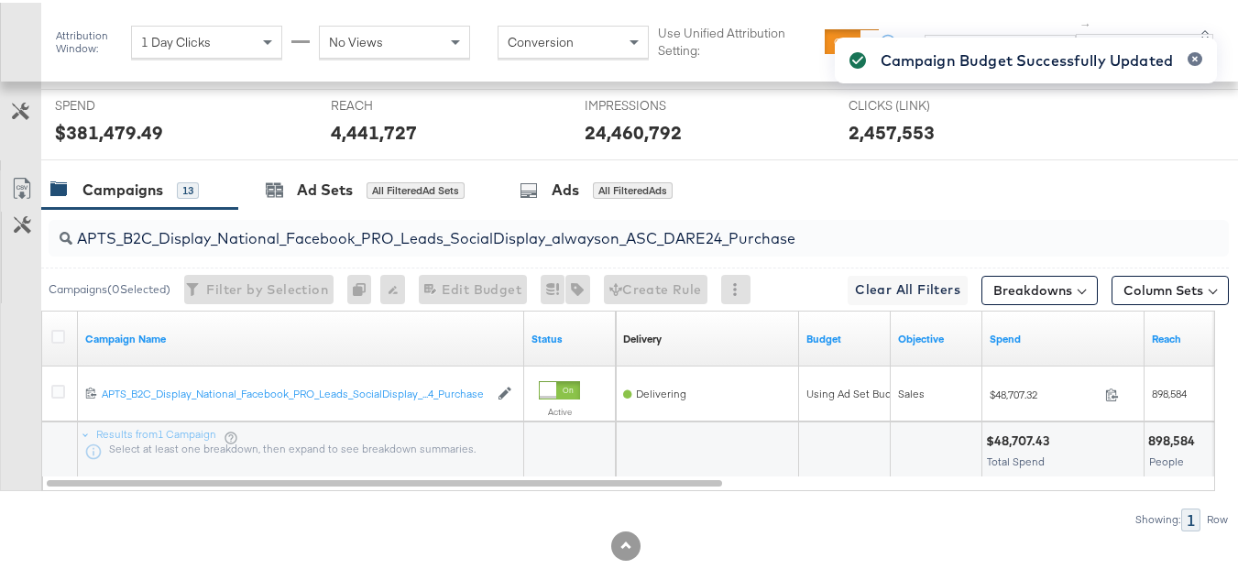
click at [237, 239] on input "APTS_B2C_Display_National_Facebook_PRO_Leads_SocialDisplay_alwayson_ASC_DARE24_…" at bounding box center [598, 229] width 1052 height 36
paste input "F_B2C_Display_National_Facebook_PRO_Traffic_SocialDisplay_alwayson_ASC_AF24_Vie…"
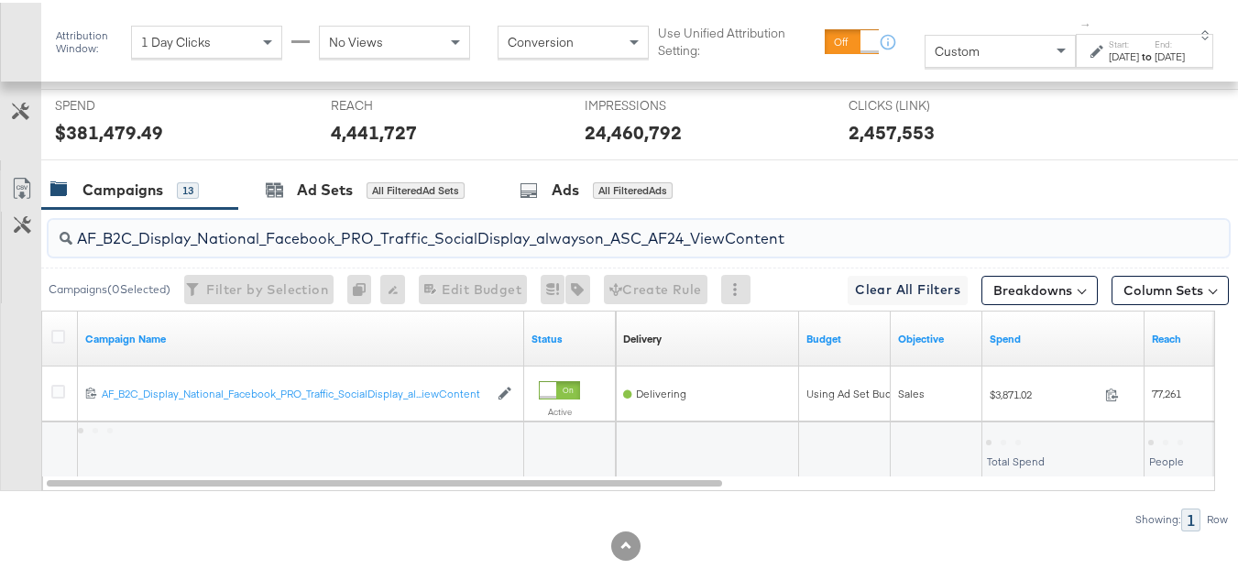
type input "AF_B2C_Display_National_Facebook_PRO_Traffic_SocialDisplay_alwayson_ASC_AF24_Vi…"
click at [52, 345] on div at bounding box center [60, 336] width 19 height 18
click at [52, 341] on icon at bounding box center [58, 334] width 14 height 14
click at [0, 0] on input "checkbox" at bounding box center [0, 0] width 0 height 0
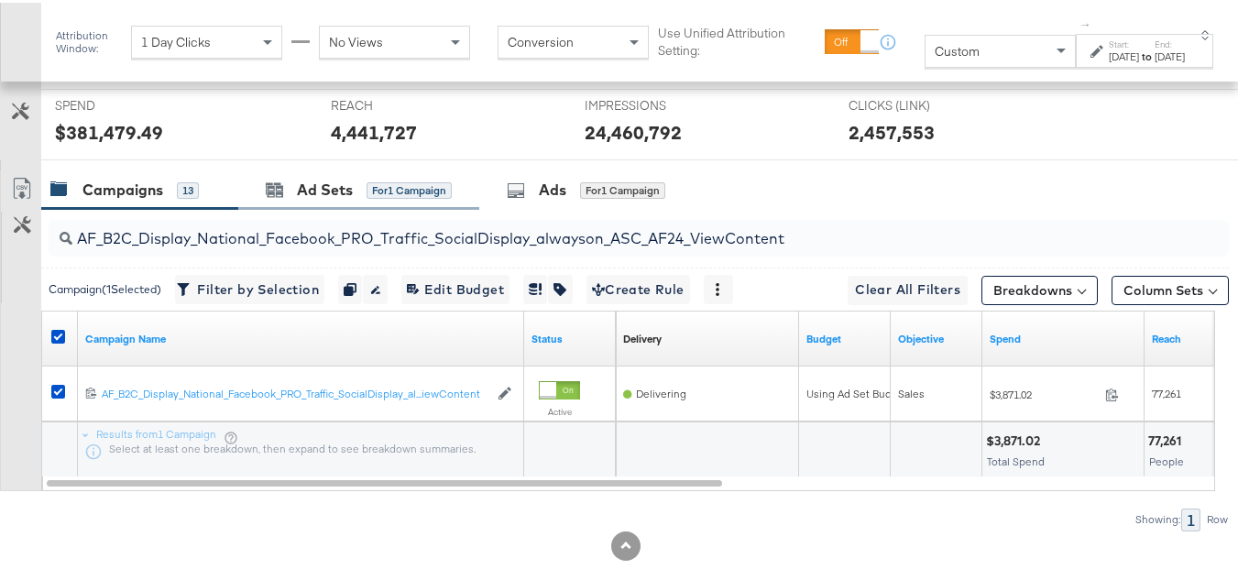
click at [378, 203] on div "Ad Sets for 1 Campaign" at bounding box center [358, 187] width 241 height 39
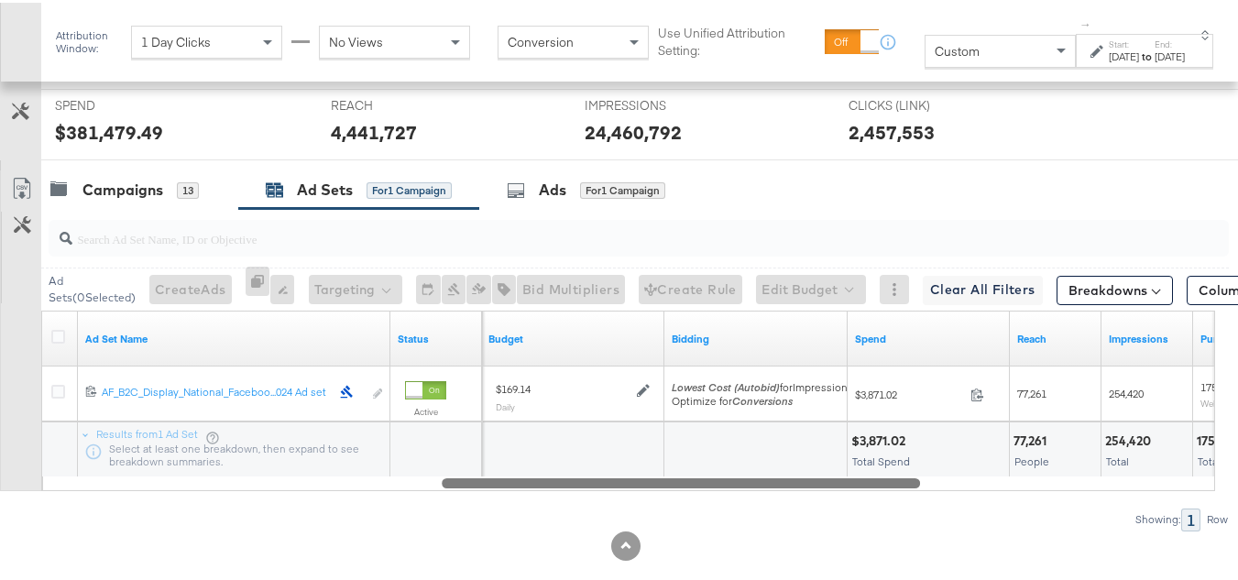
drag, startPoint x: 518, startPoint y: 512, endPoint x: 875, endPoint y: 521, distance: 357.5
click at [888, 521] on div "Ad Sets ( 0 Selected) Create Ads At least one ad set must be selected 0 Rename …" at bounding box center [614, 367] width 1229 height 322
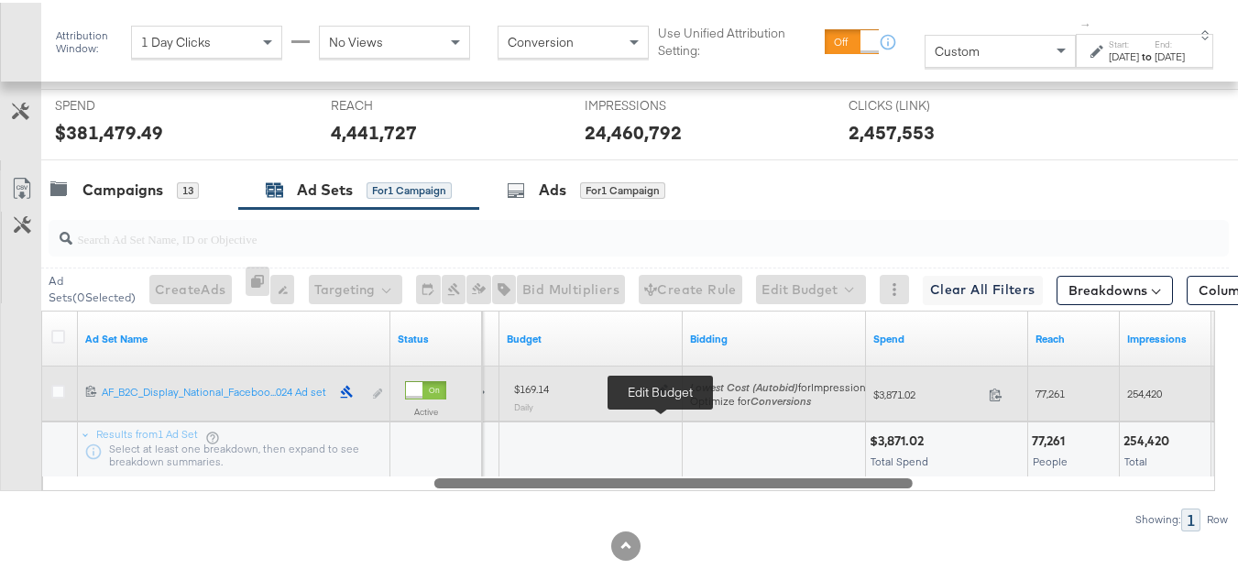
click at [662, 394] on icon at bounding box center [661, 387] width 13 height 13
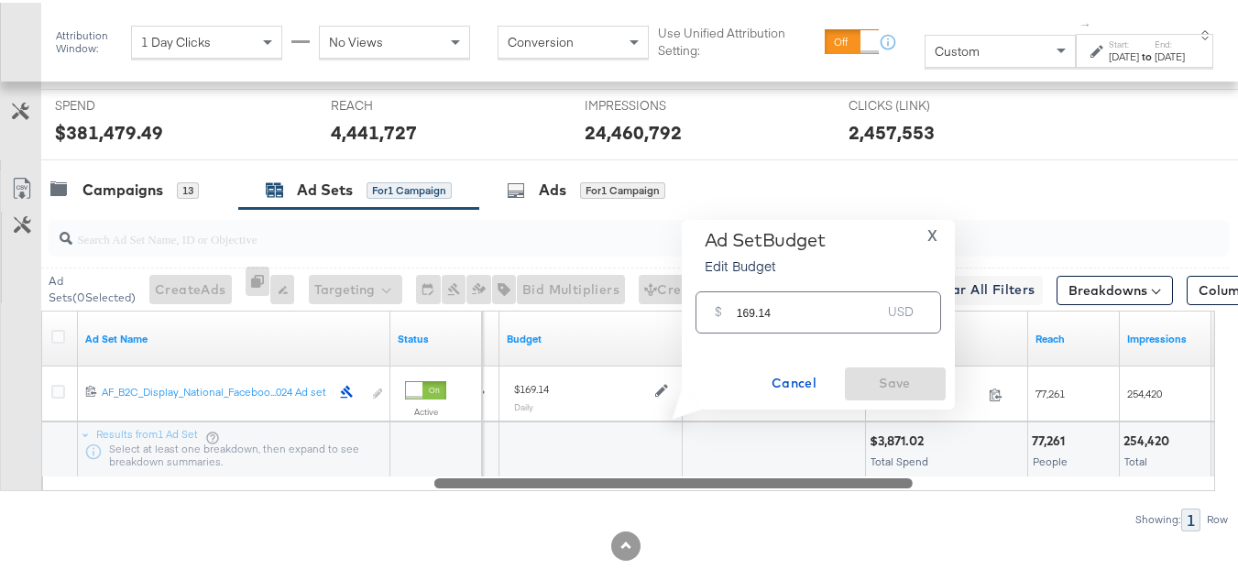
click at [767, 292] on input "169.14" at bounding box center [809, 301] width 145 height 39
paste input "$177.41"
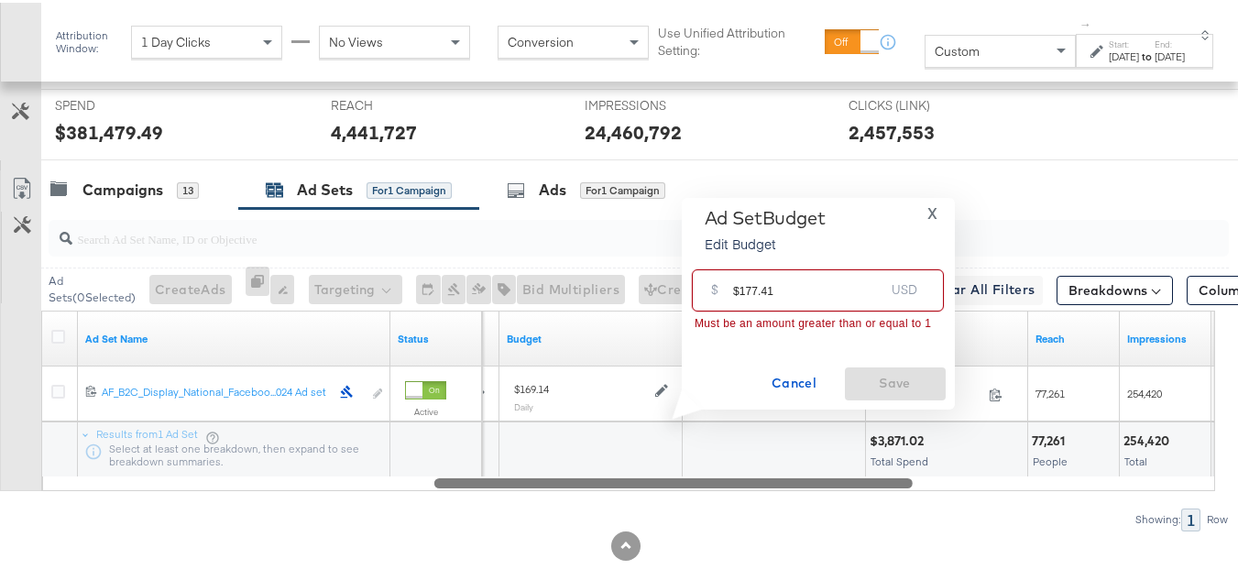
drag, startPoint x: 736, startPoint y: 293, endPoint x: 635, endPoint y: 292, distance: 100.8
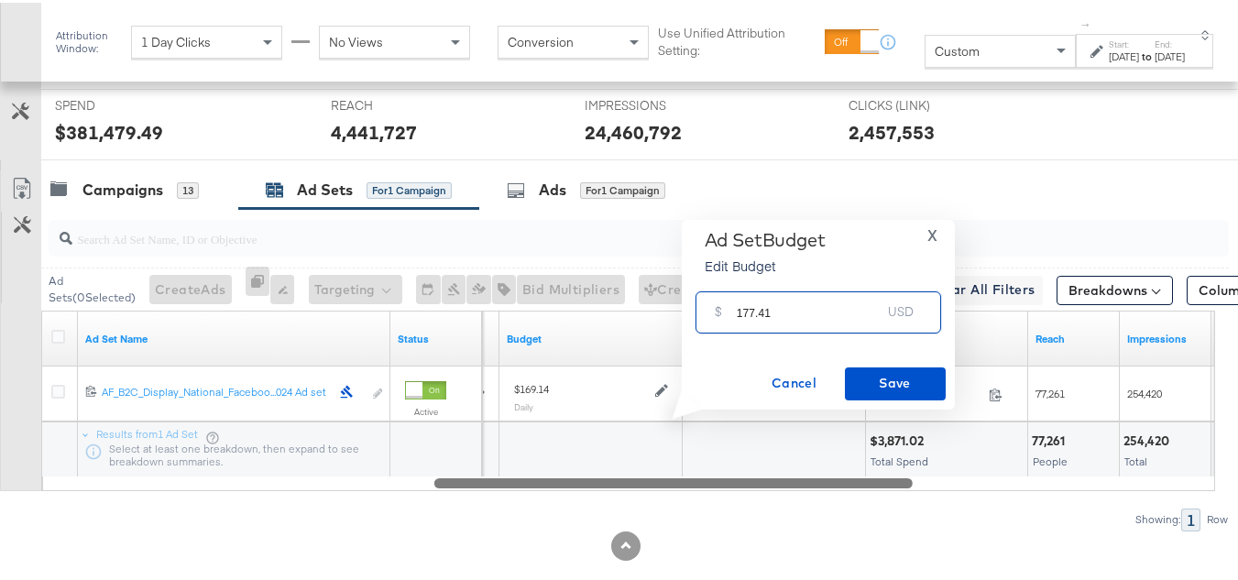
click at [783, 310] on input "177.41" at bounding box center [809, 301] width 145 height 39
type input "177.41"
click at [887, 375] on span "Save" at bounding box center [895, 380] width 86 height 23
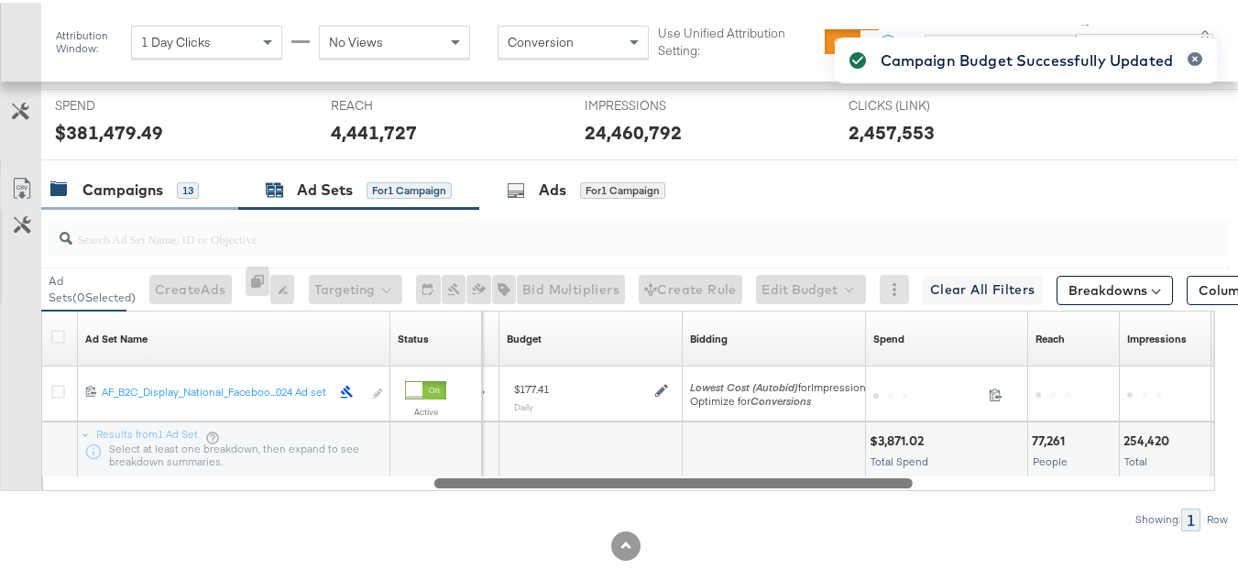
click at [110, 203] on div "Campaigns 13" at bounding box center [139, 187] width 197 height 39
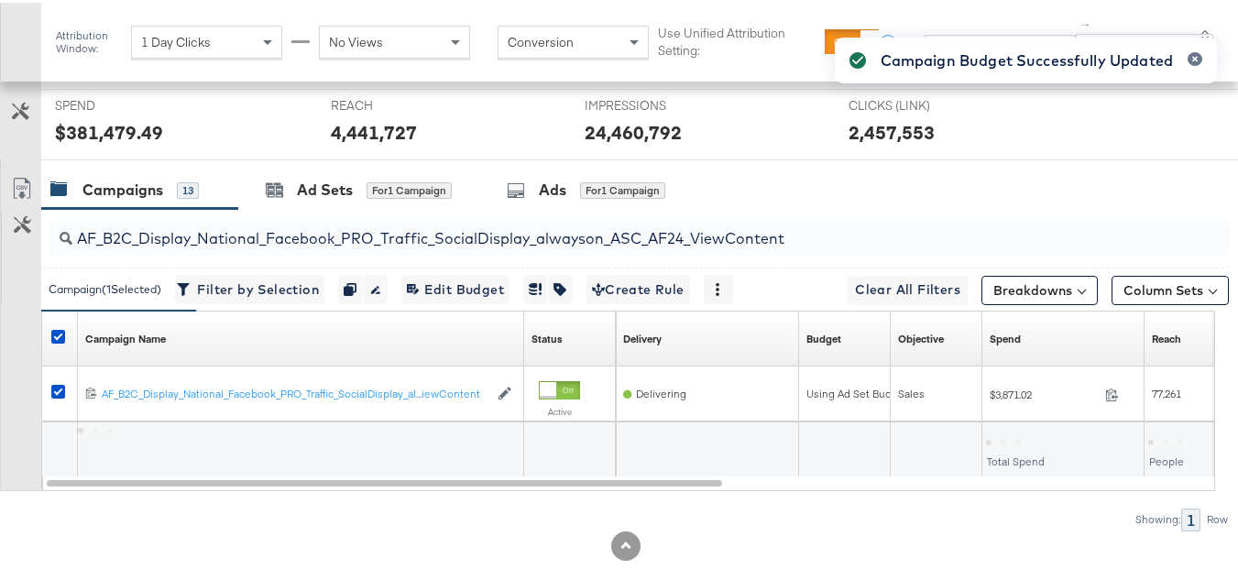
click at [55, 353] on div at bounding box center [61, 336] width 34 height 33
click at [58, 341] on icon at bounding box center [58, 334] width 14 height 14
click at [0, 0] on input "checkbox" at bounding box center [0, 0] width 0 height 0
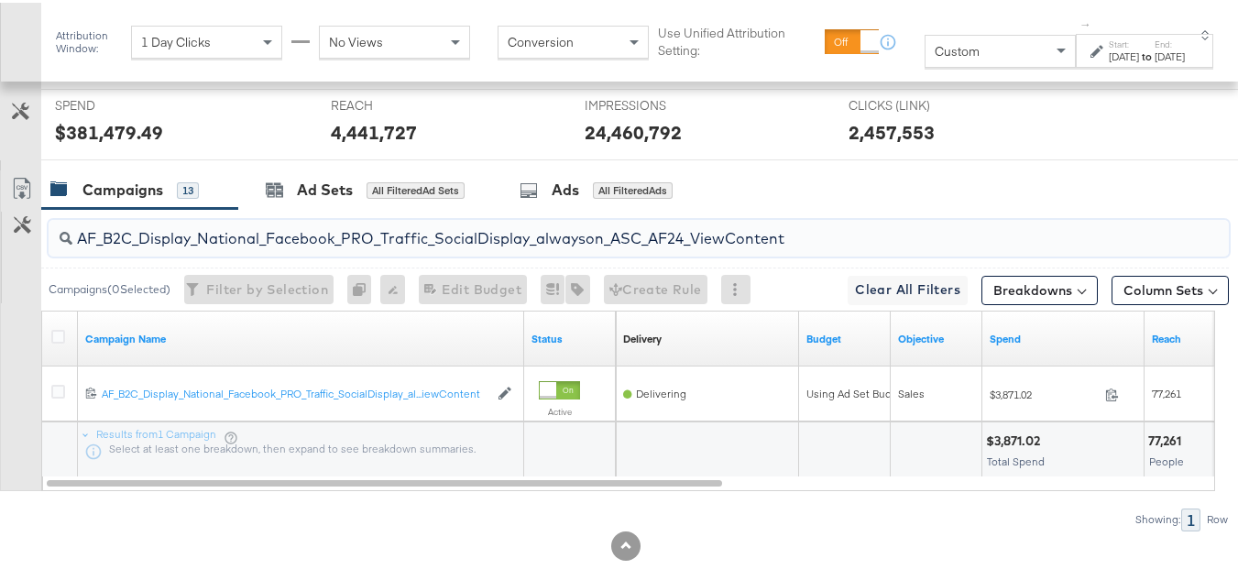
click at [265, 246] on input "AF_B2C_Display_National_Facebook_PRO_Traffic_SocialDisplay_alwayson_ASC_AF24_Vi…" at bounding box center [598, 229] width 1052 height 36
paste input "FR_B2C_Display_National_Facebook_PRO_Traffic_SocialDisplay_alwayson_ASC_FR"
type input "FR_B2C_Display_National_Facebook_PRO_Traffic_SocialDisplay_alwayson_ASC_FR24_Vi…"
click at [58, 341] on icon at bounding box center [58, 334] width 14 height 14
click at [0, 0] on input "checkbox" at bounding box center [0, 0] width 0 height 0
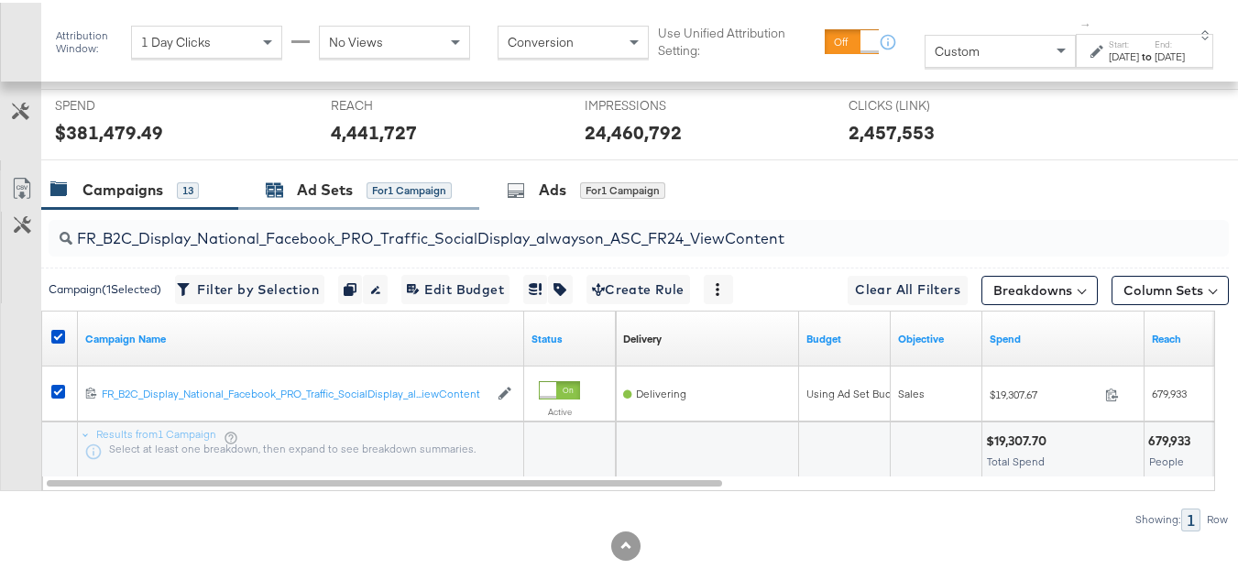
click at [383, 196] on div "for 1 Campaign" at bounding box center [409, 188] width 85 height 16
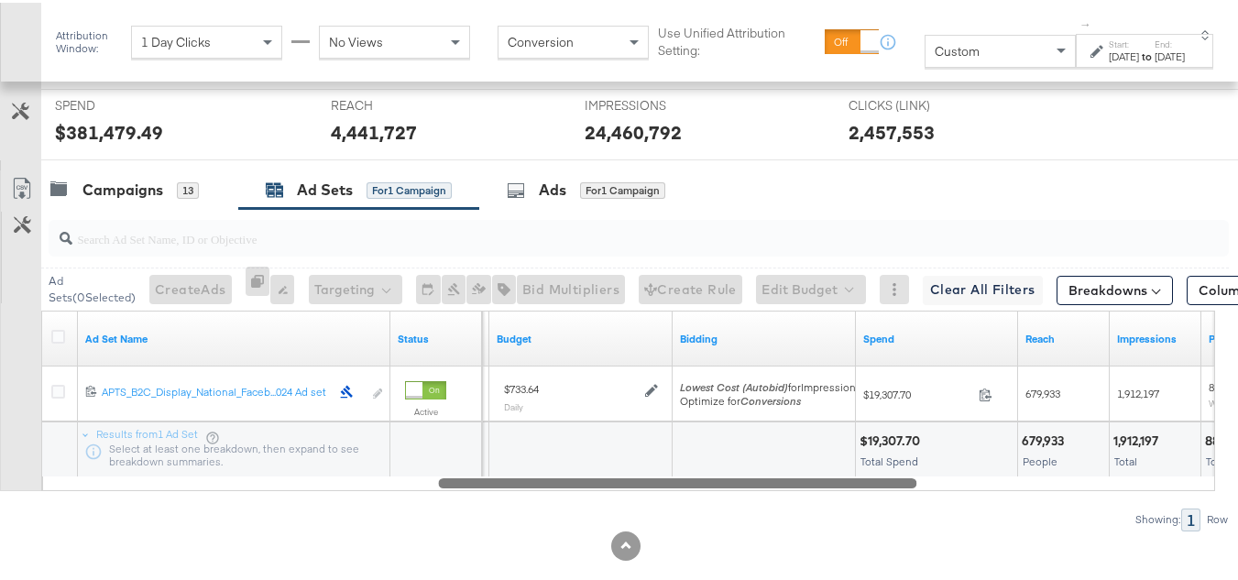
drag, startPoint x: 356, startPoint y: 509, endPoint x: 743, endPoint y: 514, distance: 386.7
click at [743, 487] on div at bounding box center [677, 480] width 478 height 16
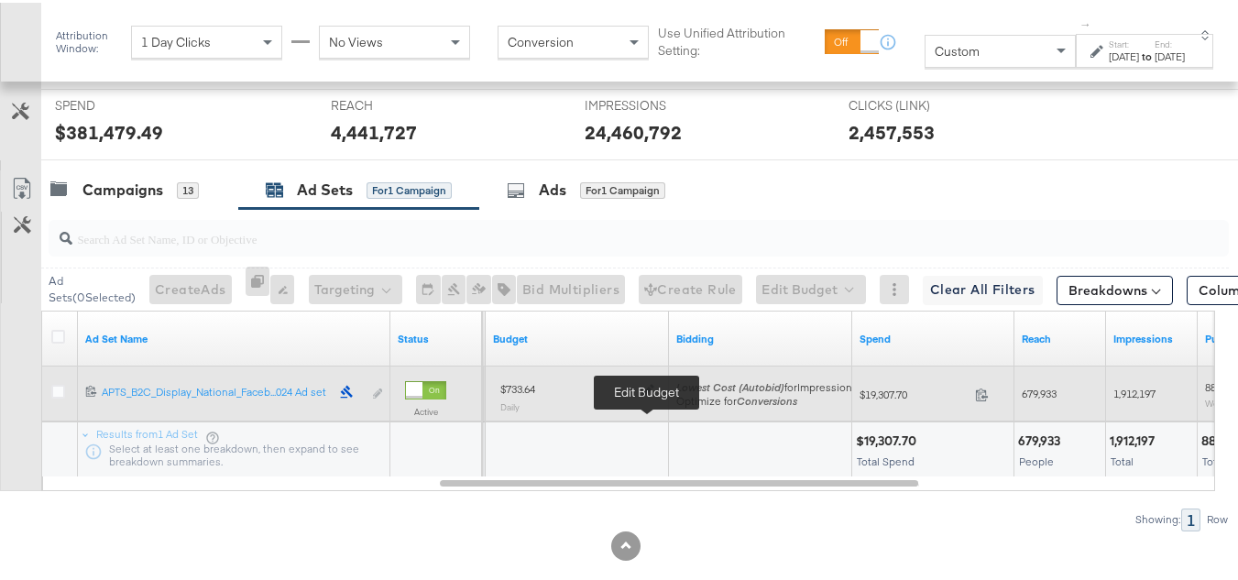
click at [645, 394] on icon at bounding box center [647, 387] width 13 height 13
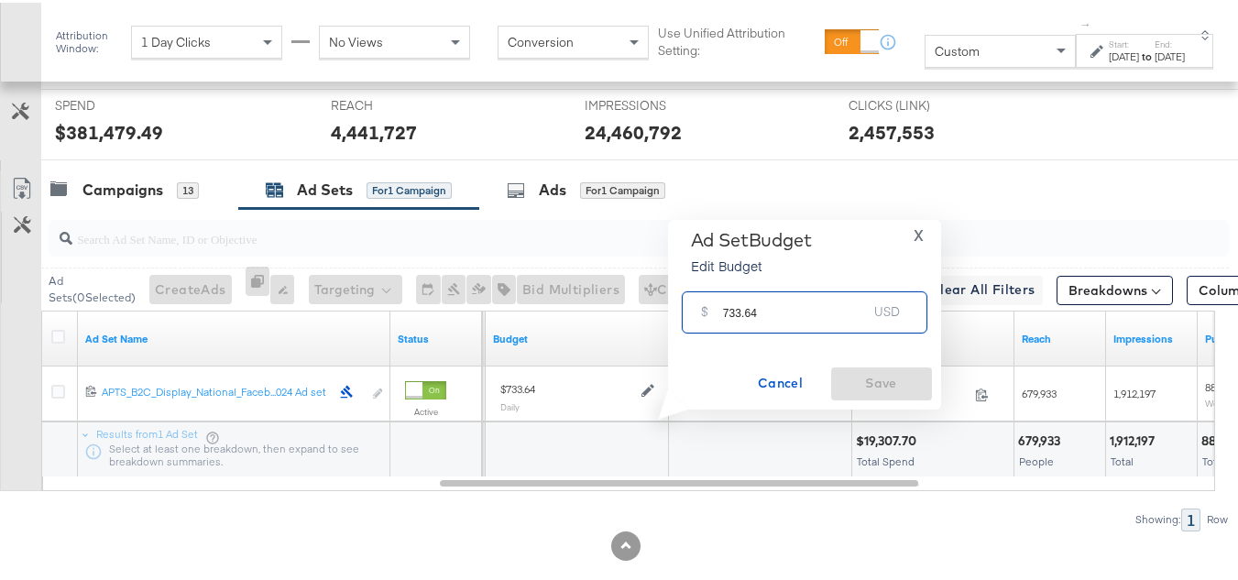
click at [781, 305] on input "733.64" at bounding box center [795, 301] width 145 height 39
paste input "$880.37"
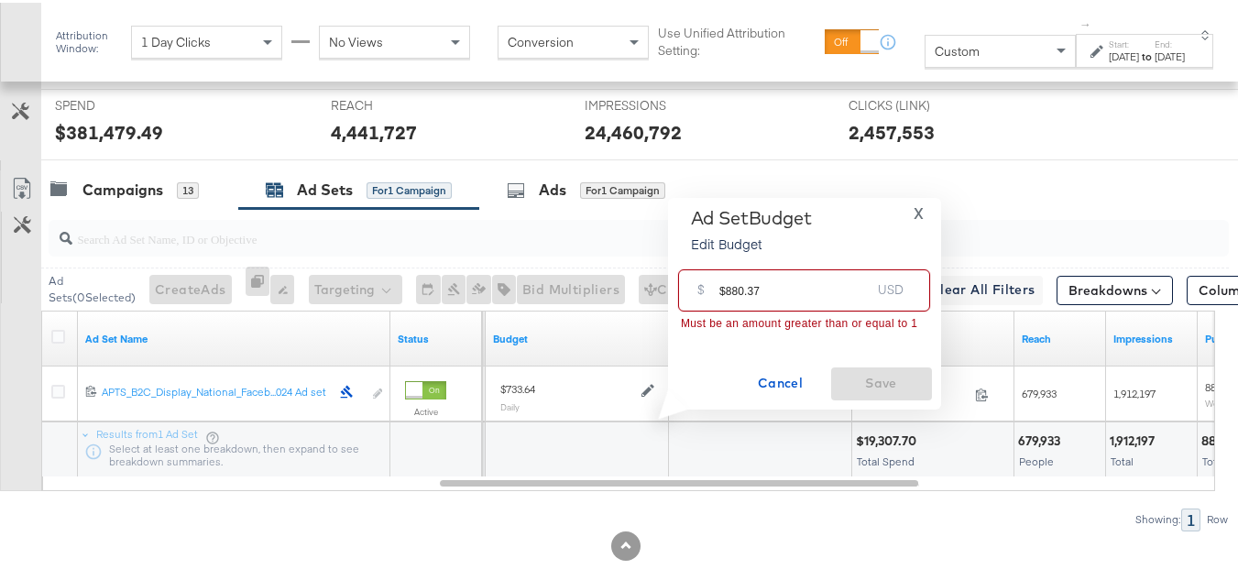
drag, startPoint x: 724, startPoint y: 286, endPoint x: 617, endPoint y: 285, distance: 107.2
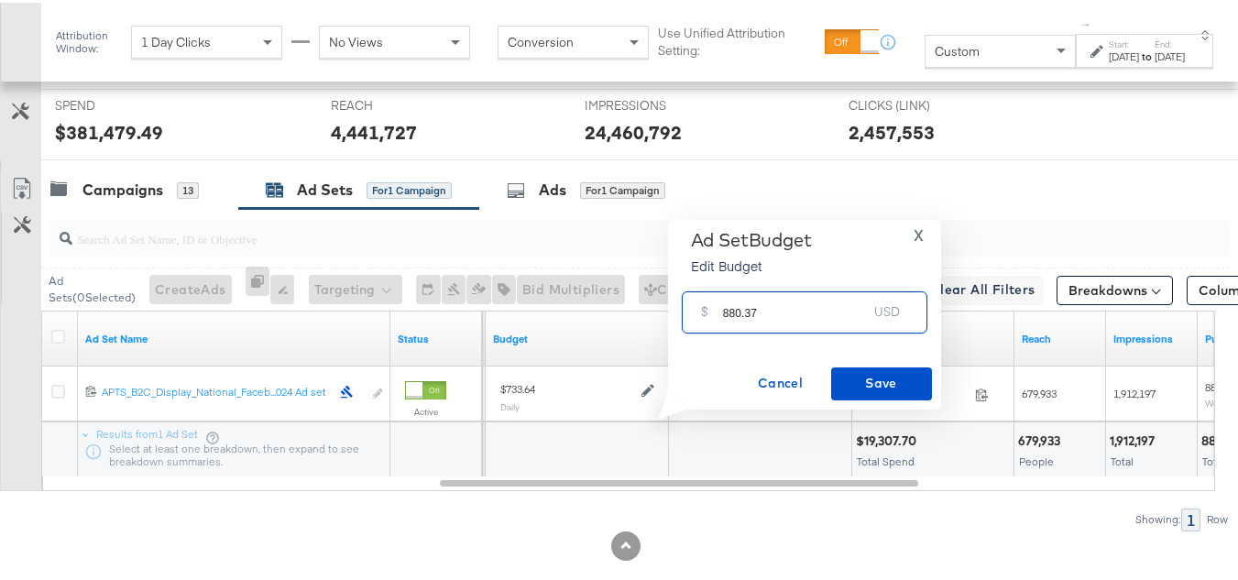
click at [855, 315] on input "880.37" at bounding box center [795, 301] width 145 height 39
type input "880.37"
click at [871, 397] on button "Save" at bounding box center [881, 381] width 101 height 33
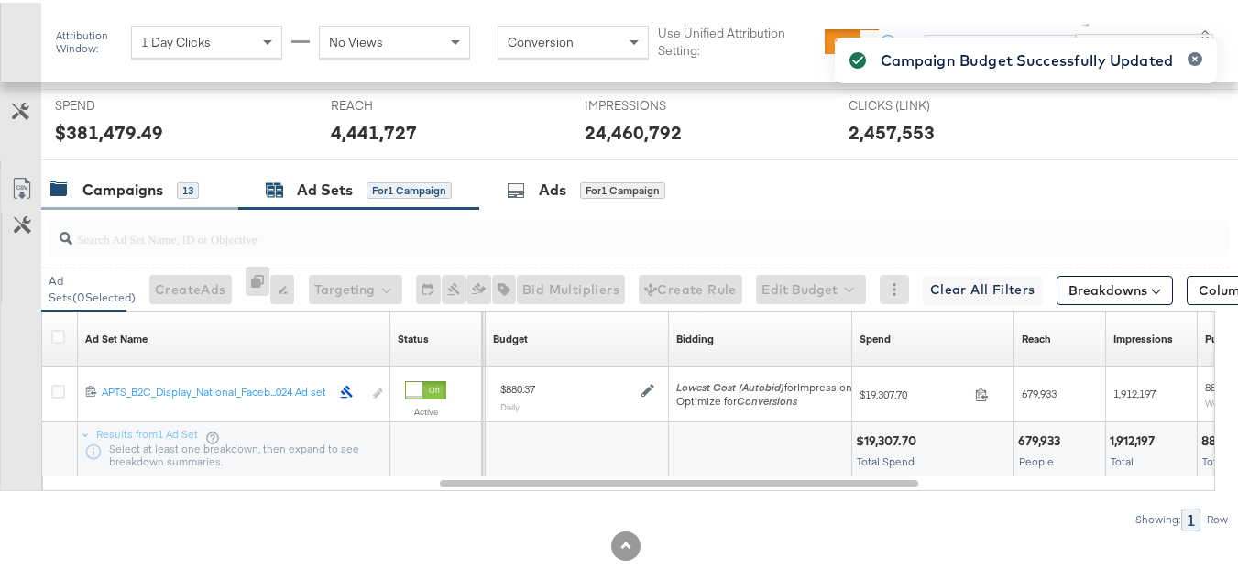
click at [118, 198] on div "Campaigns" at bounding box center [122, 187] width 81 height 21
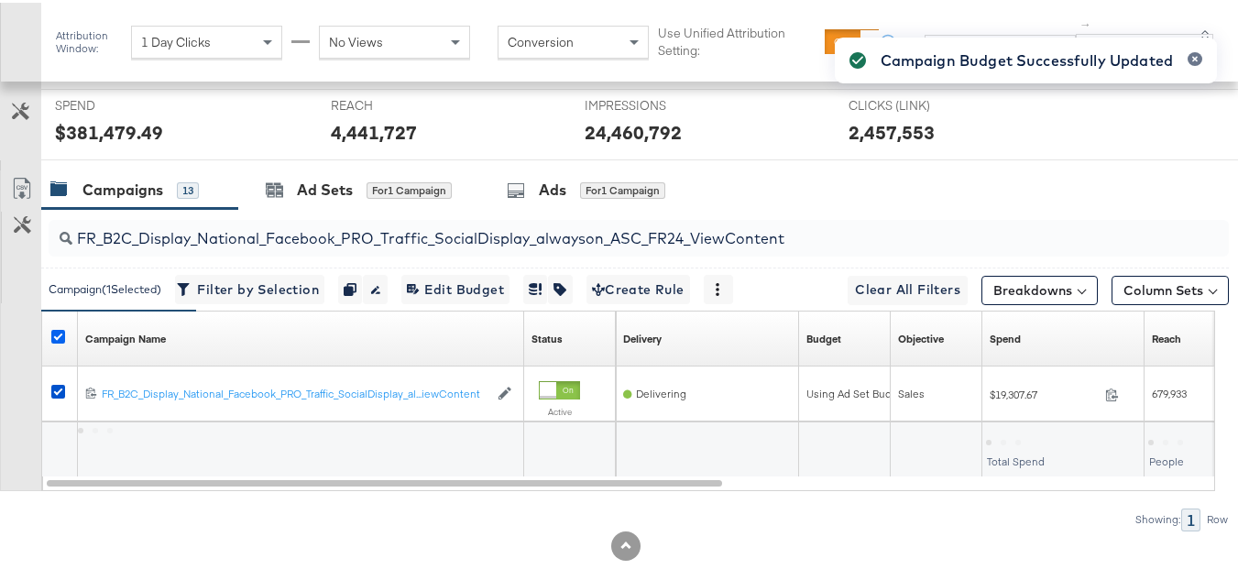
click at [62, 341] on icon at bounding box center [58, 334] width 14 height 14
click at [0, 0] on input "checkbox" at bounding box center [0, 0] width 0 height 0
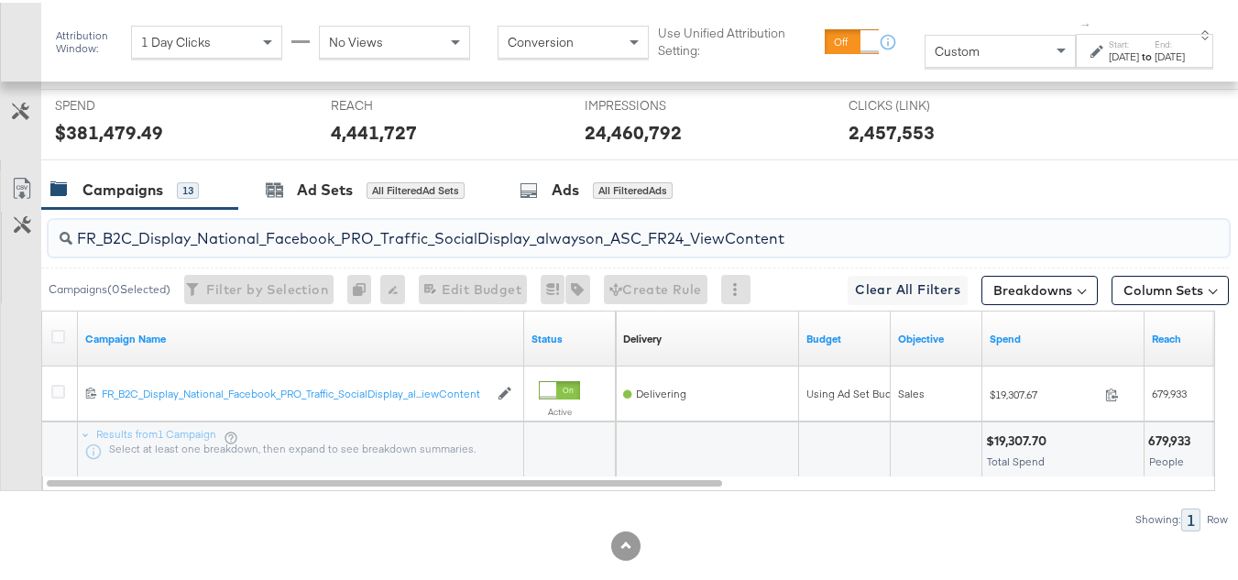
click at [272, 246] on input "FR_B2C_Display_National_Facebook_PRO_Traffic_SocialDisplay_alwayson_ASC_FR24_Vi…" at bounding box center [598, 229] width 1052 height 36
paste input "AHL_B2C_Display_National_Facebook_PRO_Traffic_SocialDisplay_alwayson_ASC_AHL"
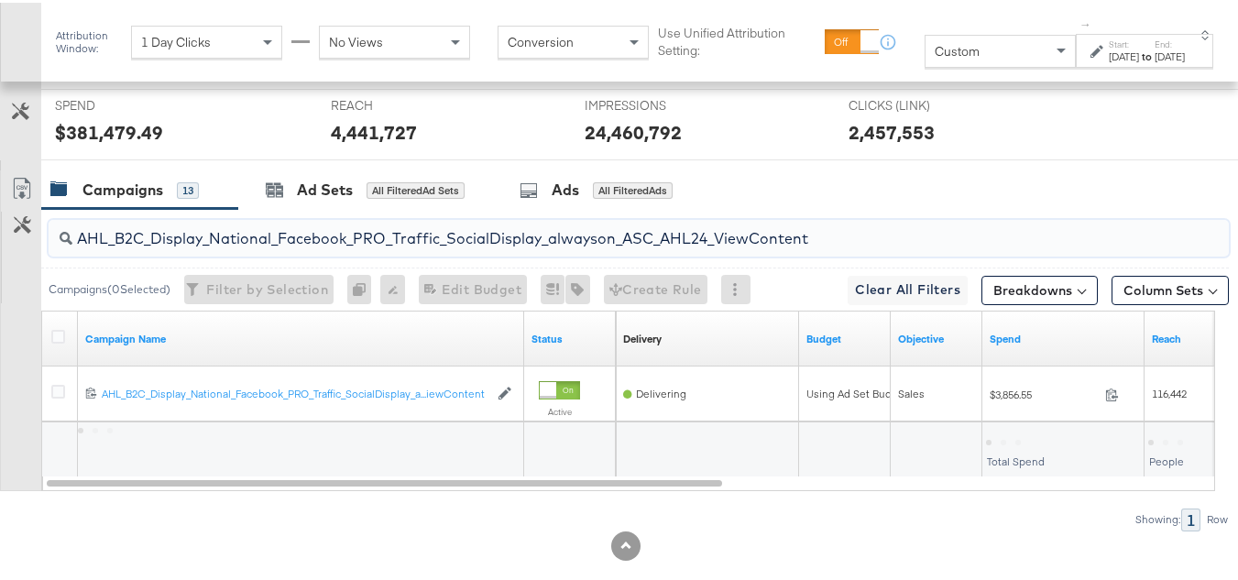
type input "AHL_B2C_Display_National_Facebook_PRO_Traffic_SocialDisplay_alwayson_ASC_AHL24_…"
click at [69, 345] on div at bounding box center [60, 336] width 19 height 18
click at [62, 341] on icon at bounding box center [58, 334] width 14 height 14
click at [0, 0] on input "checkbox" at bounding box center [0, 0] width 0 height 0
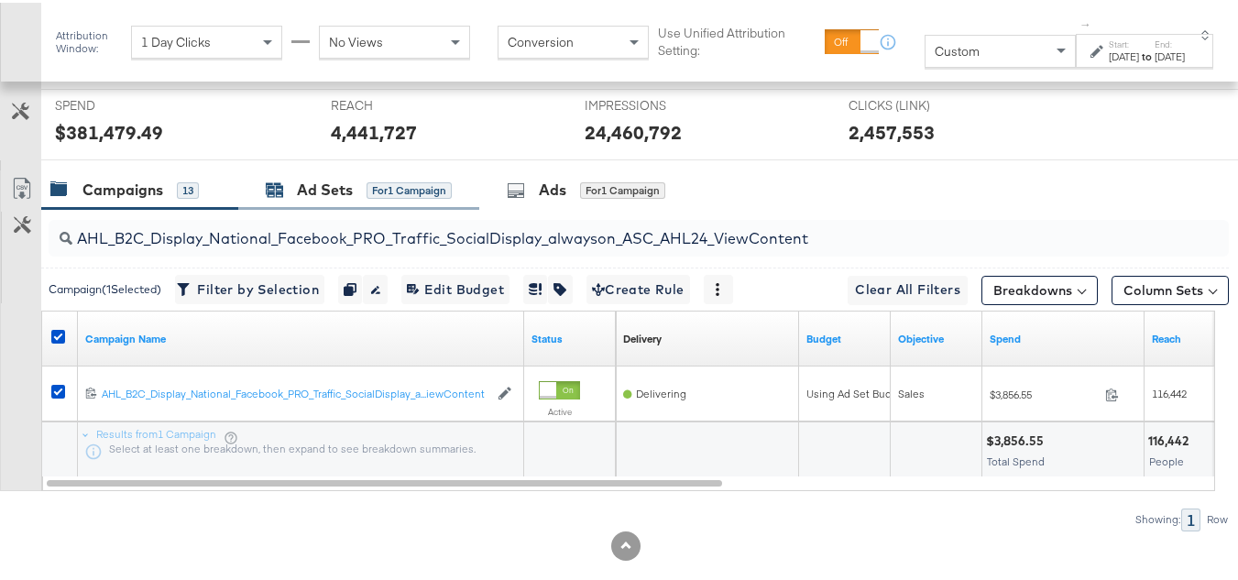
click at [354, 198] on div "Ad Sets for 1 Campaign" at bounding box center [359, 187] width 186 height 21
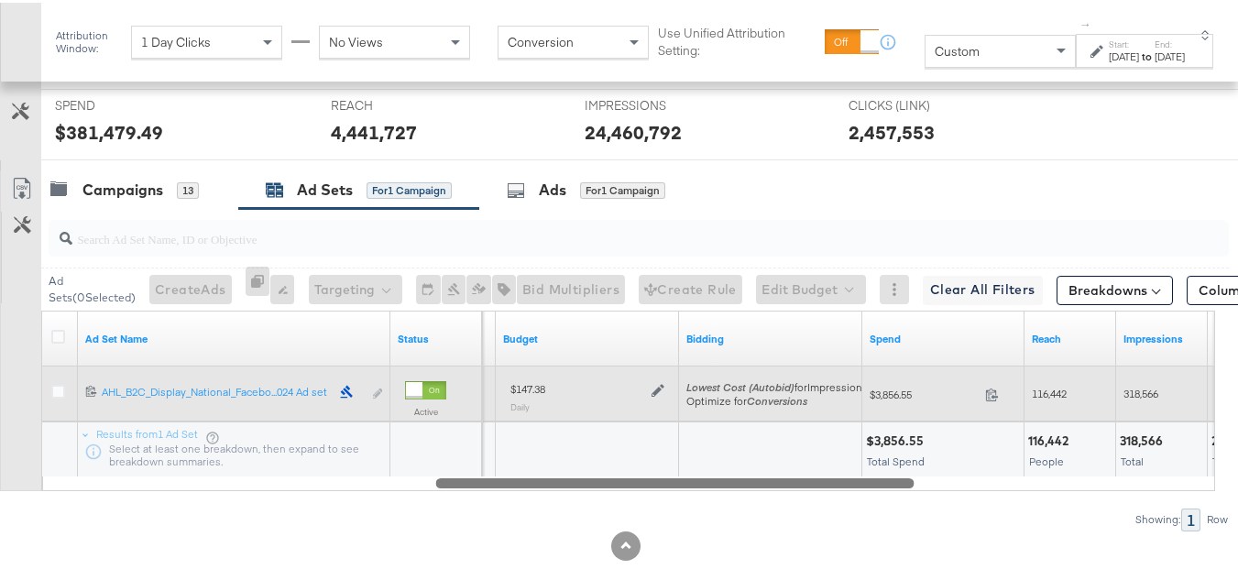
drag, startPoint x: 521, startPoint y: 522, endPoint x: 487, endPoint y: 401, distance: 125.9
click at [800, 488] on div "Ad Set Name Status Schedule Budget Bidding Spend Reach Impressions Purchases (W…" at bounding box center [628, 398] width 1174 height 181
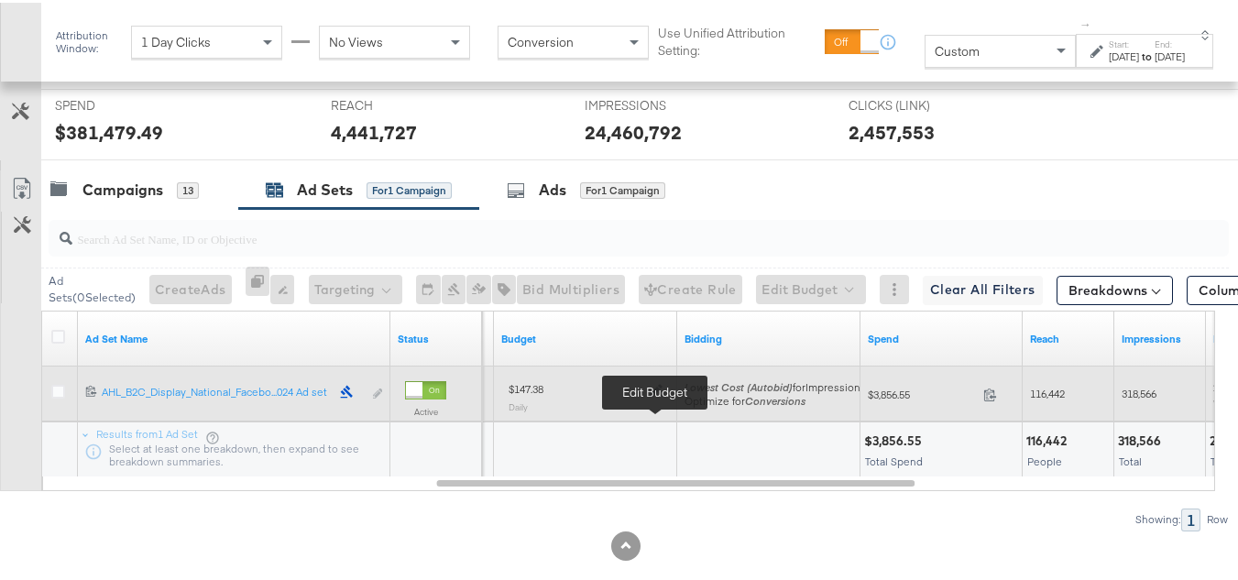
click at [655, 394] on icon at bounding box center [656, 387] width 13 height 13
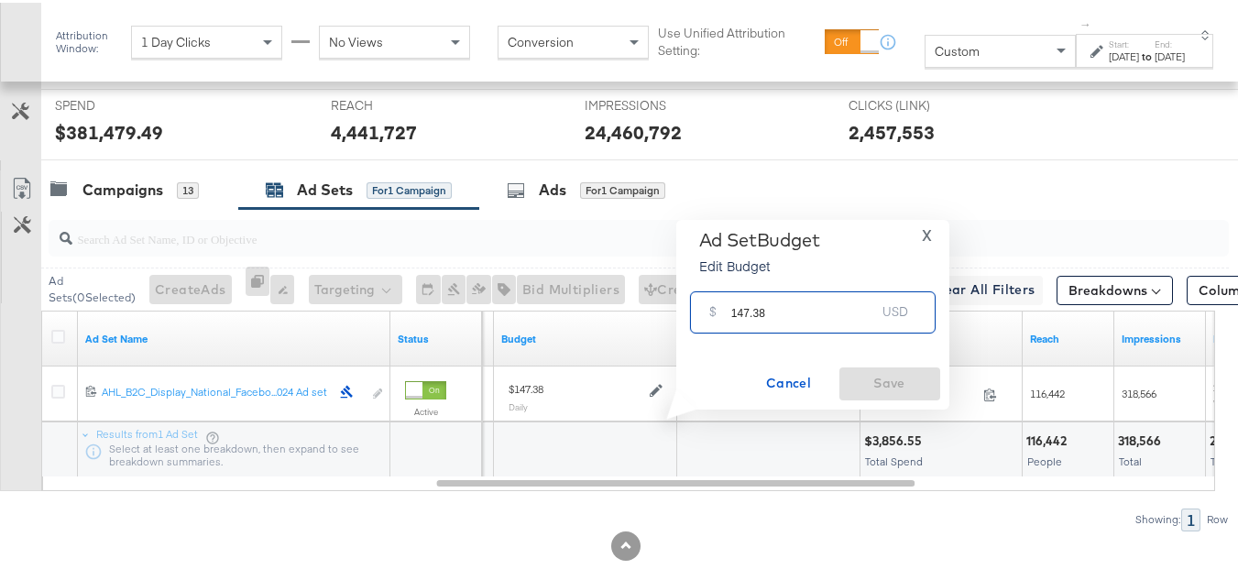
click at [779, 298] on input "147.38" at bounding box center [803, 301] width 145 height 39
paste input "$176.86"
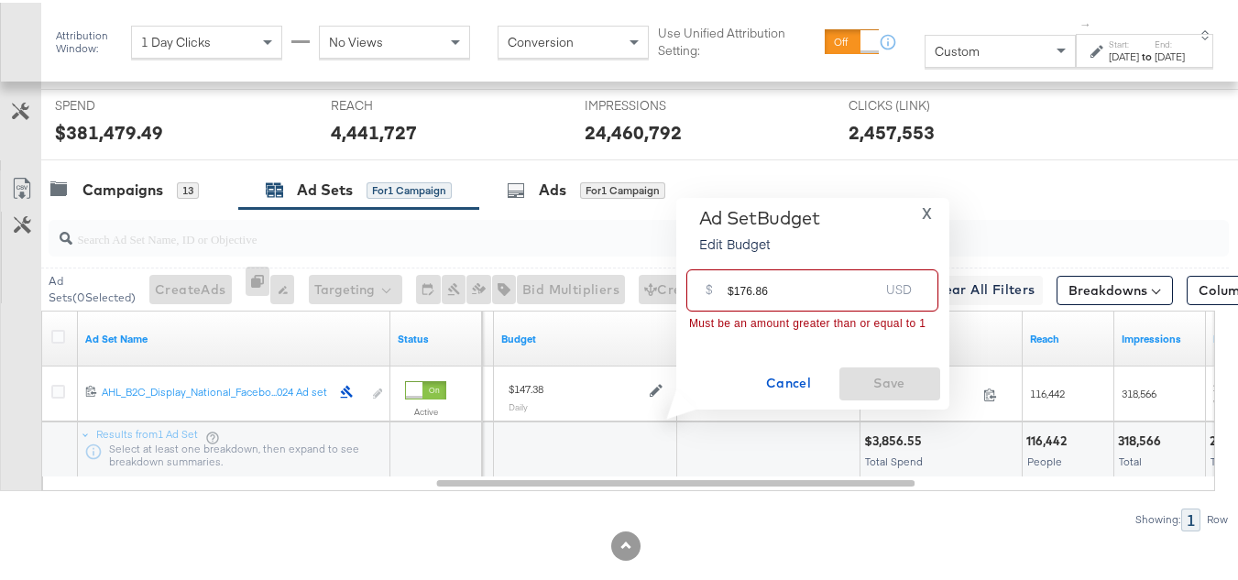
drag, startPoint x: 735, startPoint y: 288, endPoint x: 676, endPoint y: 288, distance: 58.6
click at [679, 288] on div "Ad Set Budget Edit Budget X $ $176.86 USD Must be an amount greater than or equ…" at bounding box center [812, 301] width 273 height 212
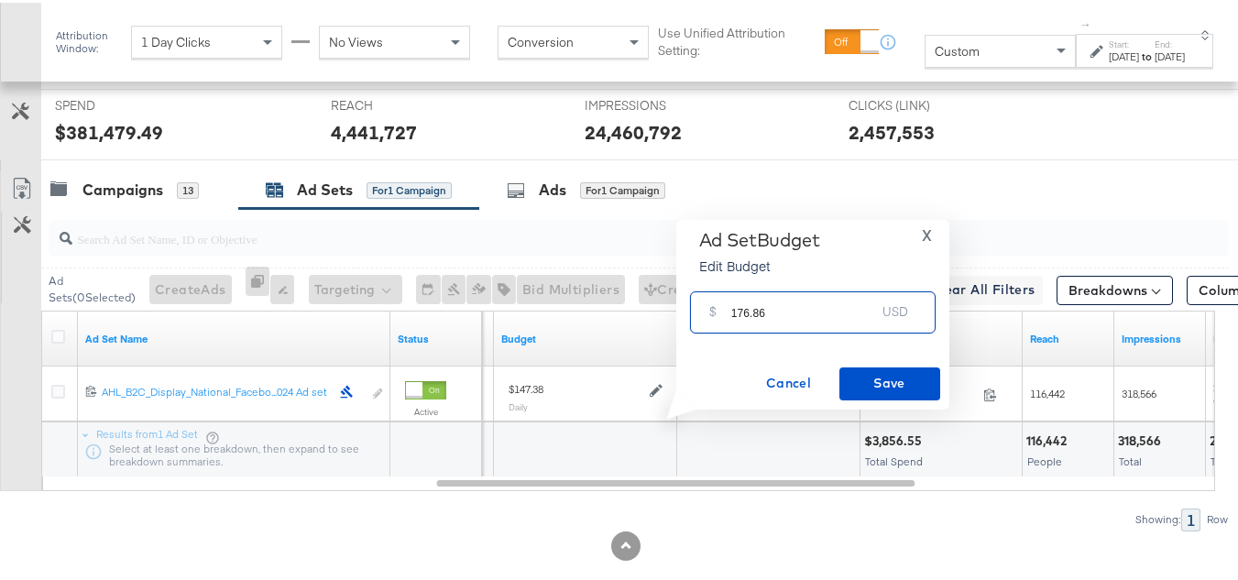
click at [846, 306] on input "176.86" at bounding box center [803, 301] width 145 height 39
type input "176.86"
click at [852, 379] on span "Save" at bounding box center [890, 380] width 86 height 23
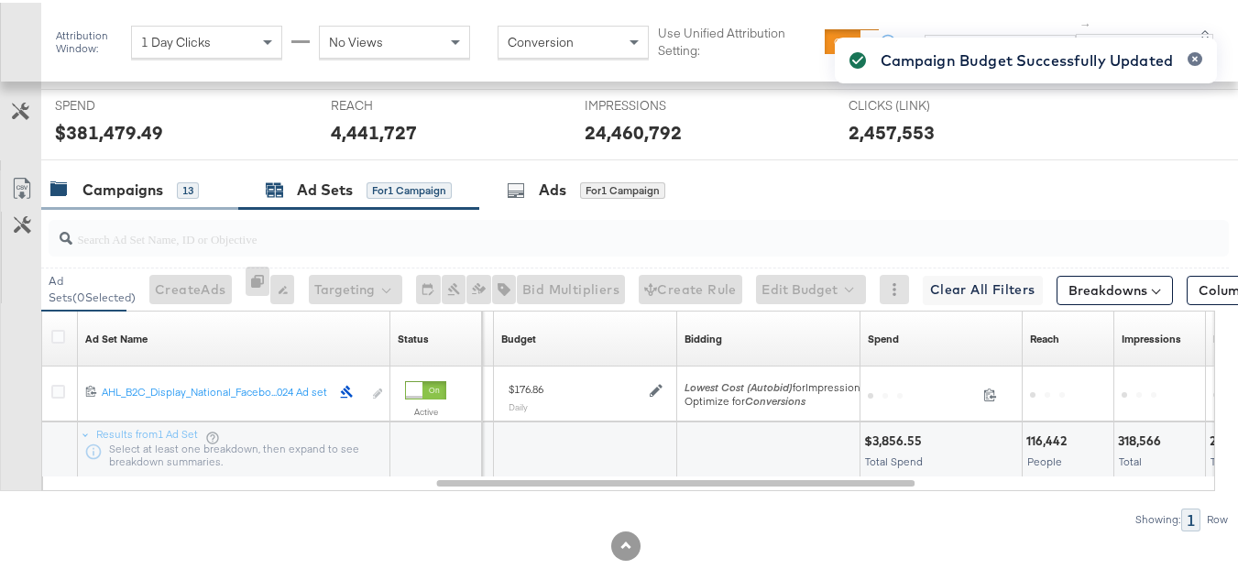
click at [91, 198] on div "Campaigns" at bounding box center [122, 187] width 81 height 21
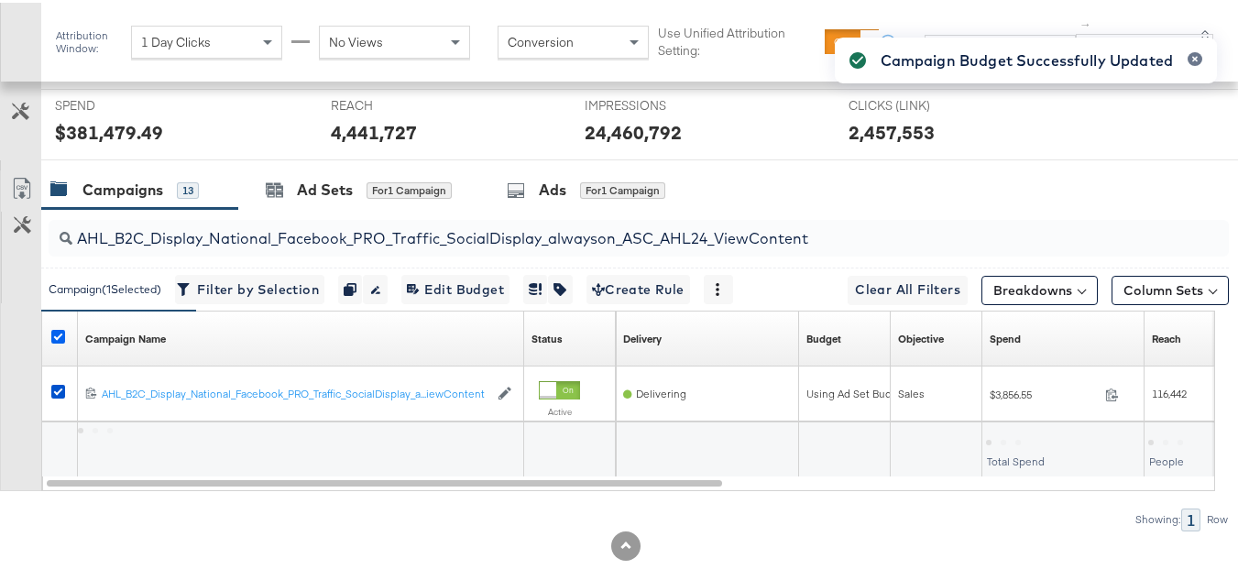
click at [55, 341] on icon at bounding box center [58, 334] width 14 height 14
click at [0, 0] on input "checkbox" at bounding box center [0, 0] width 0 height 0
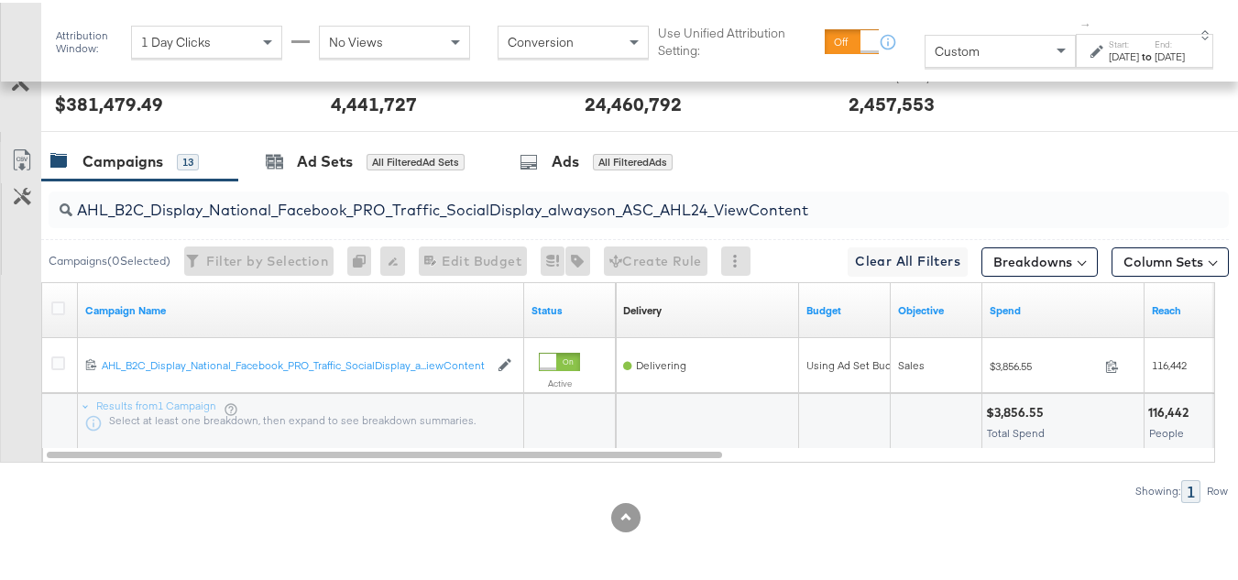
scroll to position [0, 0]
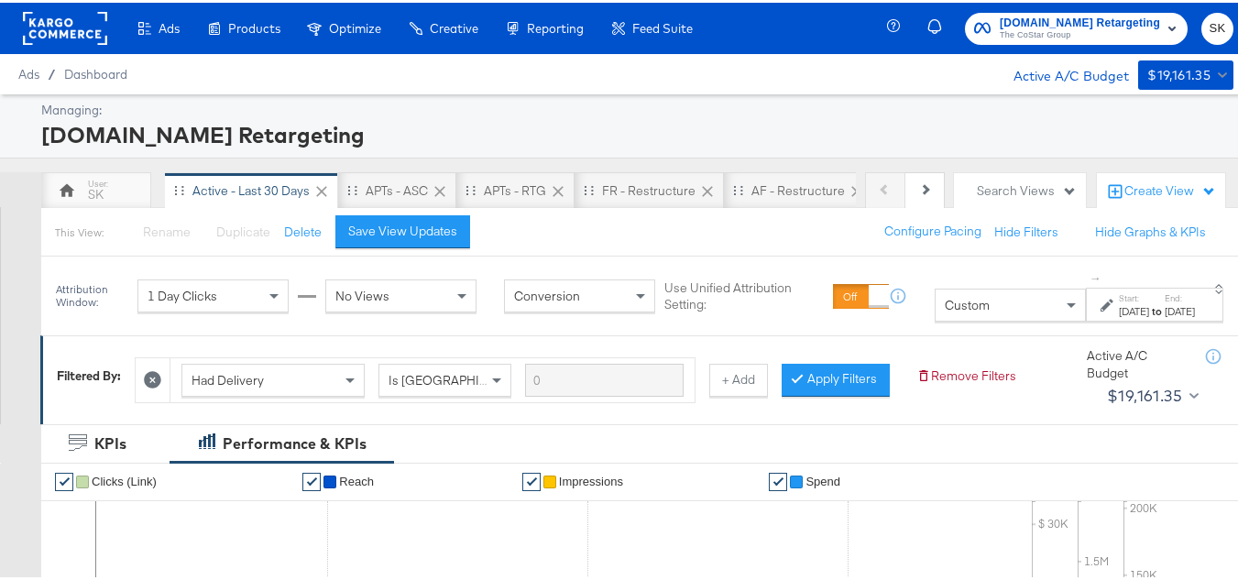
click at [1023, 49] on div "Apartments.com Retargeting The CoStar Group SK" at bounding box center [1072, 25] width 358 height 51
click at [1022, 37] on span "The CoStar Group" at bounding box center [1080, 33] width 160 height 15
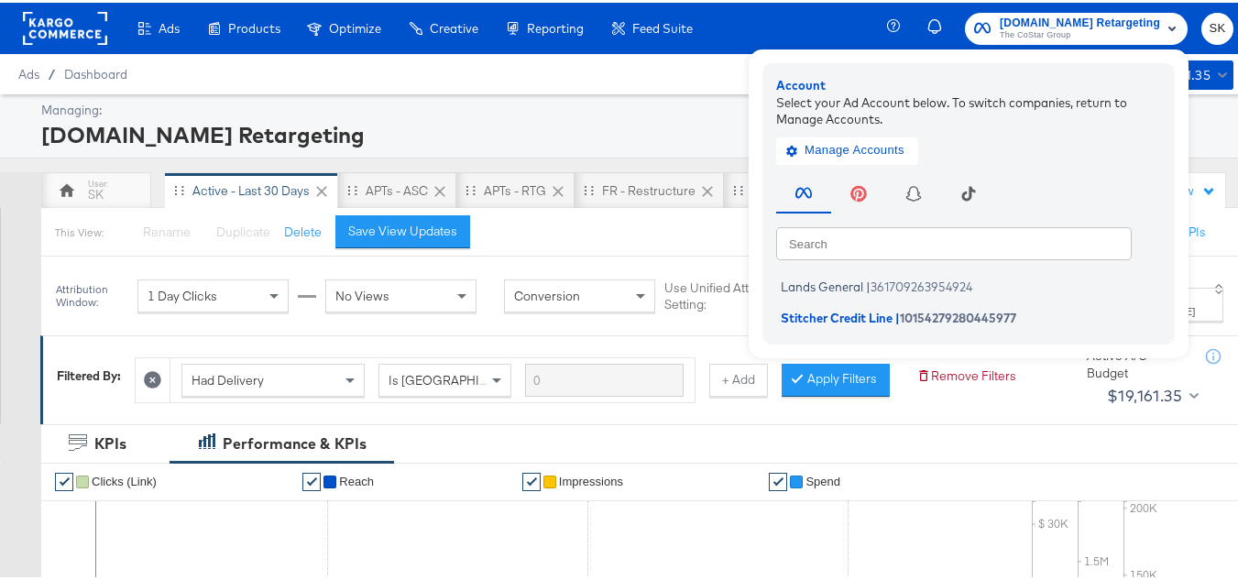
click at [825, 298] on ul "Lands General | 361709263954924 Stitcher Credit Line | 10154279280445977" at bounding box center [973, 299] width 394 height 57
click at [825, 288] on span "Lands General" at bounding box center [822, 284] width 82 height 15
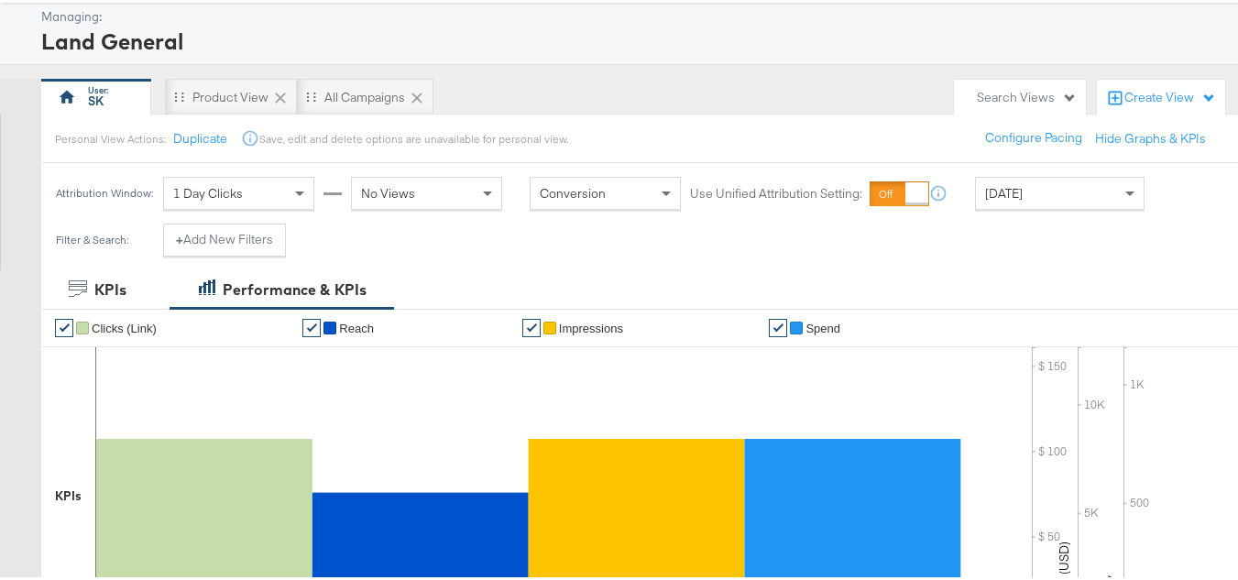
scroll to position [183, 0]
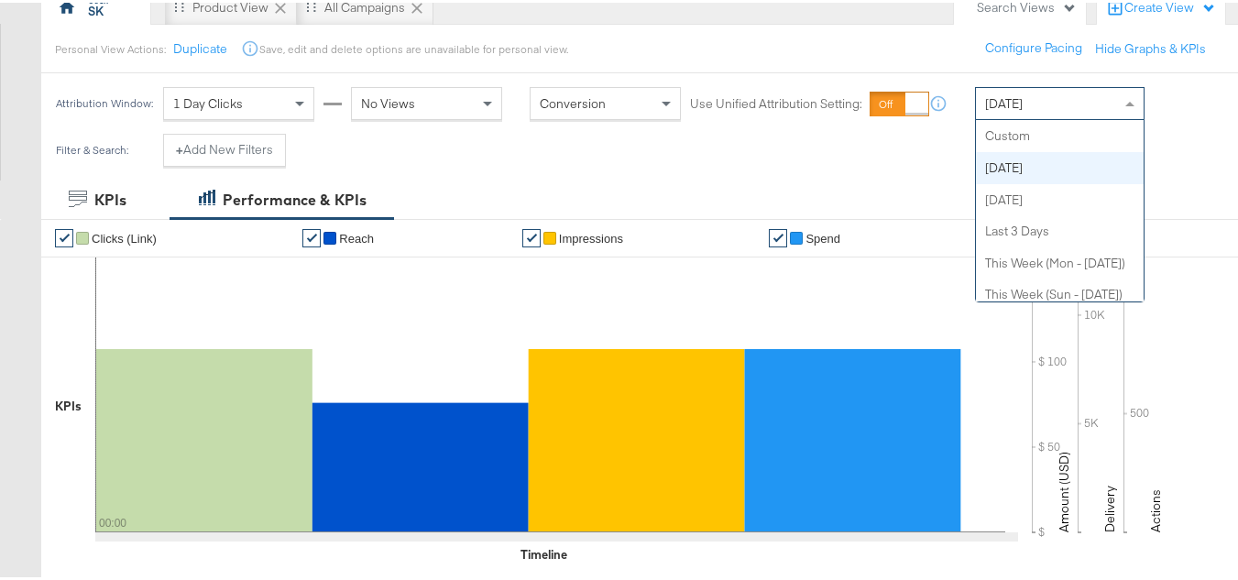
click at [1024, 104] on div "Today" at bounding box center [1060, 100] width 168 height 31
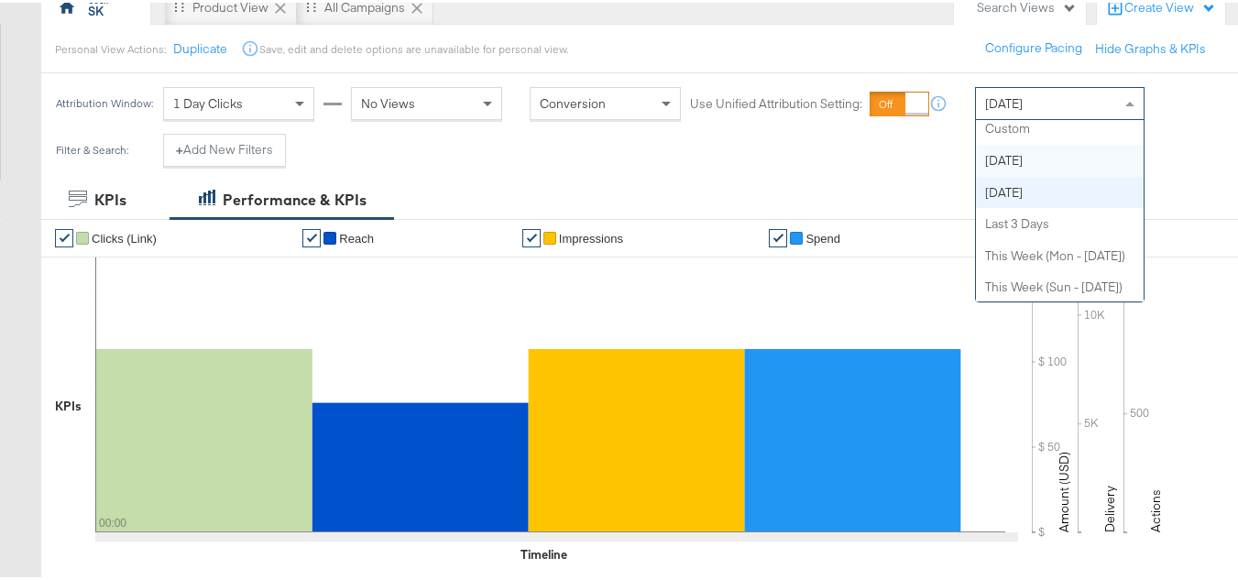
scroll to position [0, 0]
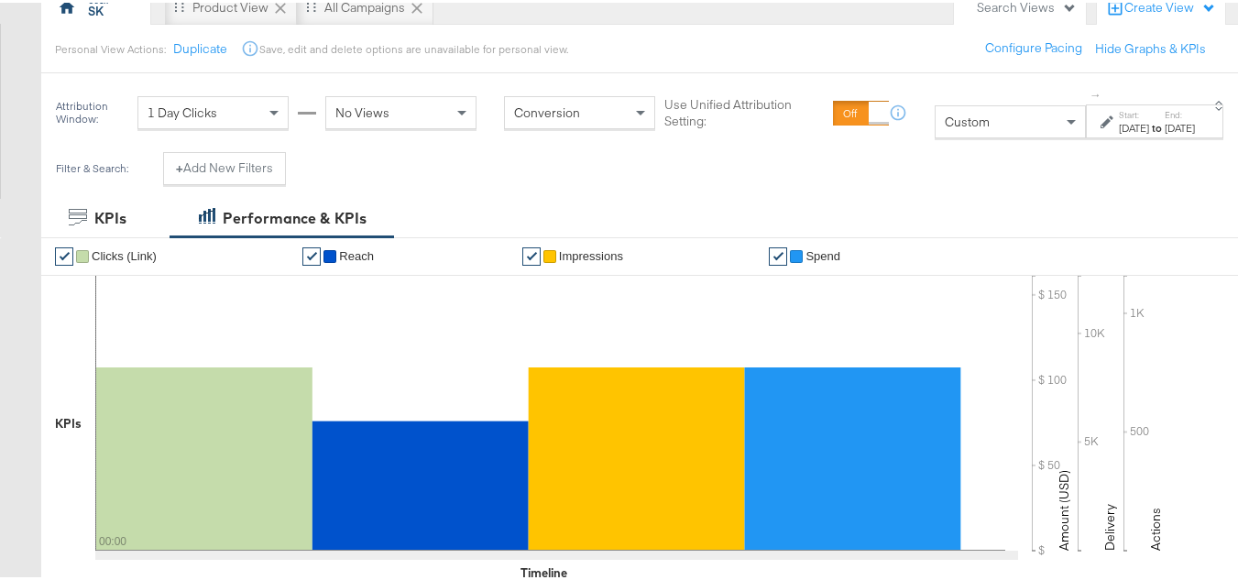
click at [1119, 112] on label "Start:" at bounding box center [1134, 112] width 30 height 12
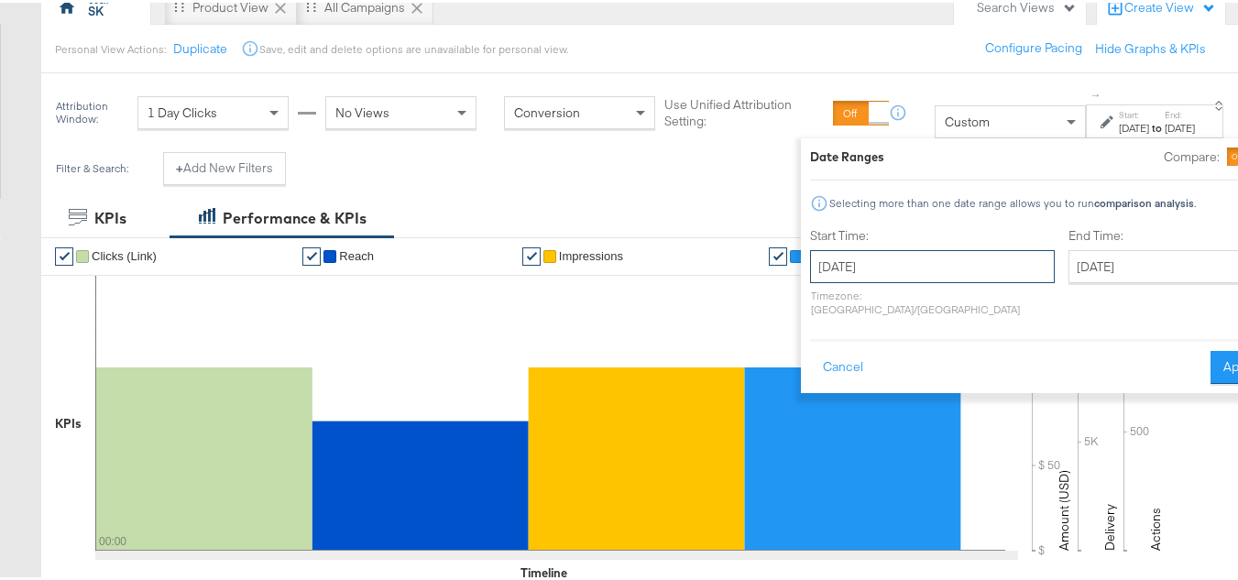
click at [861, 253] on input "August 25th 2025" at bounding box center [932, 263] width 245 height 33
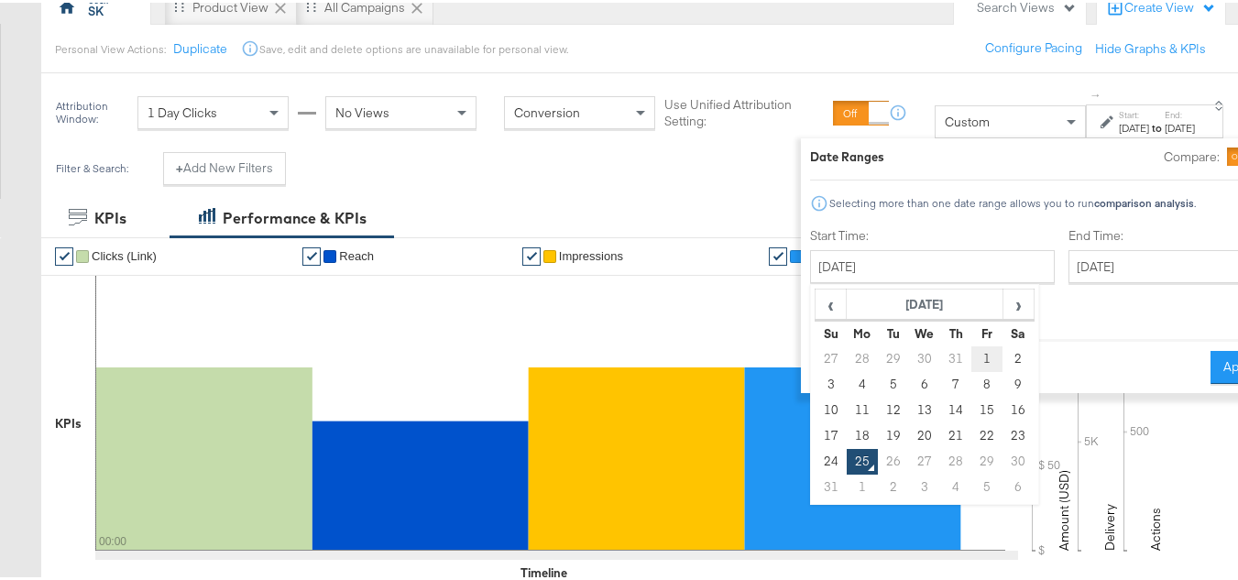
click at [972, 358] on td "1" at bounding box center [987, 357] width 31 height 26
type input "August 1st 2025"
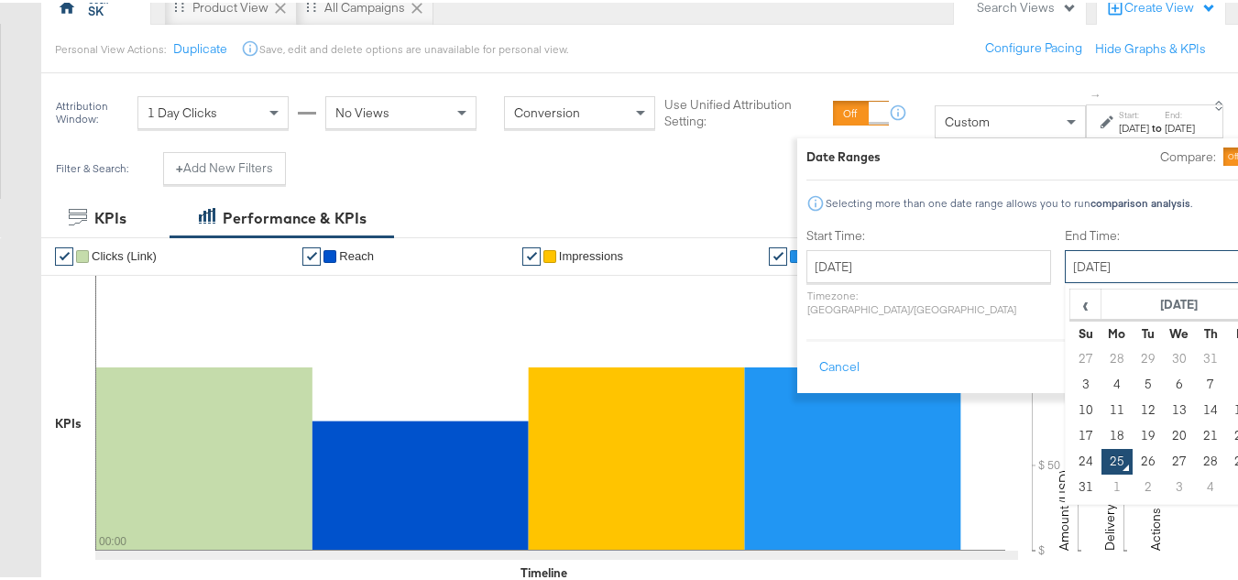
click at [1065, 256] on input "August 25th 2025" at bounding box center [1161, 263] width 192 height 33
click at [1070, 466] on td "24" at bounding box center [1085, 459] width 31 height 26
type input "August 24th 2025"
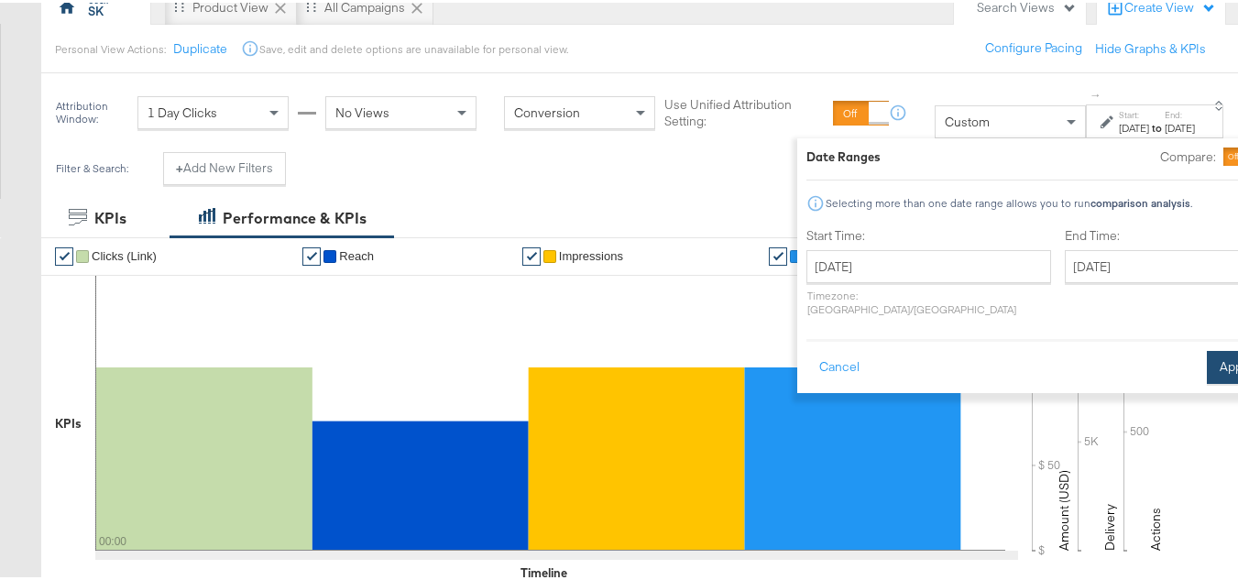
click at [1207, 348] on button "Apply" at bounding box center [1236, 364] width 58 height 33
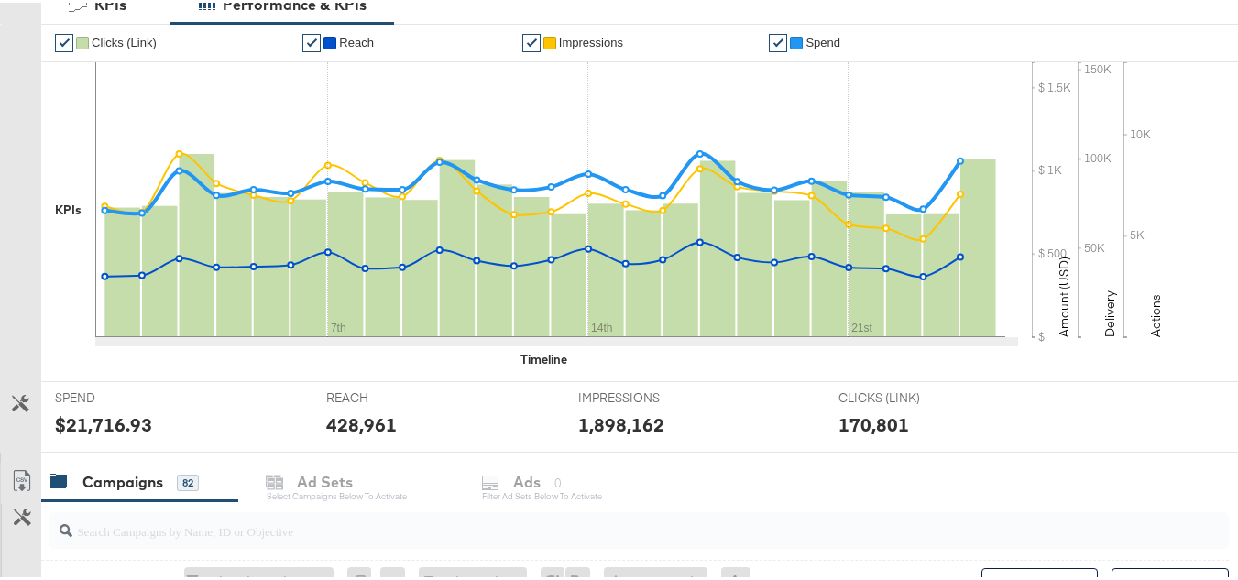
scroll to position [550, 0]
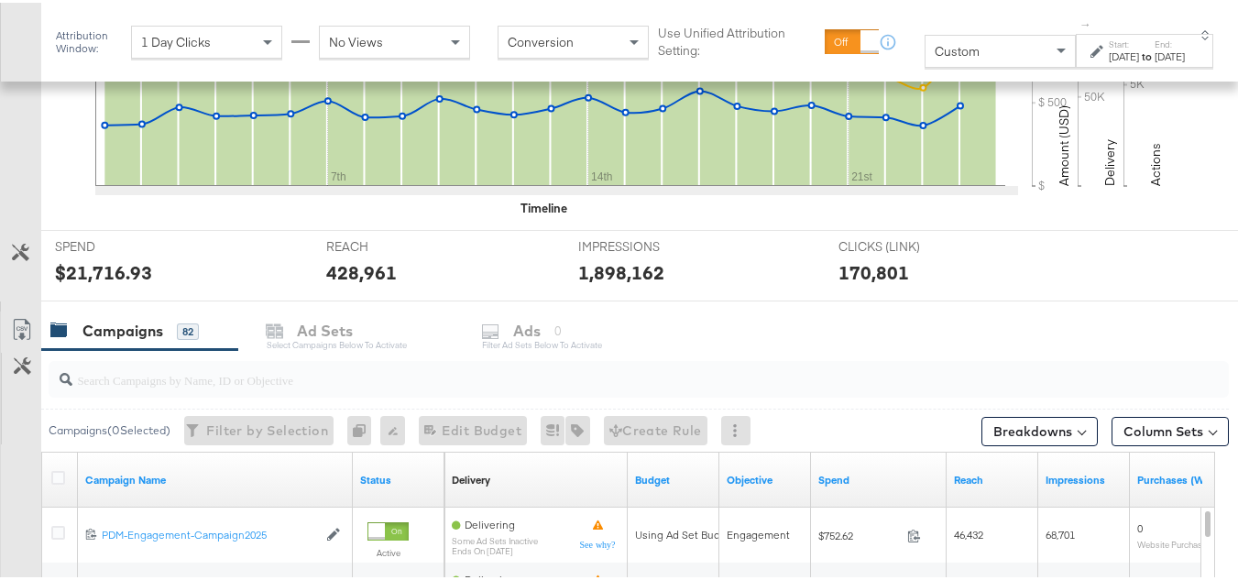
click at [162, 389] on div at bounding box center [639, 376] width 1180 height 37
paste input "B2C_LAND_KC_RT_Sig_24"
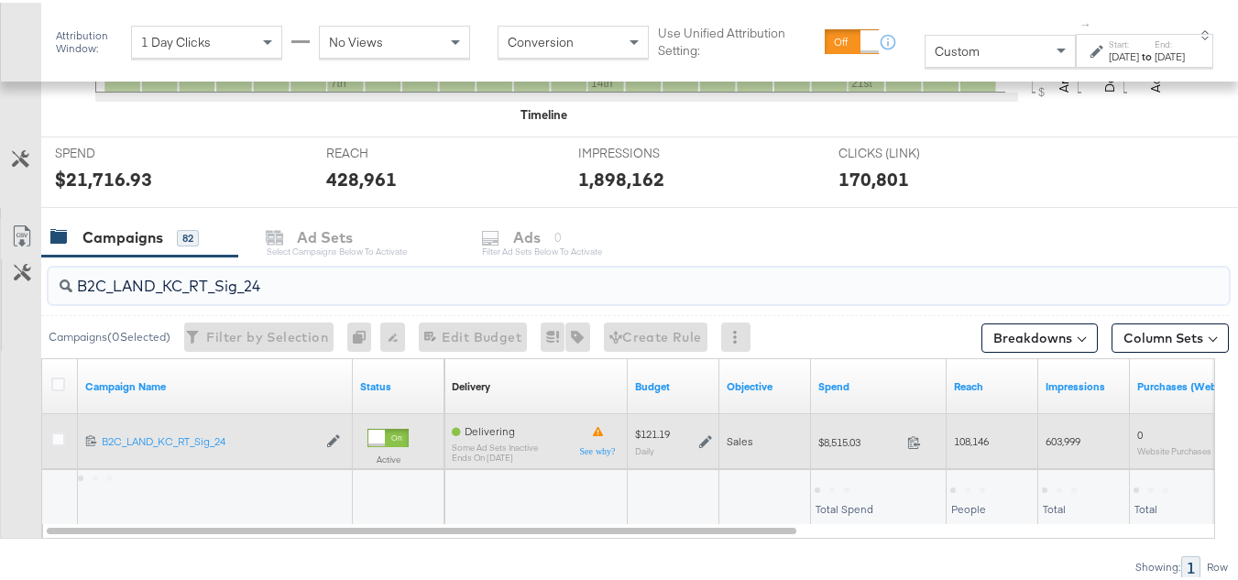
scroll to position [719, 0]
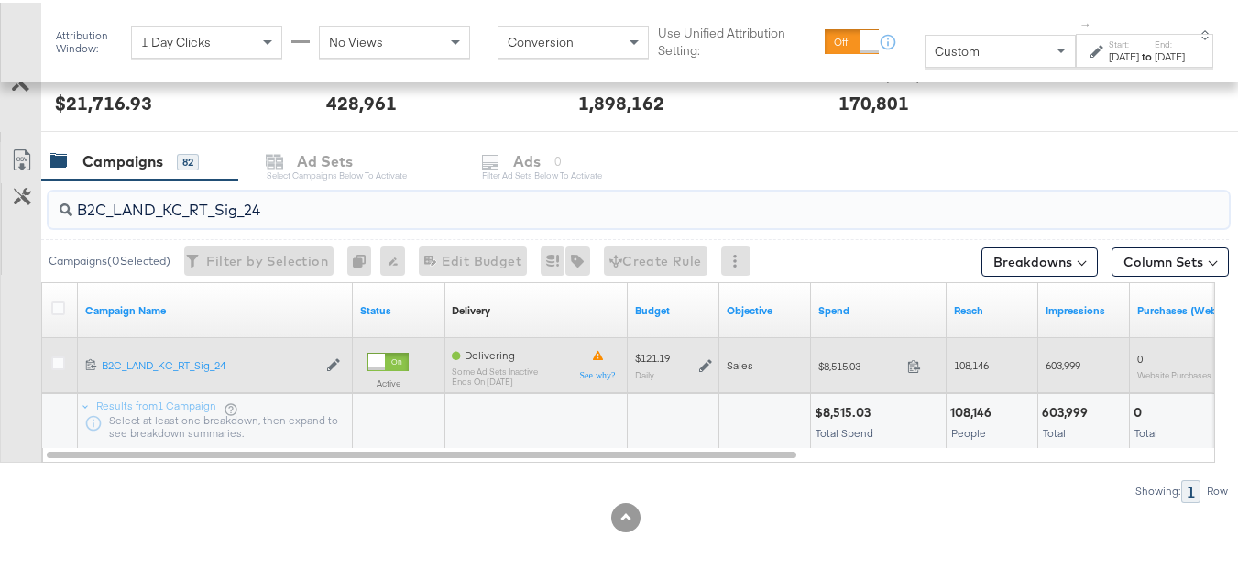
click at [878, 376] on div "$8,515.03 8515.03" at bounding box center [879, 363] width 136 height 28
click at [858, 365] on span "$8,515.03" at bounding box center [859, 363] width 82 height 14
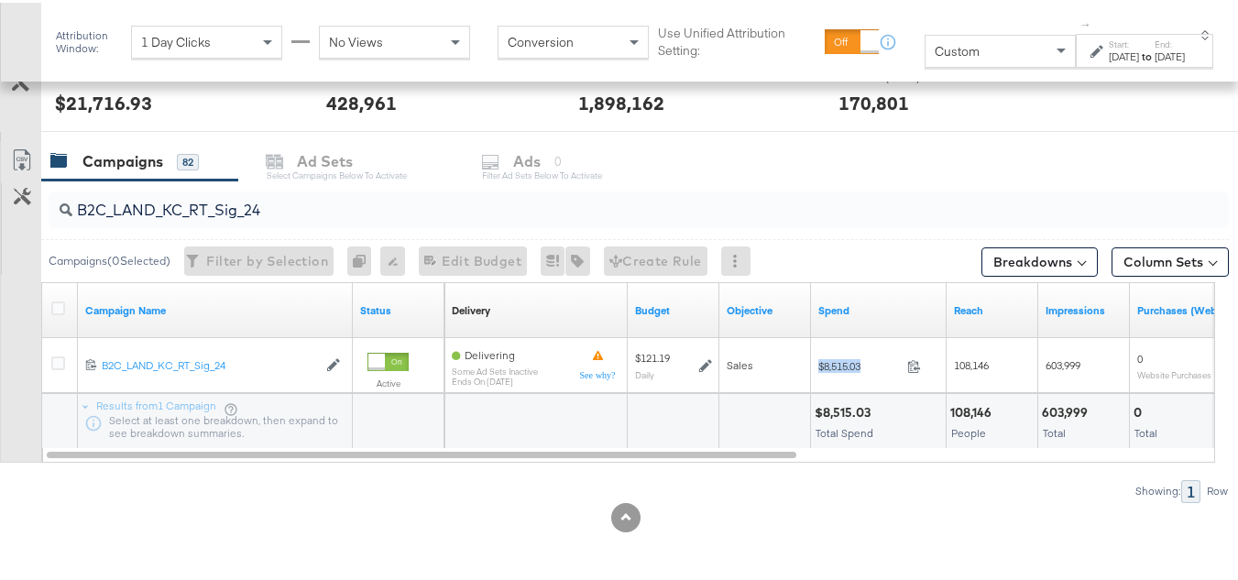
copy div "$8,515.03"
click at [305, 208] on input "B2C_LAND_KC_RT_Sig_24" at bounding box center [598, 200] width 1052 height 36
paste input "B_Ecommerce_KC_Retargeting_LW&LOA_Traffic"
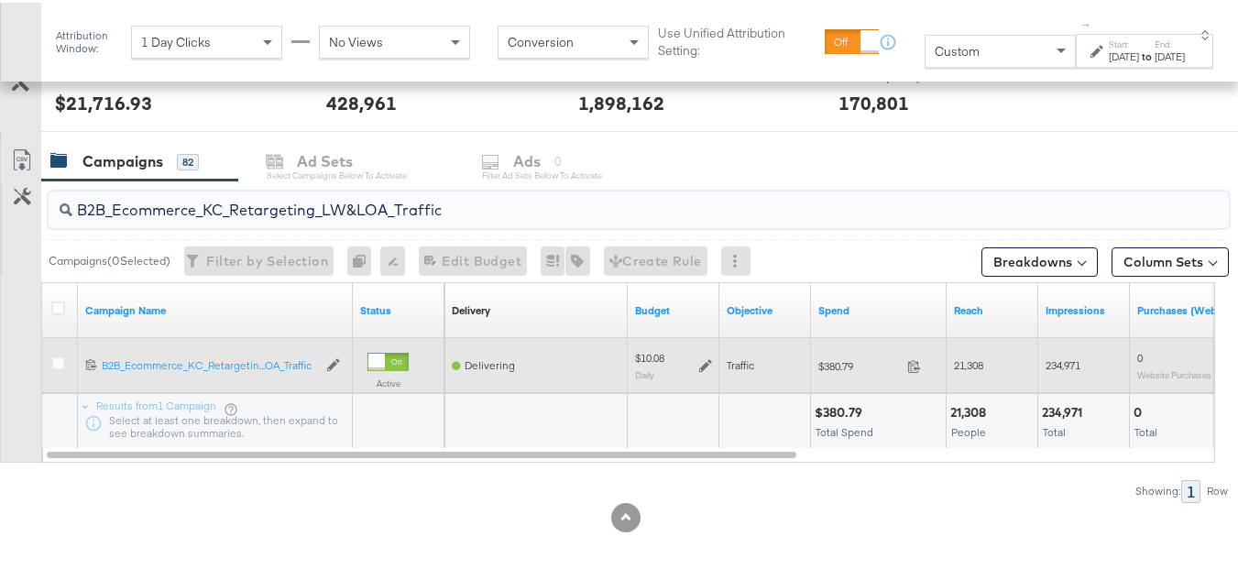
click at [836, 360] on span "$380.79" at bounding box center [859, 363] width 82 height 14
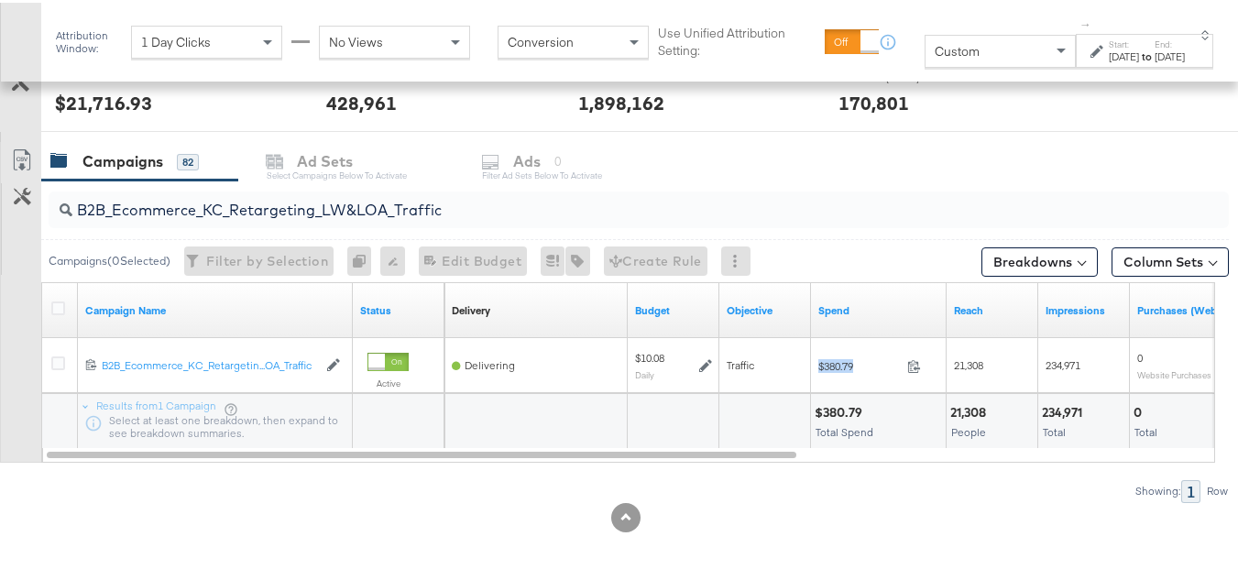
copy div "$380.79"
click at [297, 219] on div "B2B_Ecommerce_KC_Retargeting_LW&LOA_Traffic" at bounding box center [639, 207] width 1180 height 37
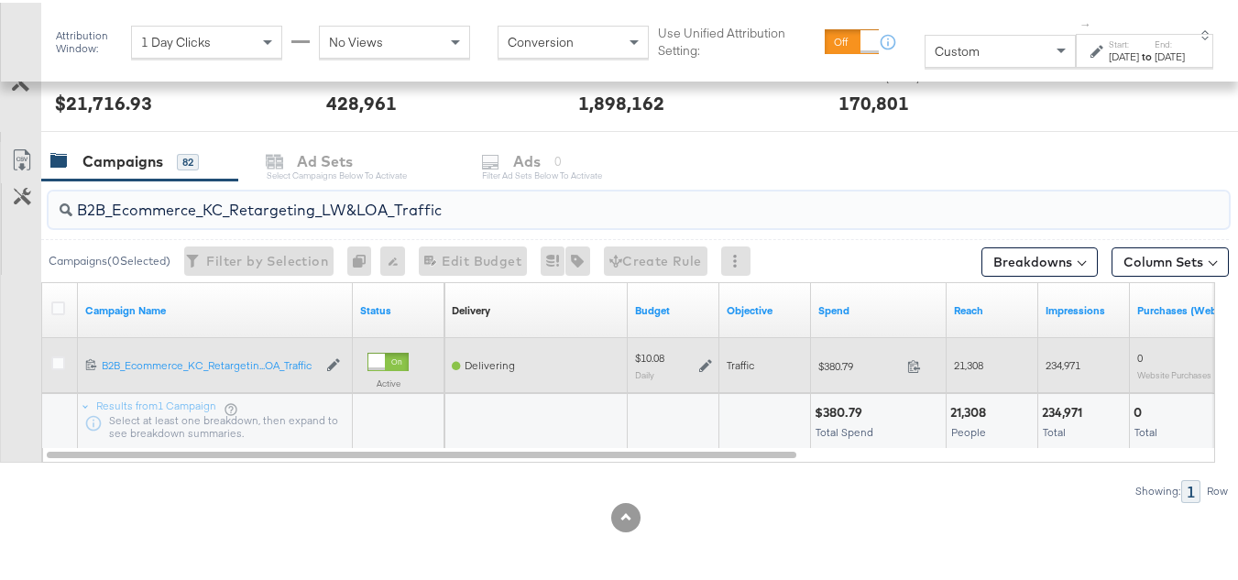
paste input "KC_Retargeting_Prospects & Clients_Conversions"
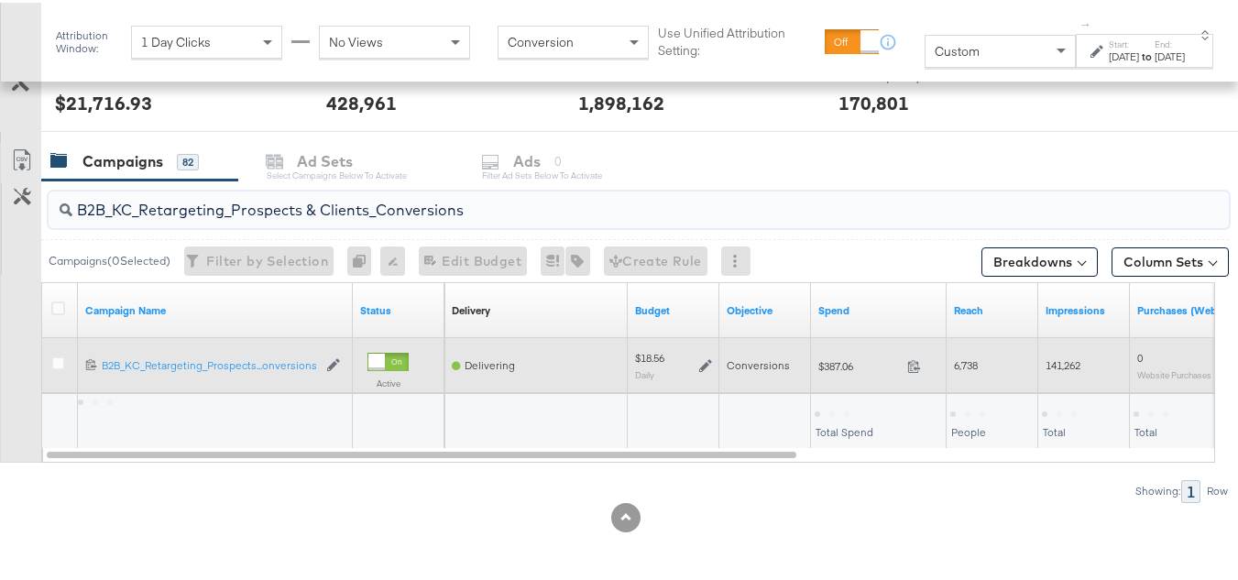
click at [814, 369] on div "$387.06 387.06" at bounding box center [879, 363] width 136 height 28
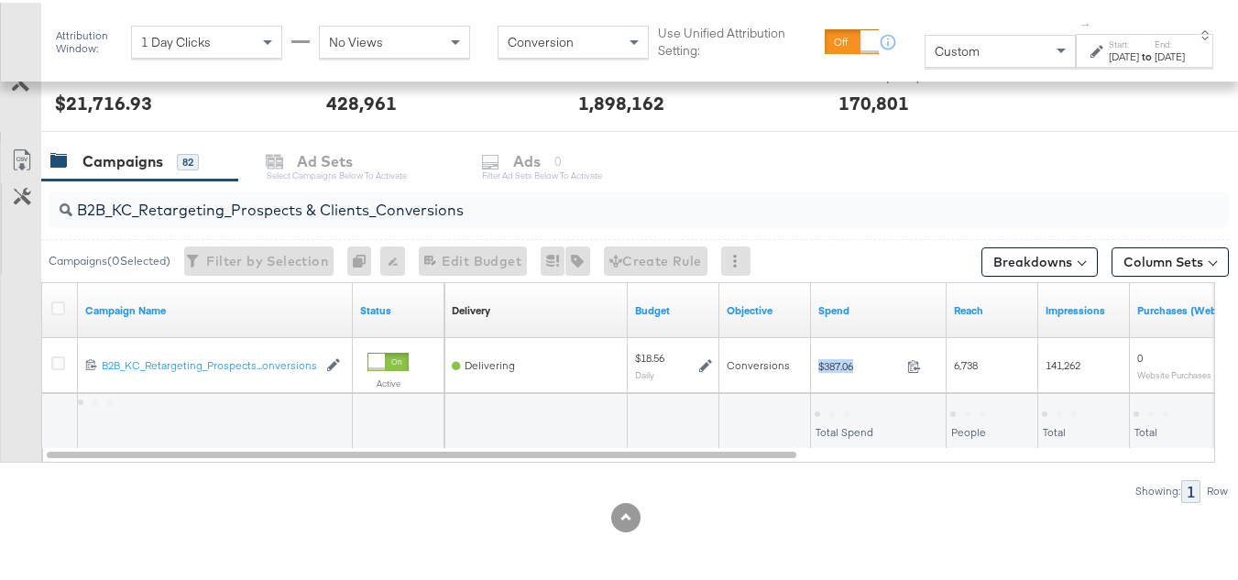
copy div "$387.06"
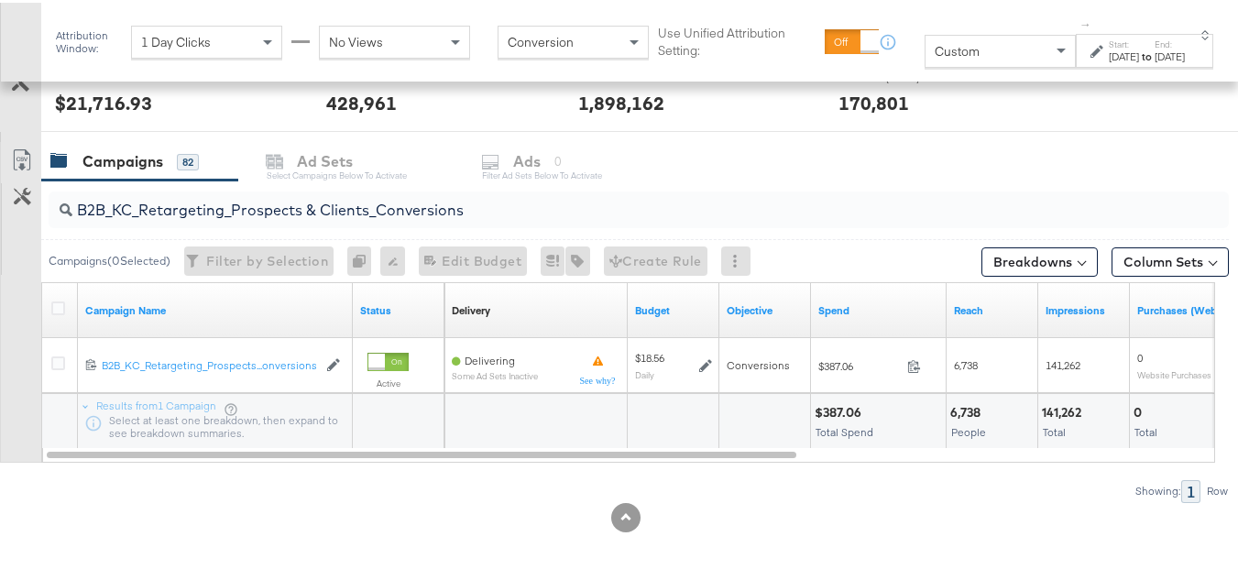
click at [316, 195] on input "B2B_KC_Retargeting_Prospects & Clients_Conversions" at bounding box center [598, 200] width 1052 height 36
paste input "C_LAND_KC_Pros_Sig"
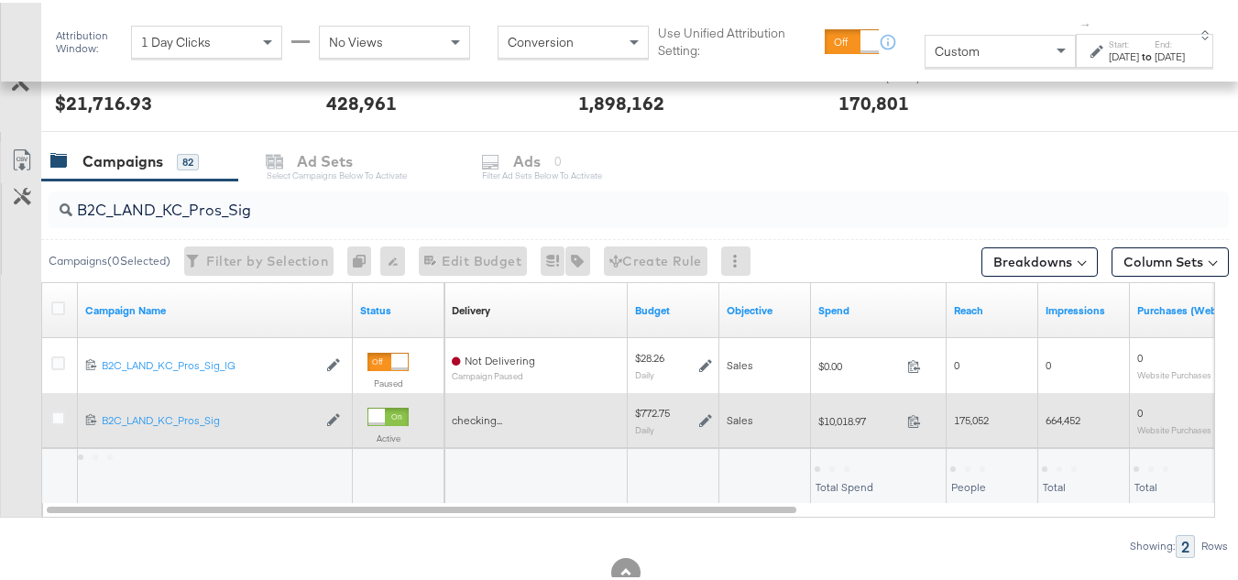
click at [828, 435] on div "$10,018.97 10018.97" at bounding box center [879, 417] width 136 height 55
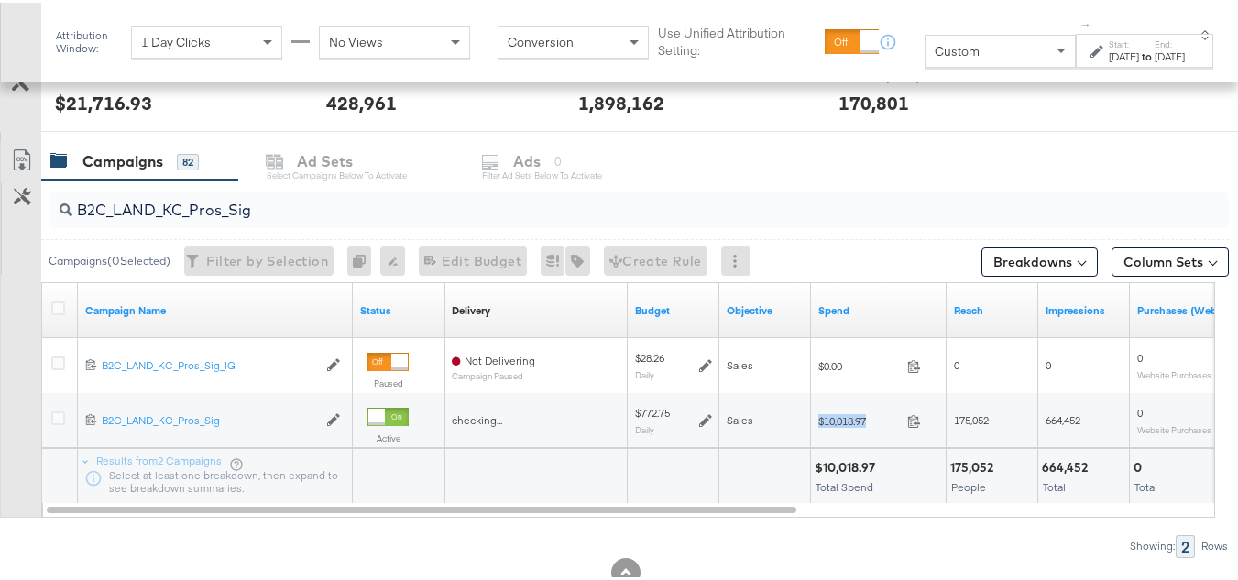
copy div "$10,018.97"
click at [387, 204] on input "B2C_LAND_KC_Pros_Sig" at bounding box center [598, 200] width 1052 height 36
paste input "RT_Sig_24"
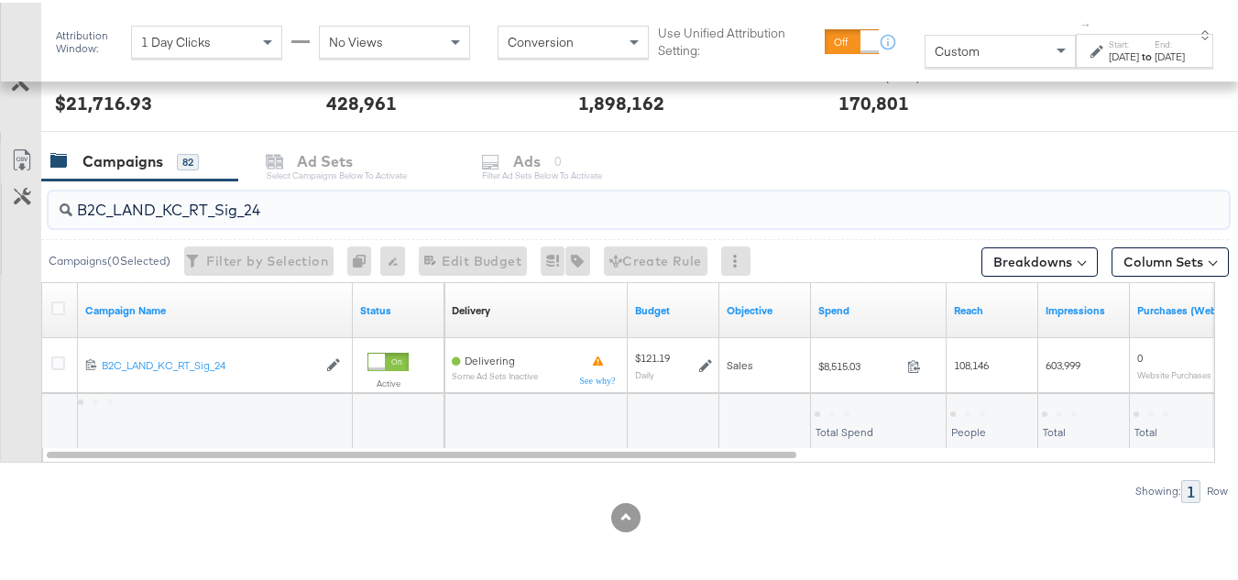
type input "B2C_LAND_KC_RT_Sig_24"
click at [951, 63] on div "Custom" at bounding box center [1000, 48] width 149 height 31
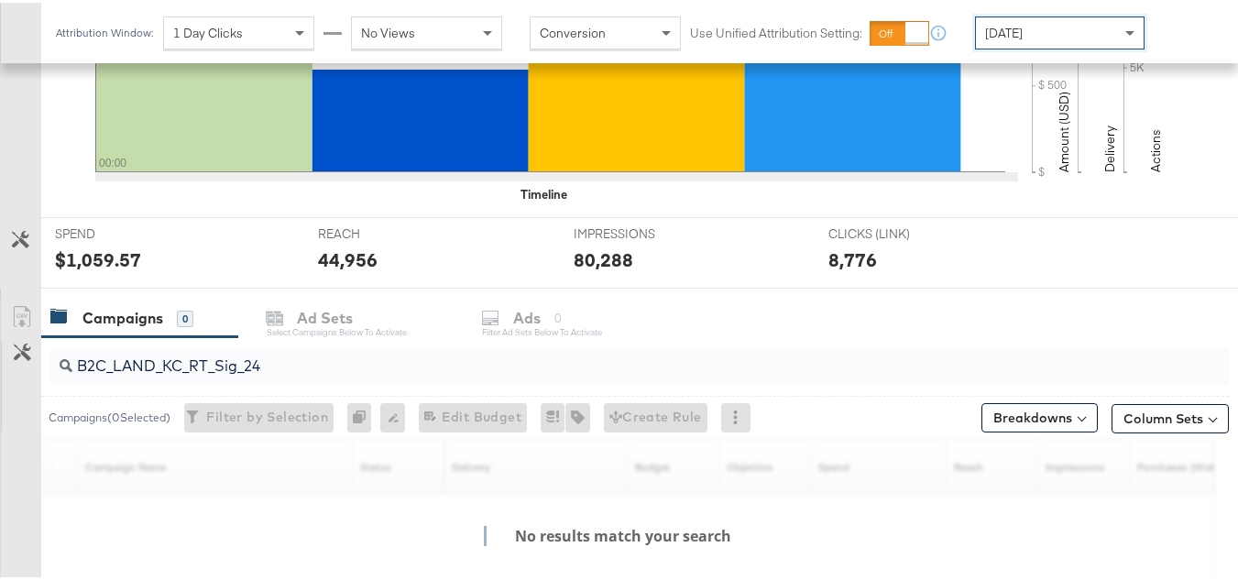
scroll to position [700, 0]
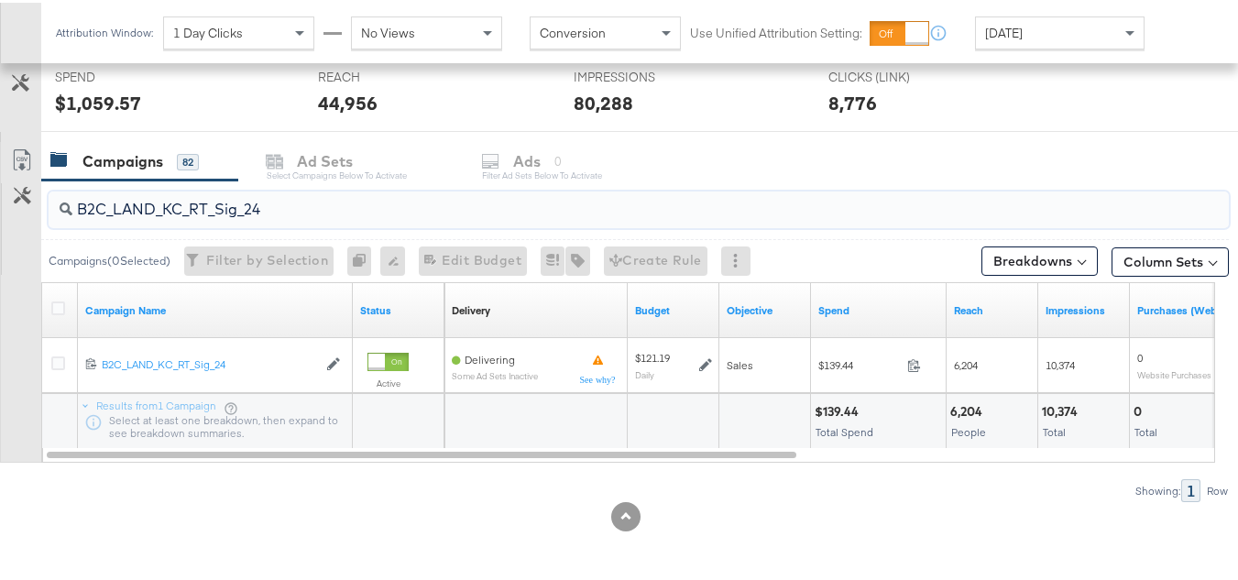
click at [147, 192] on input "B2C_LAND_KC_RT_Sig_24" at bounding box center [598, 199] width 1052 height 36
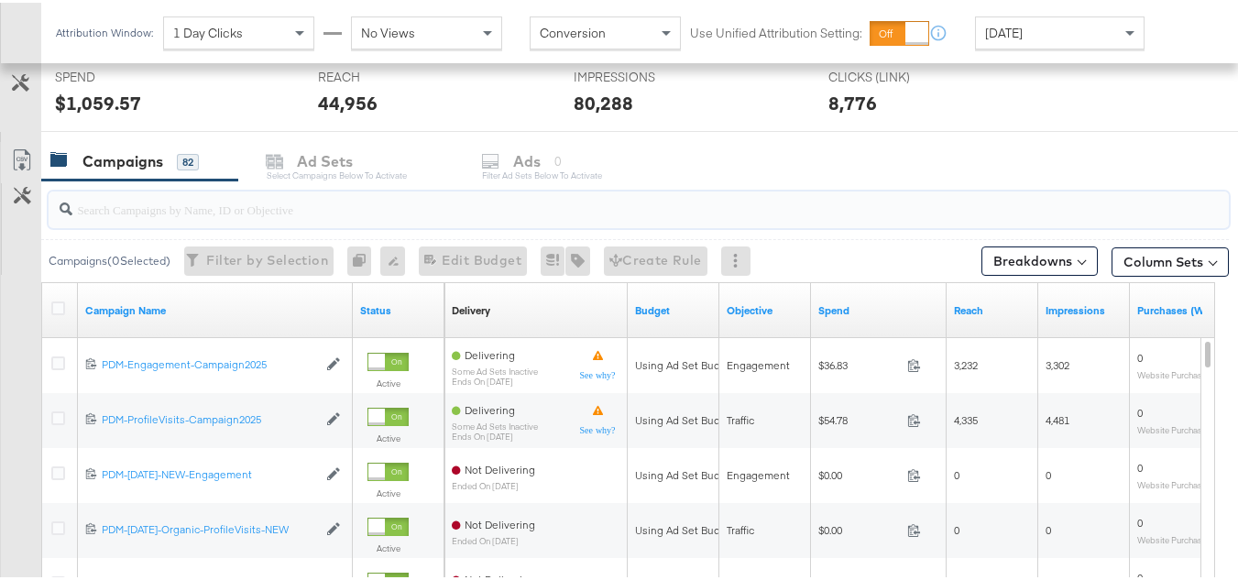
click at [0, 334] on div "Customize KPIs Export as CSV" at bounding box center [20, 464] width 41 height 651
click at [245, 239] on div "Campaigns ( 0 Selected) Filter by Selection Filter 0 campaigns 0 Rename 0 campa…" at bounding box center [635, 257] width 1188 height 43
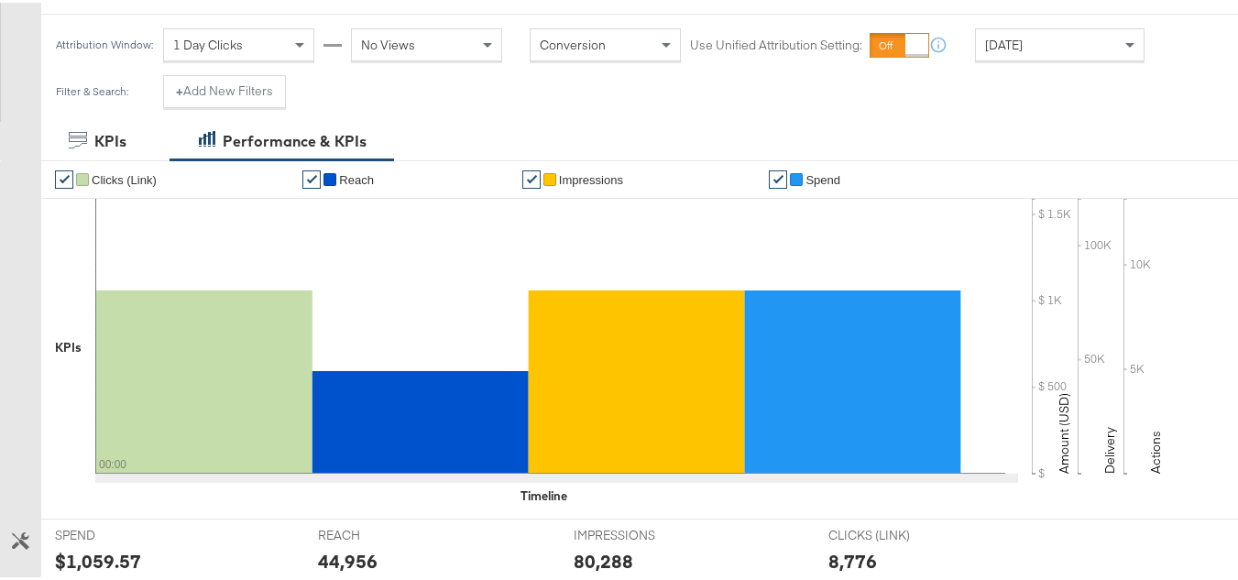
scroll to position [0, 0]
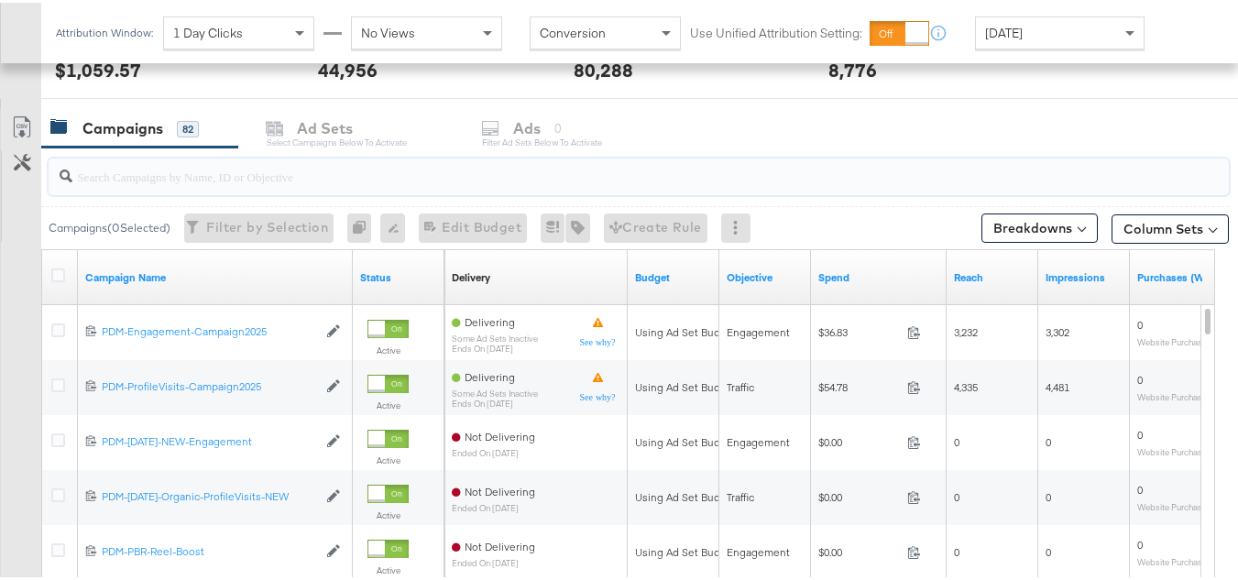
click at [171, 179] on input "search" at bounding box center [598, 166] width 1052 height 36
paste input "B2C_LAND_KC_RT_Sig_24"
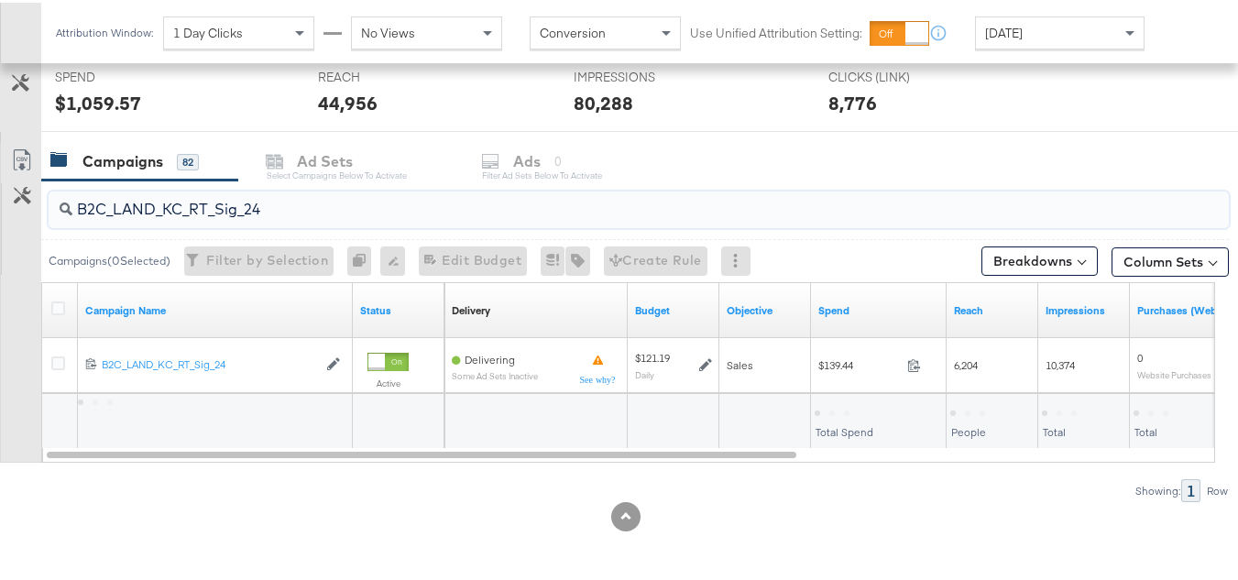
scroll to position [700, 0]
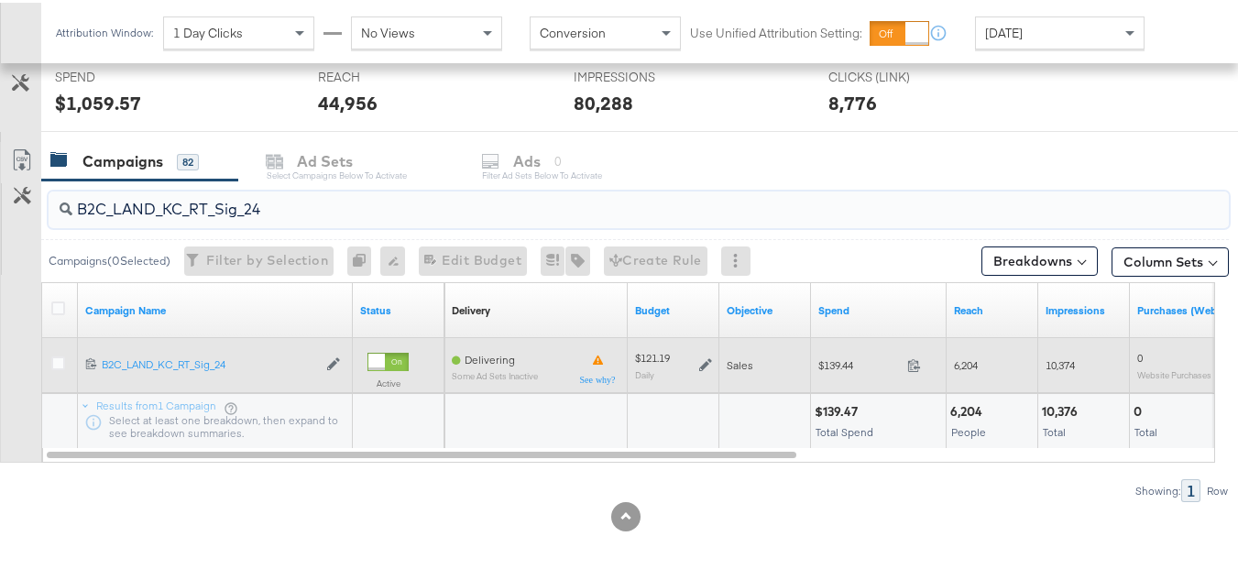
type input "B2C_LAND_KC_RT_Sig_24"
click at [835, 357] on span "$139.44" at bounding box center [859, 363] width 82 height 14
copy div "$139.44"
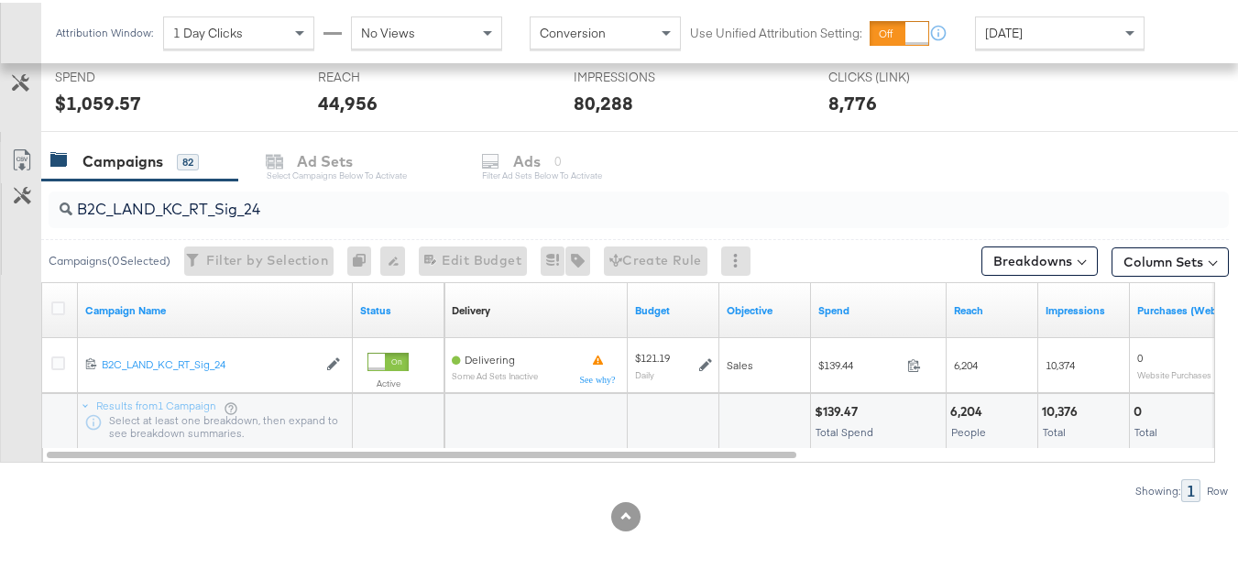
click at [856, 402] on div "$139.47" at bounding box center [839, 408] width 49 height 17
click at [193, 203] on input "B2C_LAND_KC_RT_Sig_24" at bounding box center [598, 199] width 1052 height 36
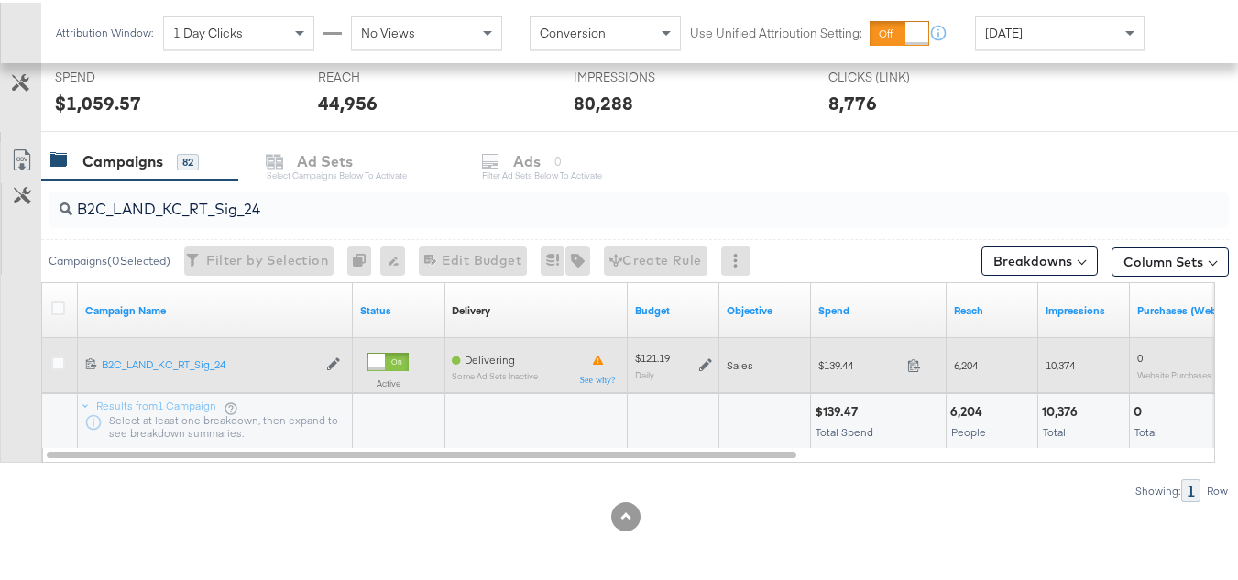
click at [707, 361] on icon at bounding box center [705, 362] width 13 height 13
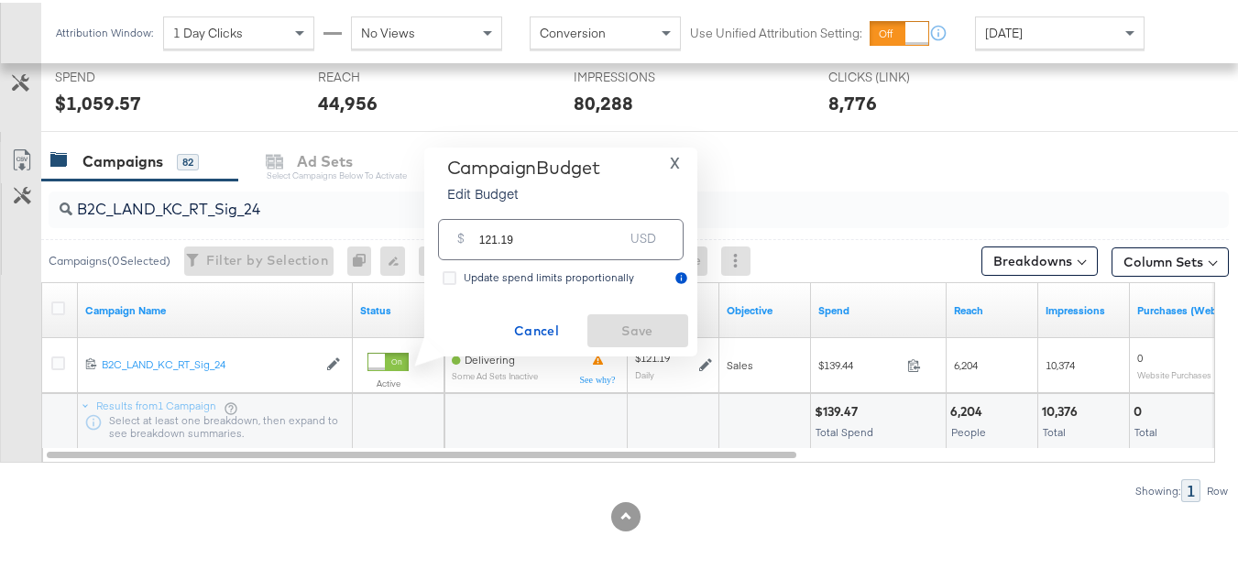
click at [579, 225] on input "121.19" at bounding box center [551, 229] width 145 height 39
paste input "$145.43"
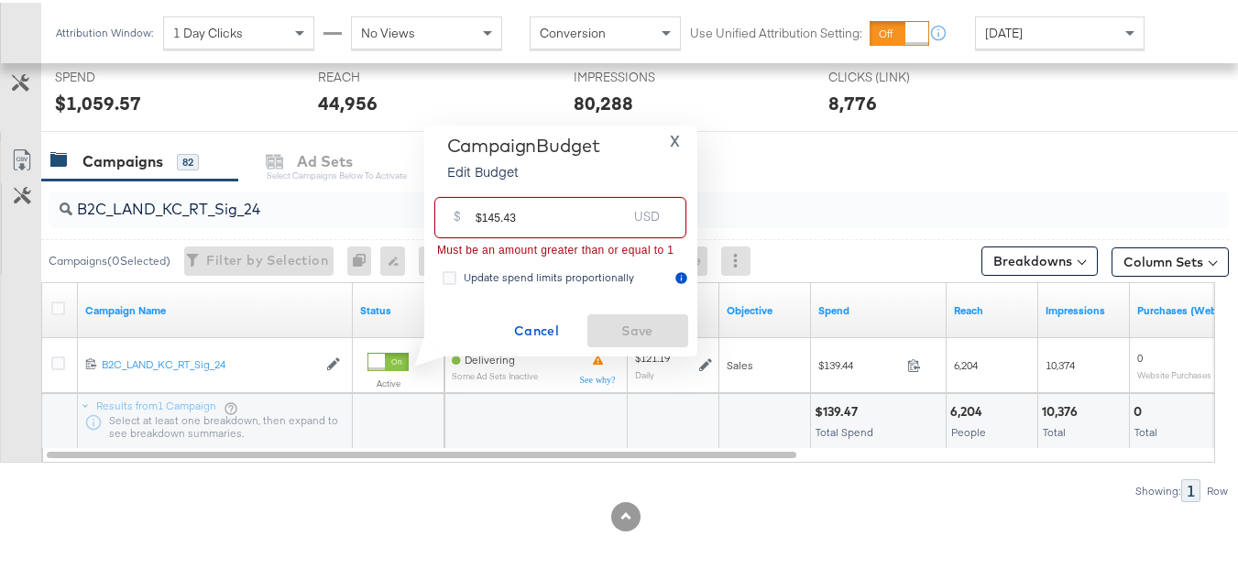
drag, startPoint x: 478, startPoint y: 210, endPoint x: 448, endPoint y: 210, distance: 30.2
click at [448, 210] on div "$ $145.43 USD" at bounding box center [560, 214] width 252 height 41
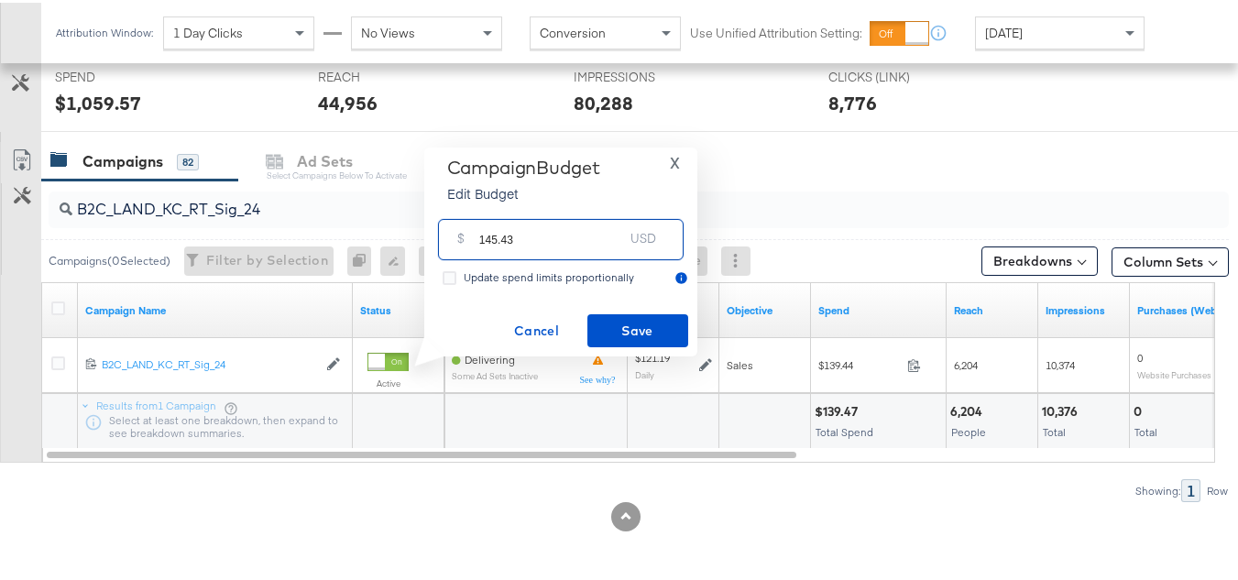
drag, startPoint x: 590, startPoint y: 234, endPoint x: 608, endPoint y: 272, distance: 42.6
click at [591, 234] on input "145.43" at bounding box center [551, 229] width 145 height 39
type input "145.43"
click at [627, 334] on span "Save" at bounding box center [638, 328] width 86 height 23
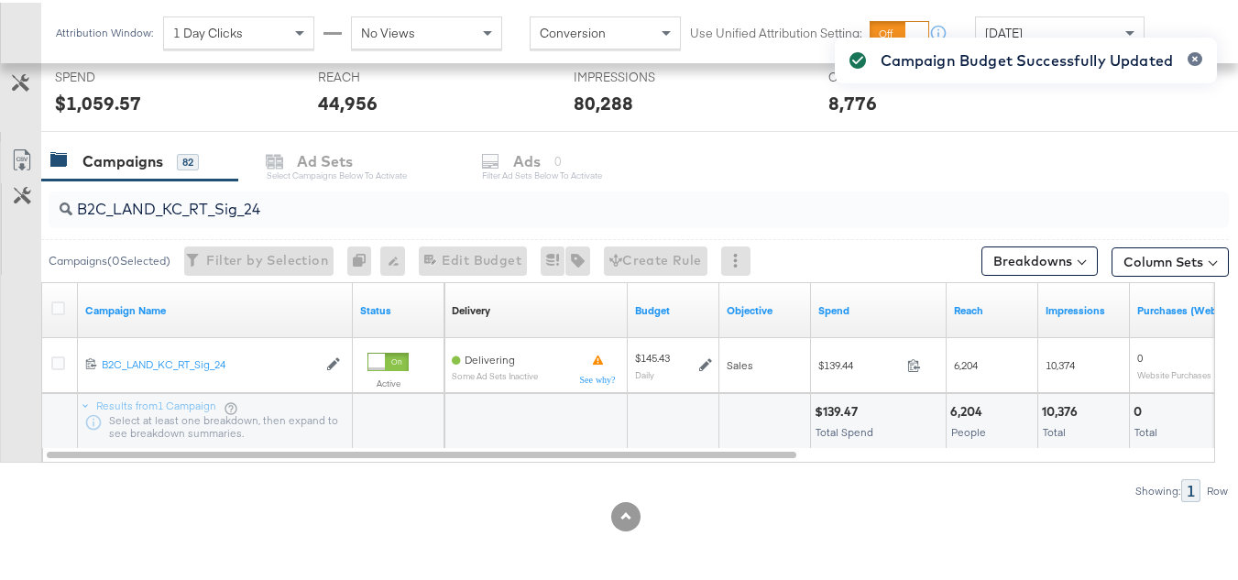
click at [250, 206] on input "B2C_LAND_KC_RT_Sig_24" at bounding box center [598, 199] width 1052 height 36
paste input "B_Ecommerce_KC_Retargeting_LW&LOA_Traffic"
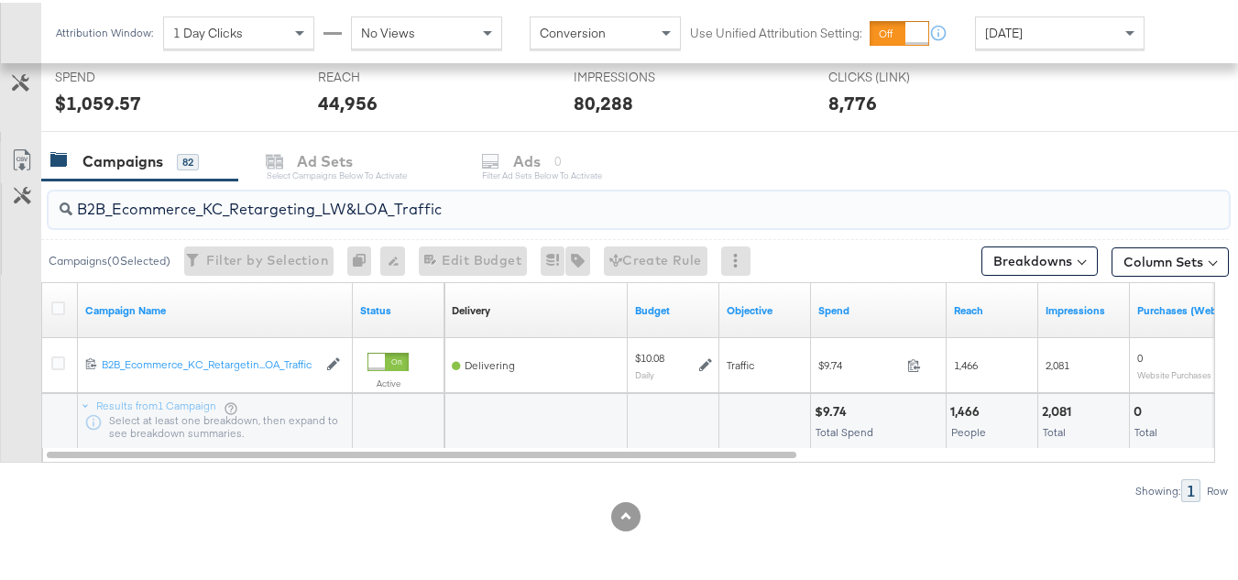
type input "B2B_Ecommerce_KC_Retargeting_LW&LOA_Traffic"
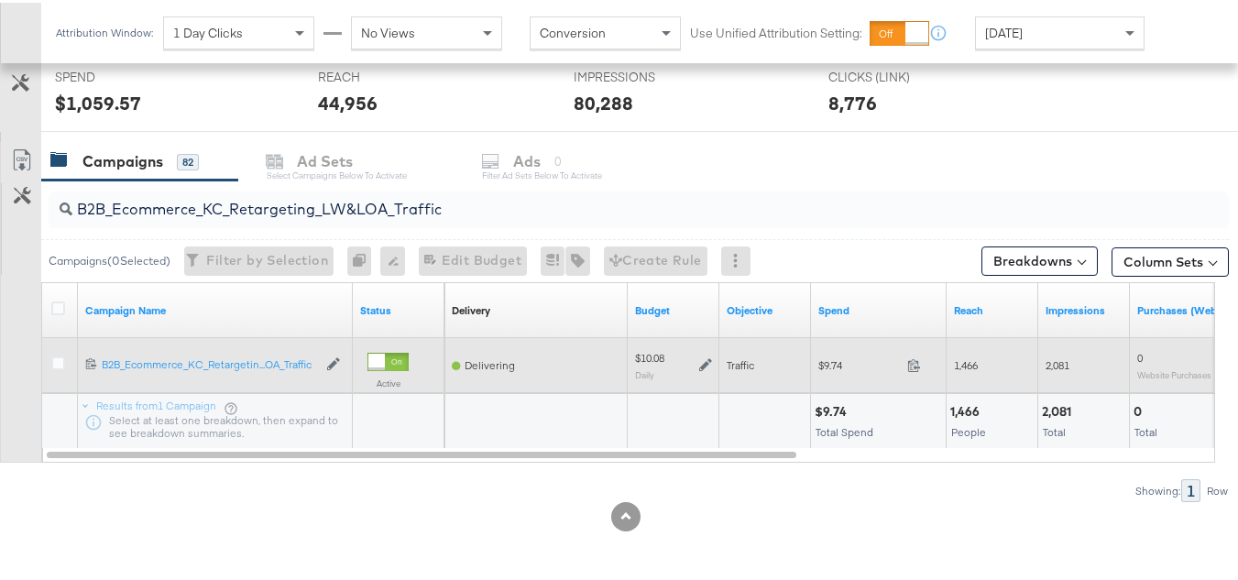
click at [708, 359] on icon at bounding box center [705, 362] width 13 height 13
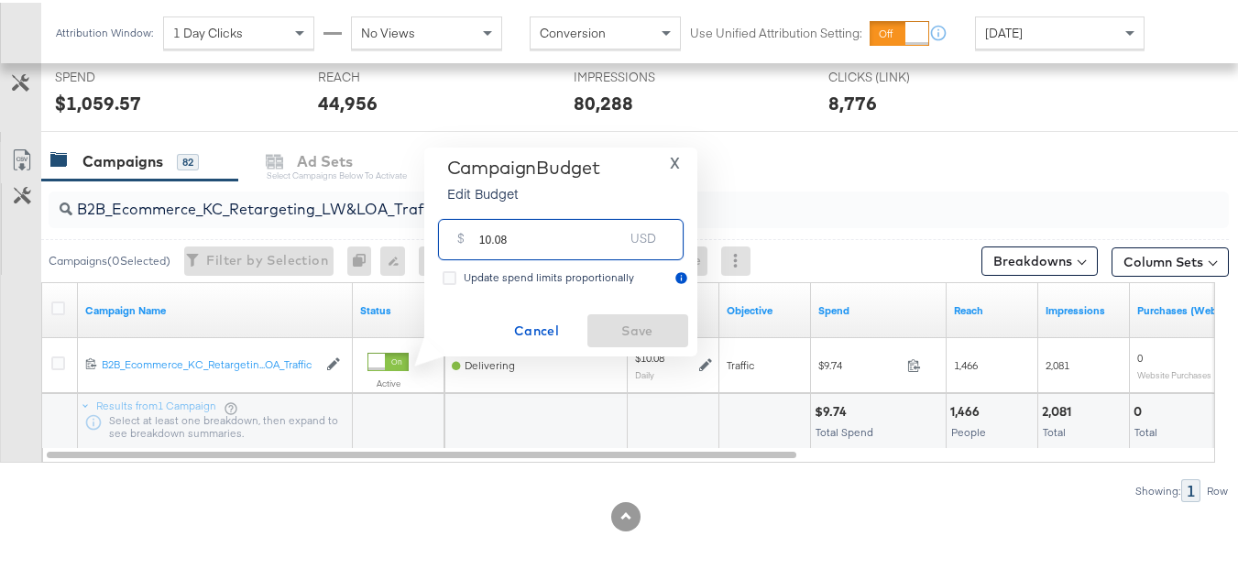
click at [556, 245] on input "10.08" at bounding box center [551, 229] width 145 height 39
paste input "$12.10"
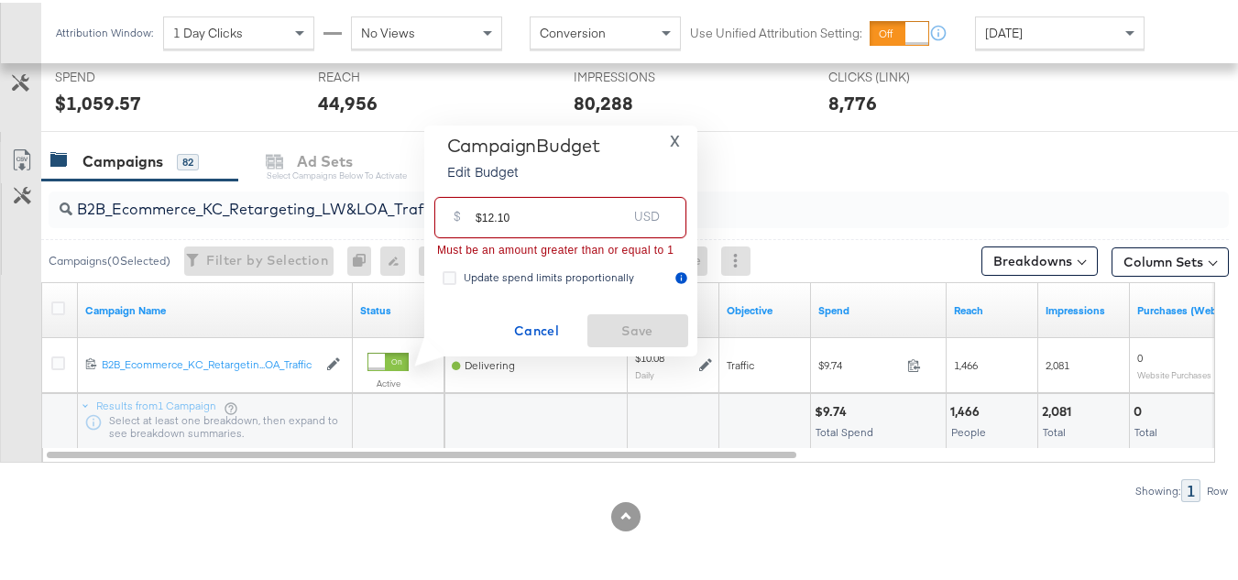
drag, startPoint x: 478, startPoint y: 208, endPoint x: 435, endPoint y: 208, distance: 43.1
click at [439, 208] on div "$ $12.10 USD" at bounding box center [560, 214] width 252 height 41
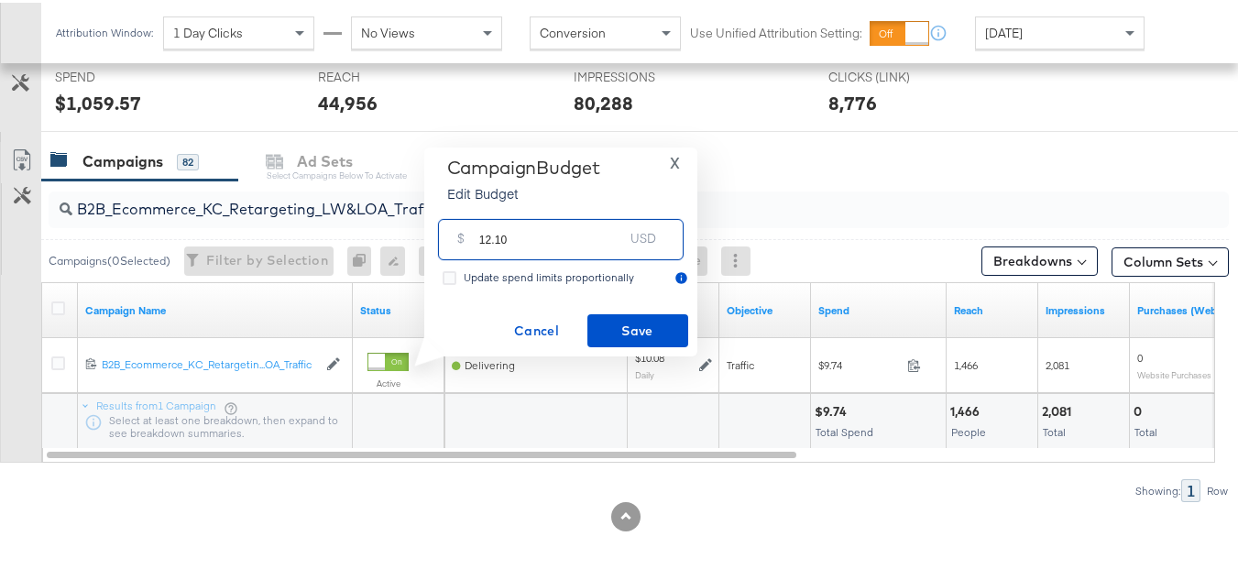
click at [592, 232] on input "12.10" at bounding box center [551, 229] width 145 height 39
type input "12.10"
click at [633, 324] on span "Save" at bounding box center [638, 328] width 86 height 23
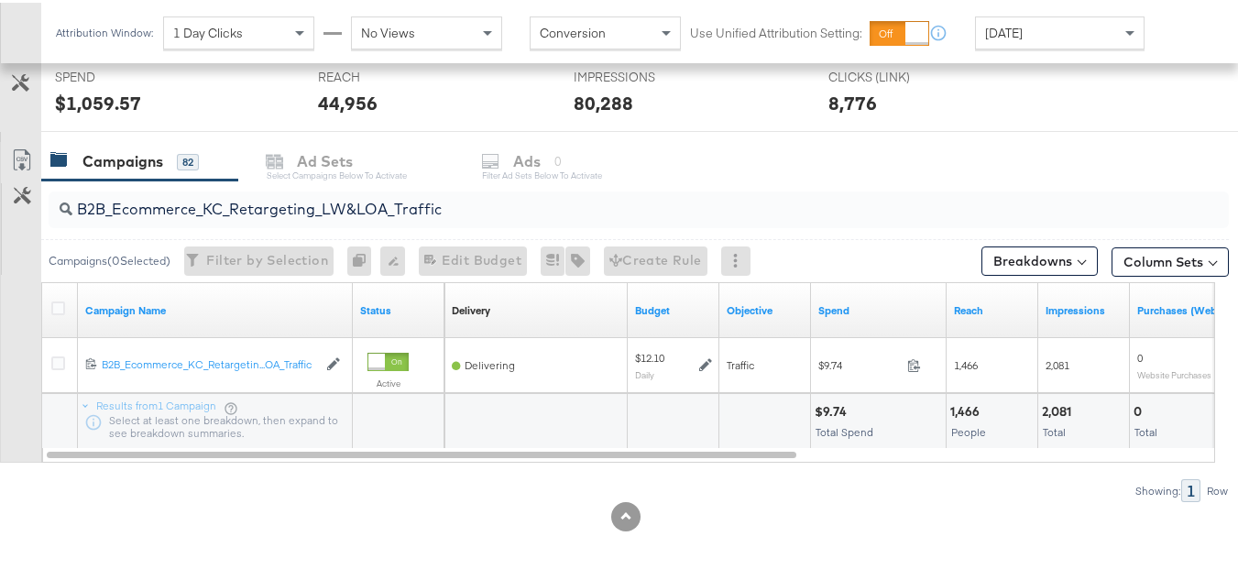
click at [301, 208] on input "B2B_Ecommerce_KC_Retargeting_LW&LOA_Traffic" at bounding box center [598, 199] width 1052 height 36
paste input "KC_Retargeting_Prospects & Clients_Conversions"
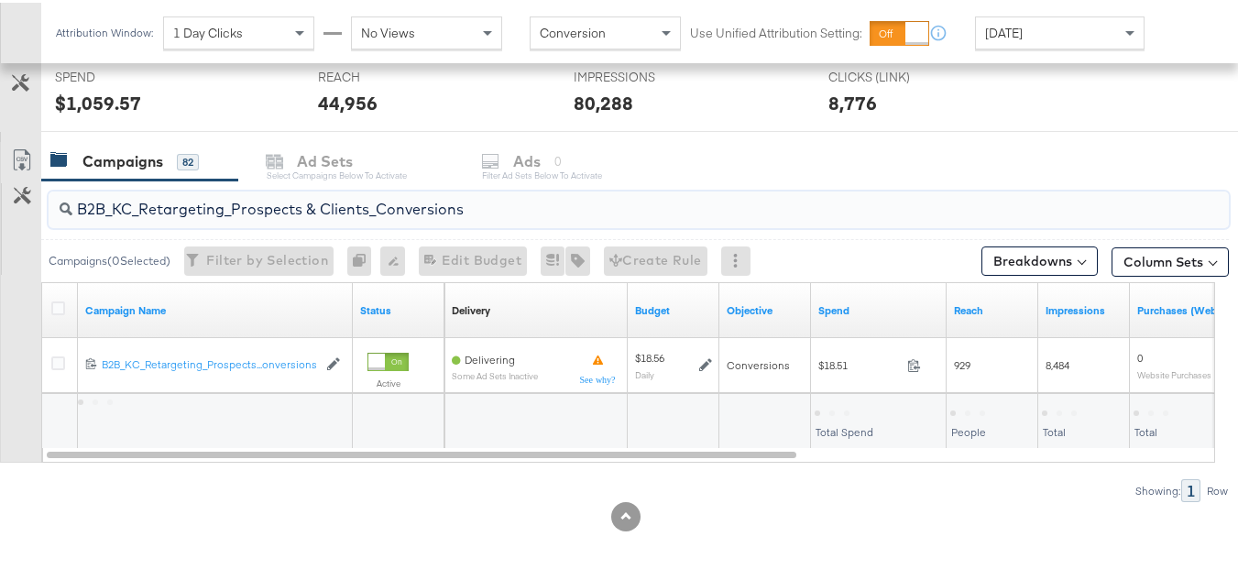
type input "B2B_KC_Retargeting_Prospects & Clients_Conversions"
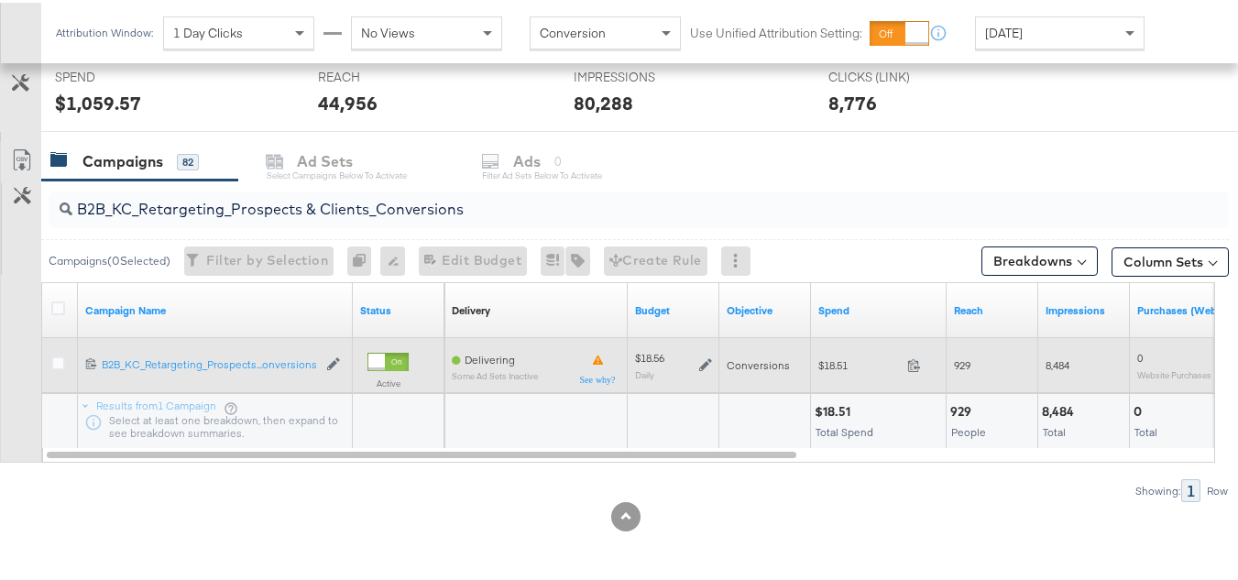
click at [699, 365] on icon at bounding box center [705, 362] width 13 height 13
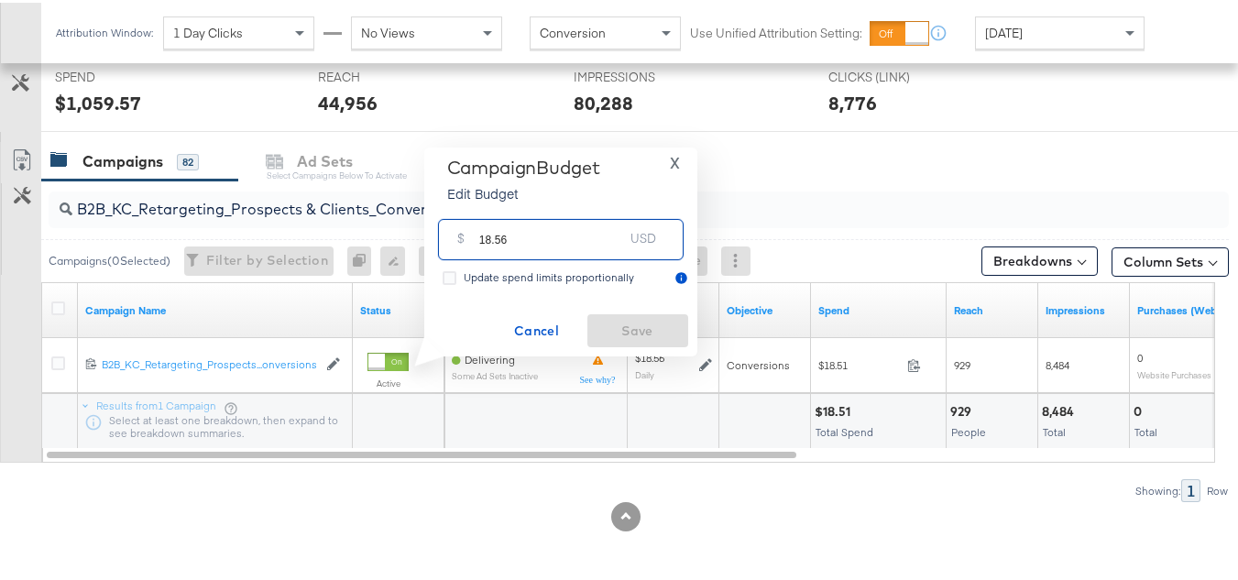
click at [621, 239] on input "18.56" at bounding box center [551, 229] width 145 height 39
paste input "$16.13"
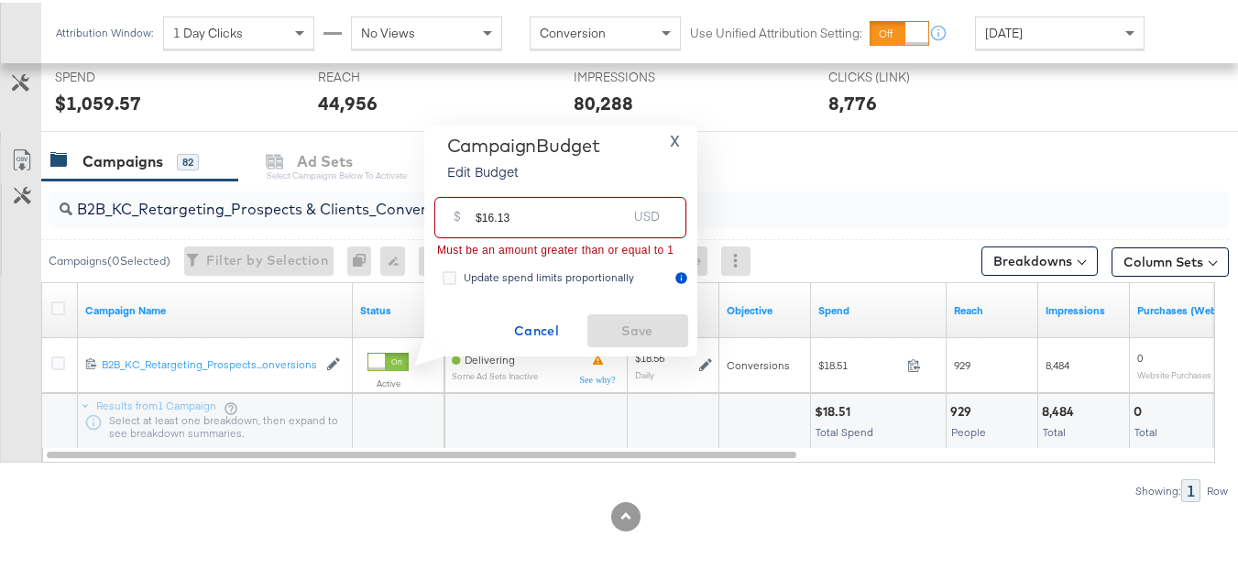
drag, startPoint x: 479, startPoint y: 213, endPoint x: 402, endPoint y: 210, distance: 77.0
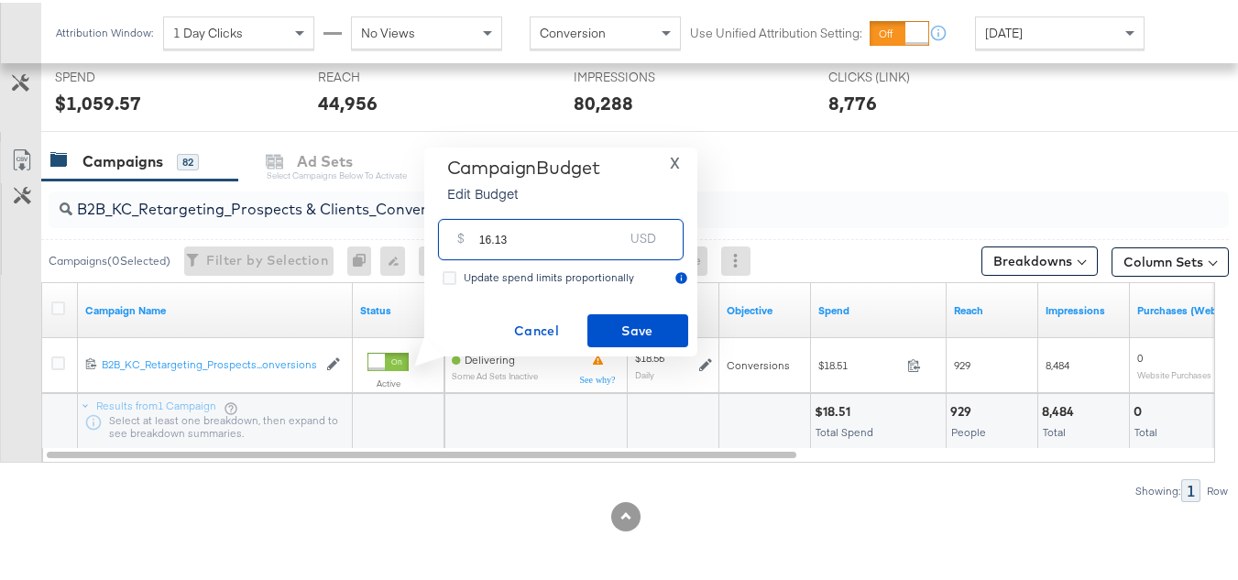
click at [570, 235] on input "16.13" at bounding box center [551, 229] width 145 height 39
type input "16.13"
click at [615, 323] on span "Save" at bounding box center [638, 328] width 86 height 23
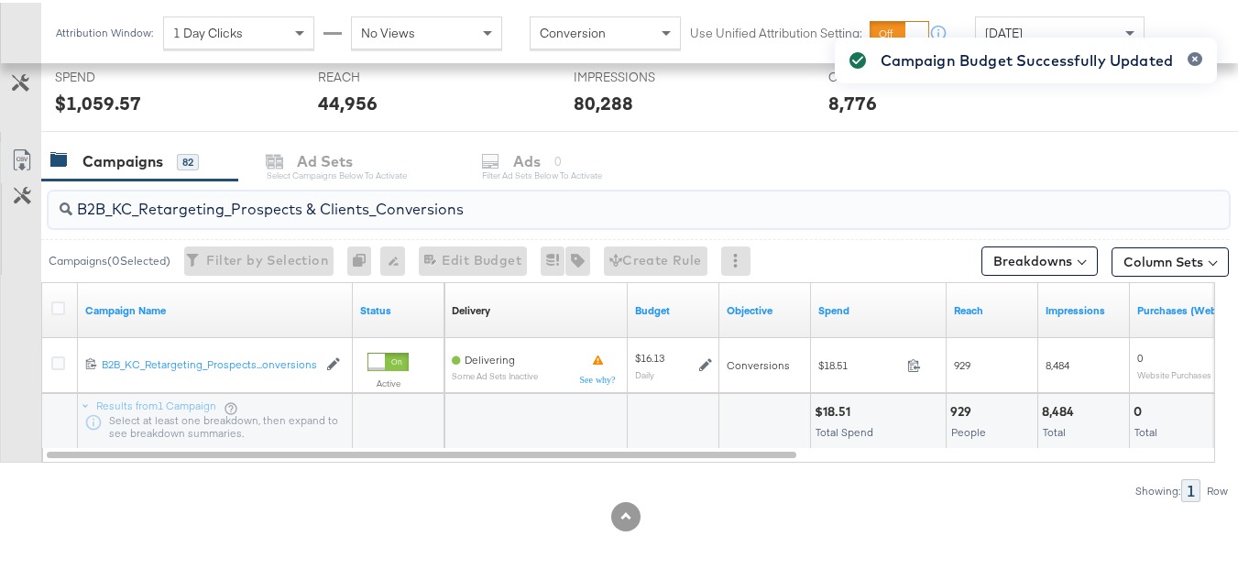
click at [264, 200] on input "B2B_KC_Retargeting_Prospects & Clients_Conversions" at bounding box center [598, 199] width 1052 height 36
paste input "C_LAND_KC_Pros_Sig"
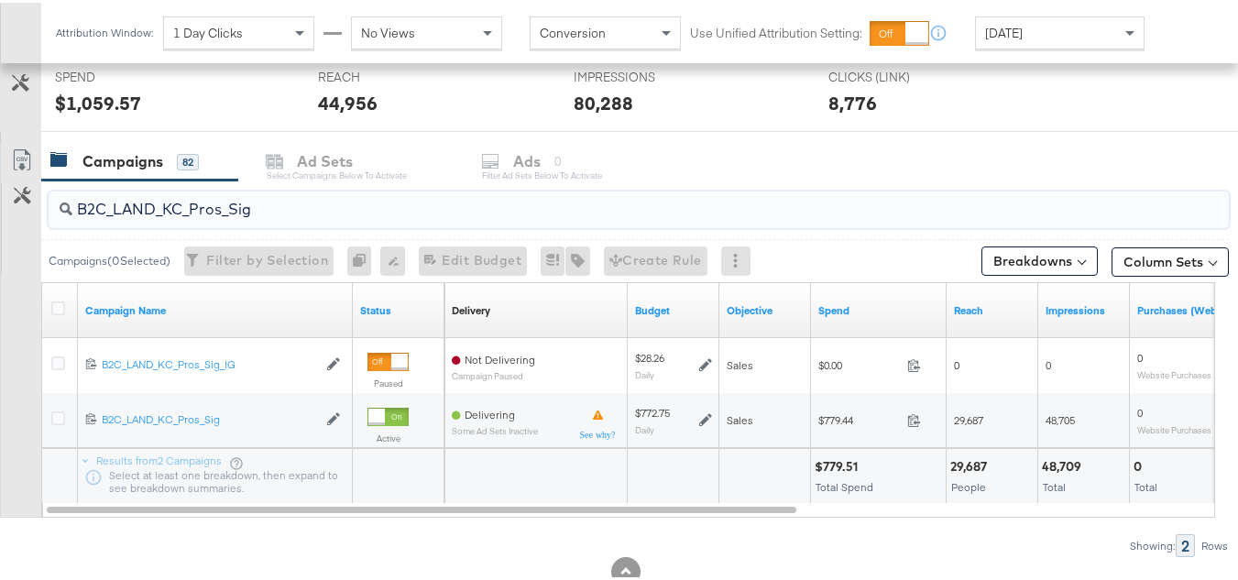
type input "B2C_LAND_KC_Pros_Sig"
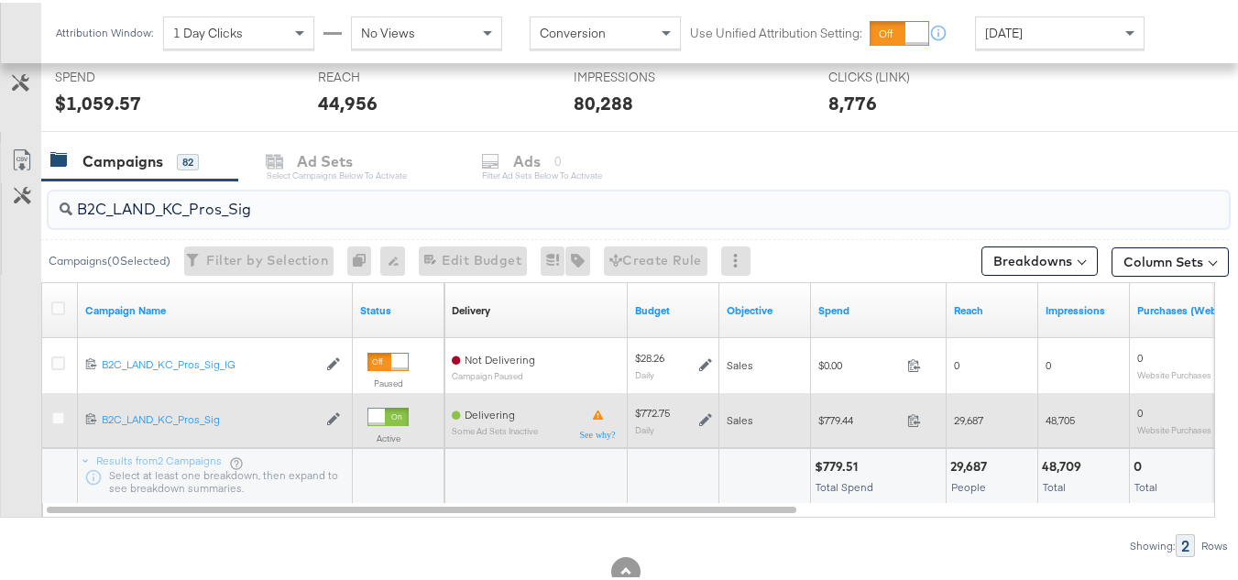
click at [696, 420] on div "$772.75 Daily" at bounding box center [673, 417] width 77 height 28
click at [706, 424] on div "$772.75 Daily" at bounding box center [673, 417] width 77 height 28
drag, startPoint x: 703, startPoint y: 410, endPoint x: 705, endPoint y: 428, distance: 18.4
click at [702, 410] on div "$772.75 Daily" at bounding box center [673, 417] width 77 height 28
click at [700, 416] on icon at bounding box center [705, 417] width 13 height 13
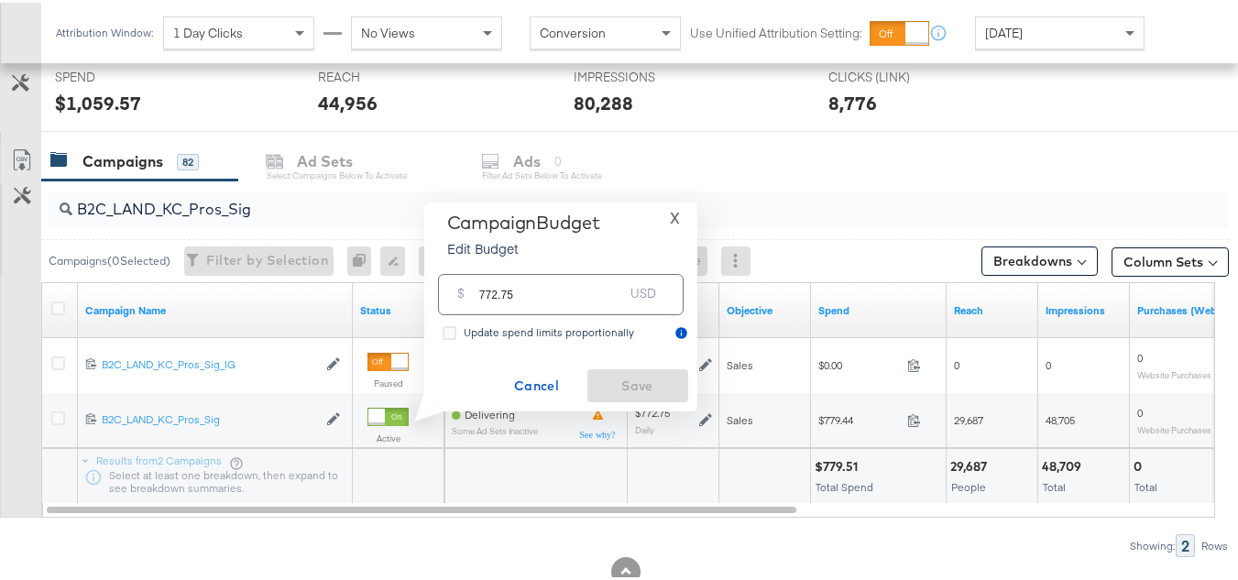
click at [610, 306] on div "$ 772.75 USD" at bounding box center [561, 291] width 246 height 41
paste input "$618.20"
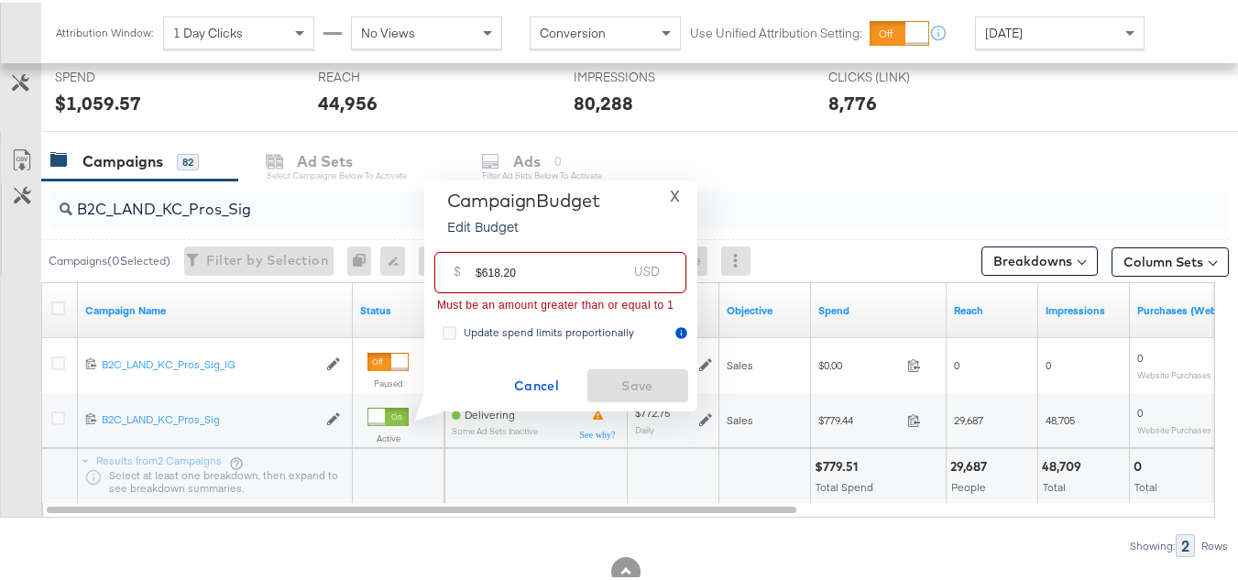
drag, startPoint x: 473, startPoint y: 267, endPoint x: 446, endPoint y: 267, distance: 26.6
click at [446, 267] on div "$ $618.20 USD" at bounding box center [560, 269] width 252 height 41
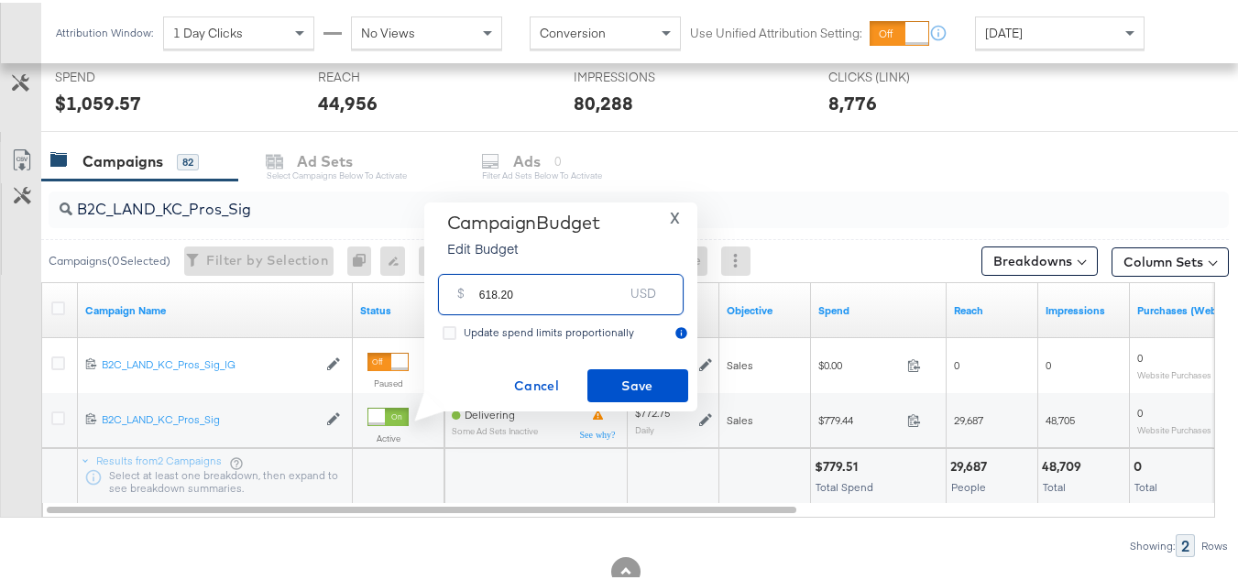
click at [565, 300] on input "618.20" at bounding box center [551, 284] width 145 height 39
type input "618.20"
click at [608, 391] on span "Save" at bounding box center [638, 383] width 86 height 23
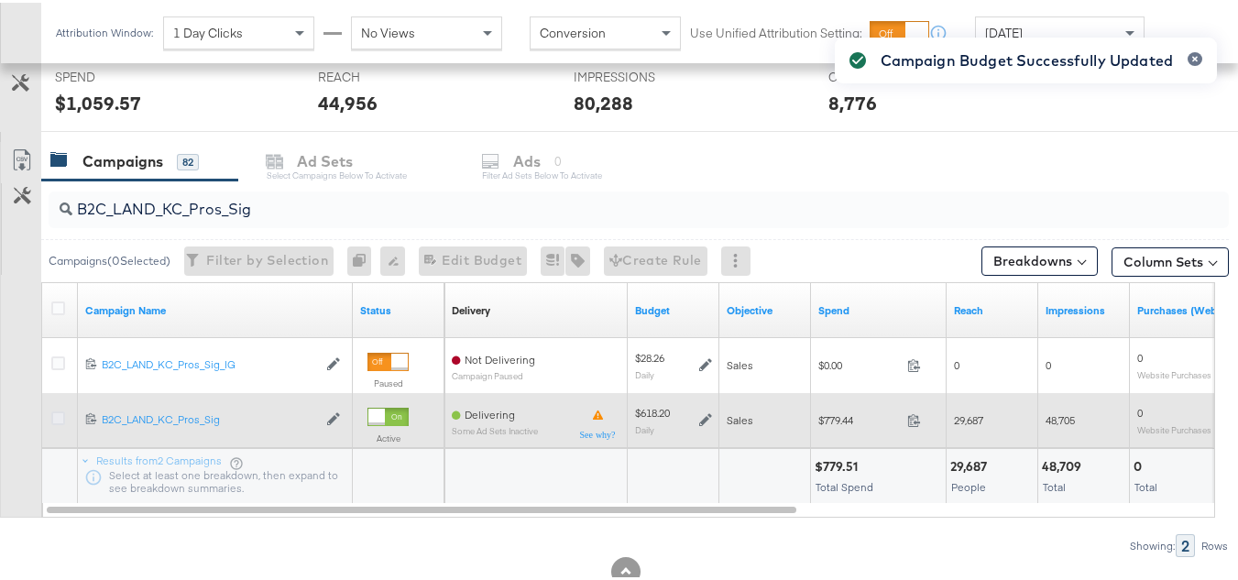
click at [55, 415] on icon at bounding box center [58, 416] width 14 height 14
click at [0, 0] on input "checkbox" at bounding box center [0, 0] width 0 height 0
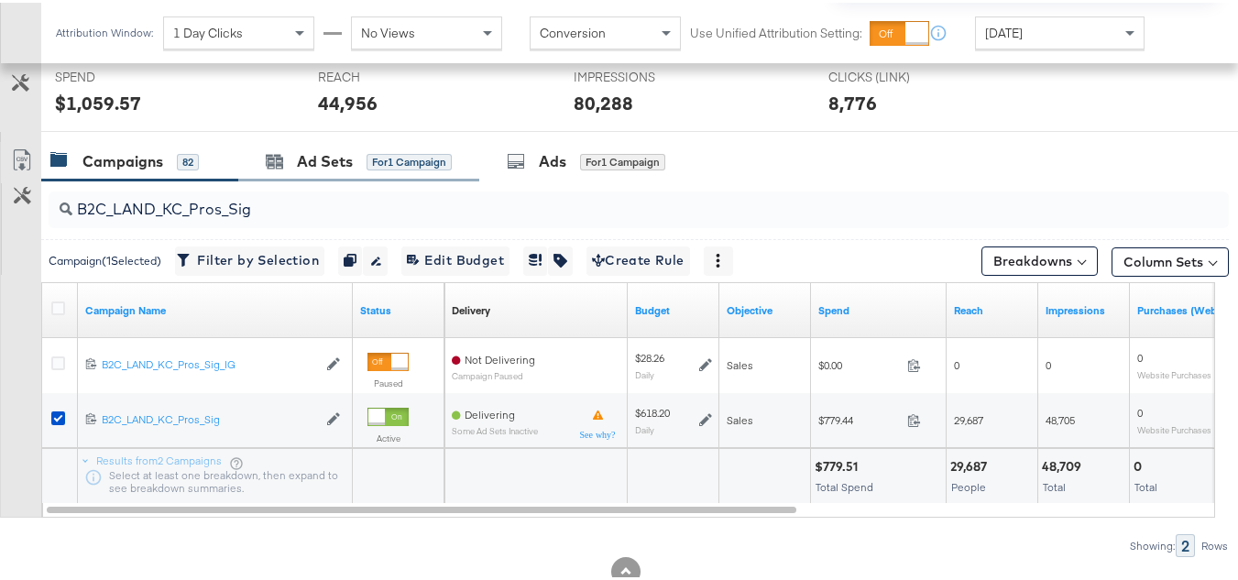
click at [404, 140] on div "Ad Sets for 1 Campaign" at bounding box center [358, 158] width 241 height 39
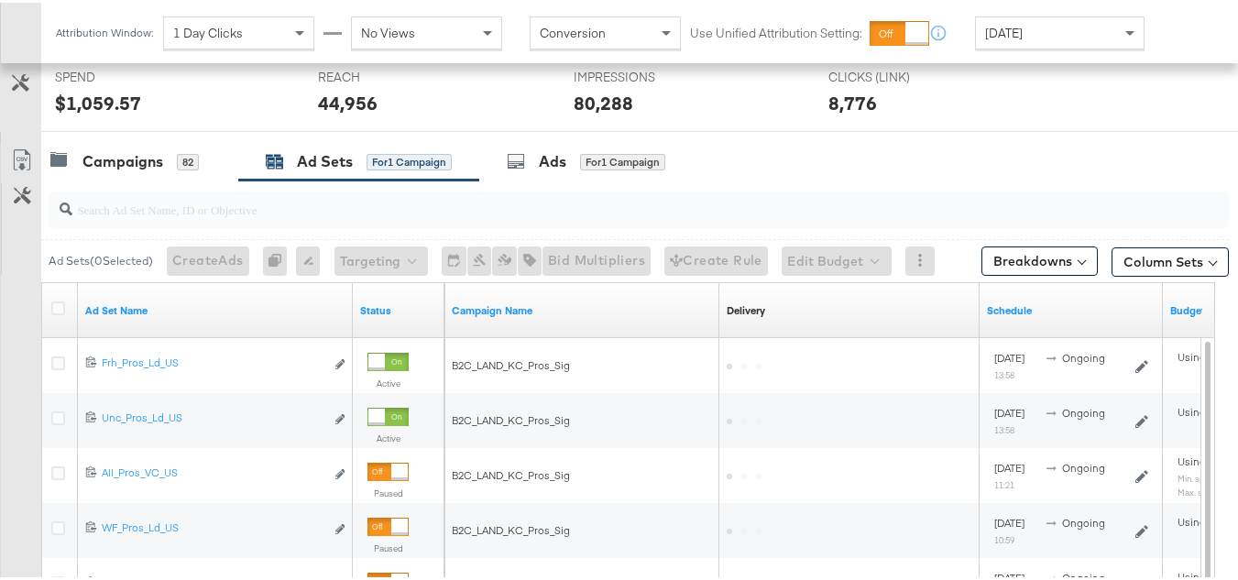
click at [399, 297] on div "Status" at bounding box center [399, 307] width 92 height 29
click at [377, 308] on link "Status" at bounding box center [398, 308] width 77 height 15
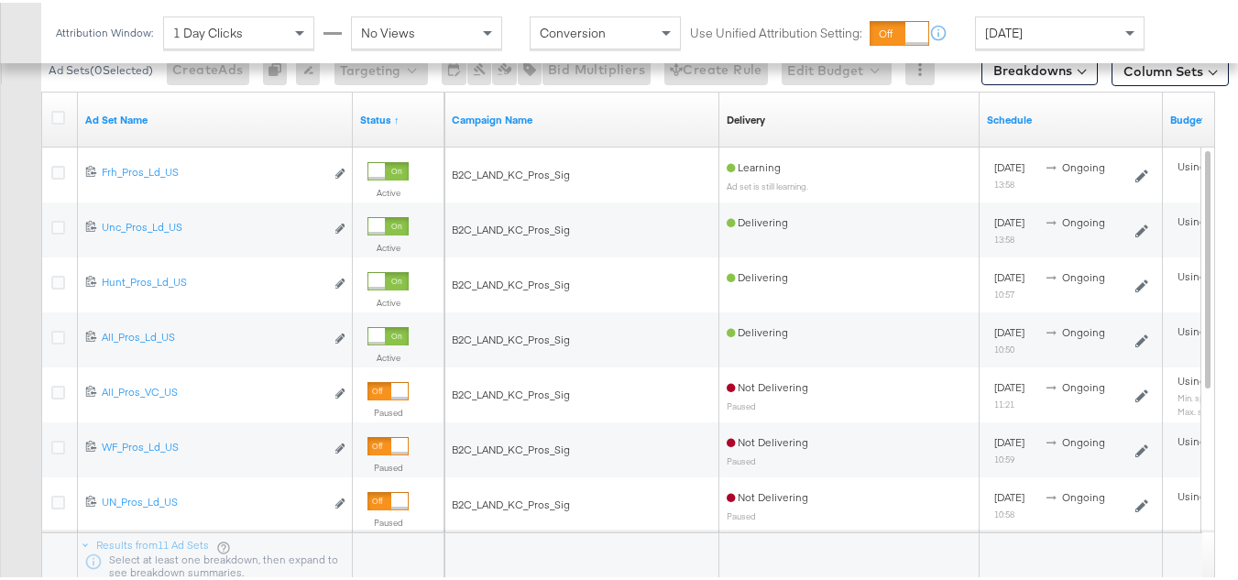
scroll to position [755, 0]
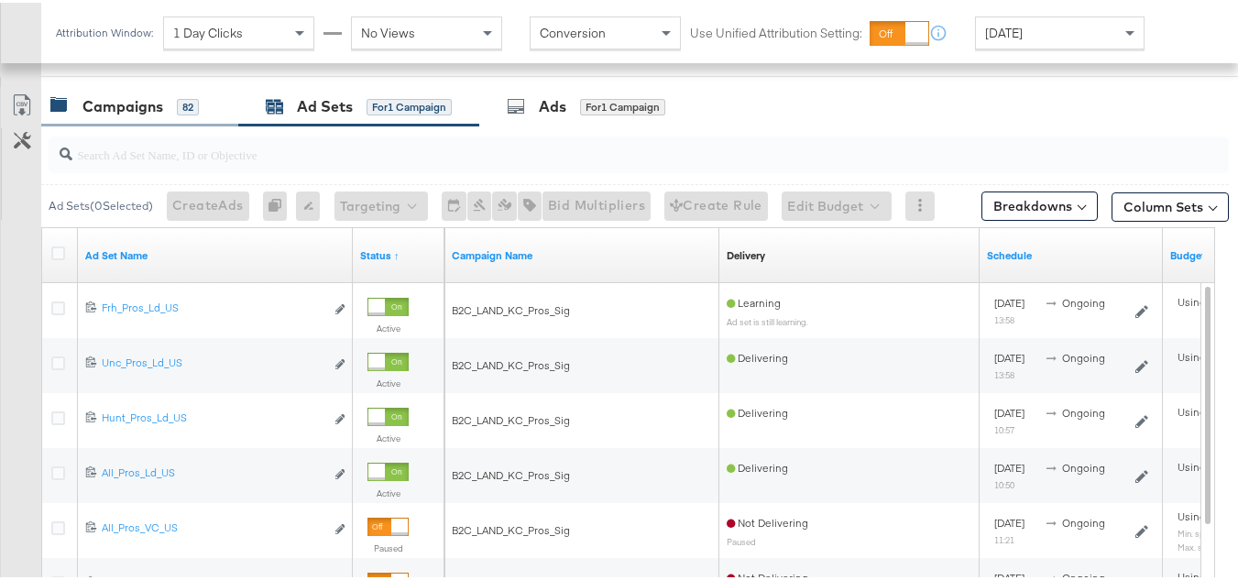
click at [127, 102] on div "Campaigns" at bounding box center [122, 103] width 81 height 21
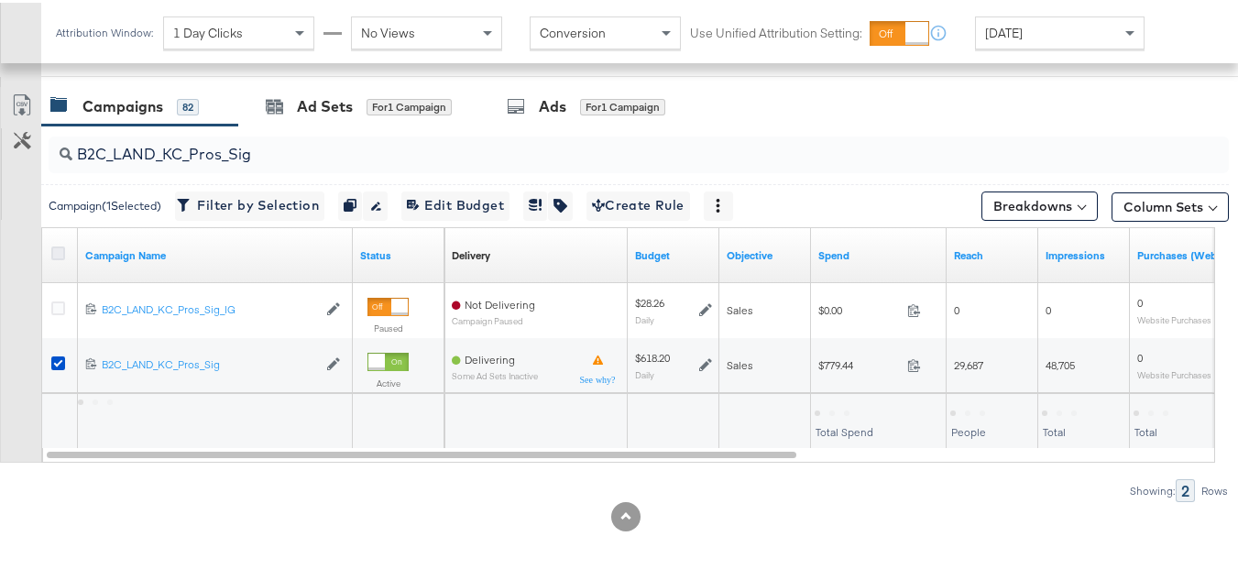
click at [60, 254] on icon at bounding box center [58, 251] width 14 height 14
click at [0, 0] on input "checkbox" at bounding box center [0, 0] width 0 height 0
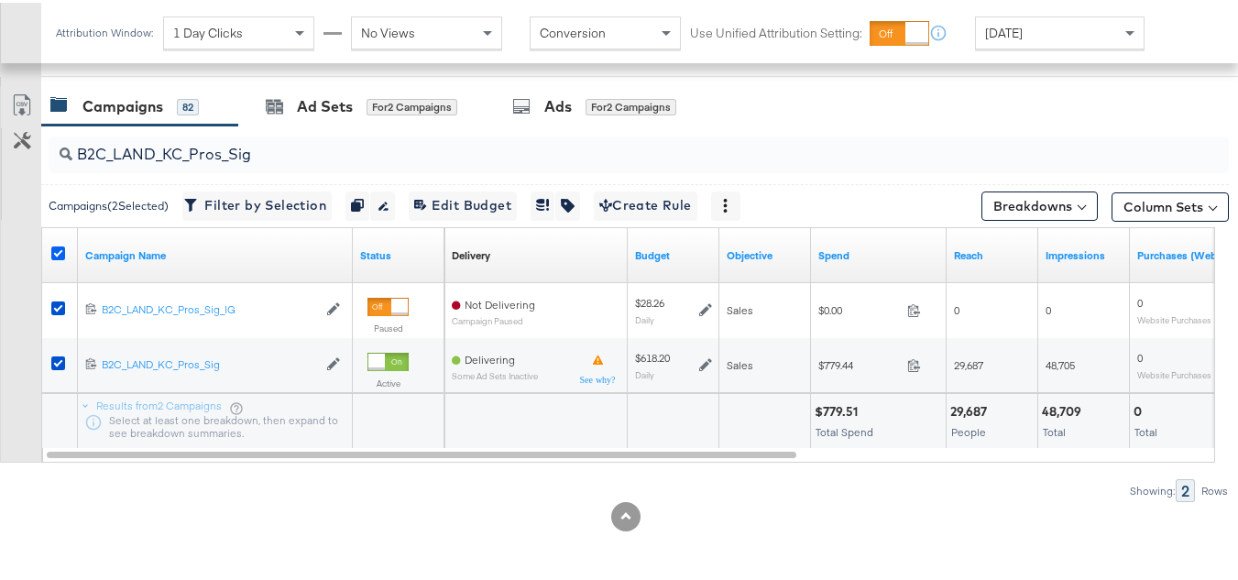
click at [60, 254] on icon at bounding box center [58, 251] width 14 height 14
click at [0, 0] on input "checkbox" at bounding box center [0, 0] width 0 height 0
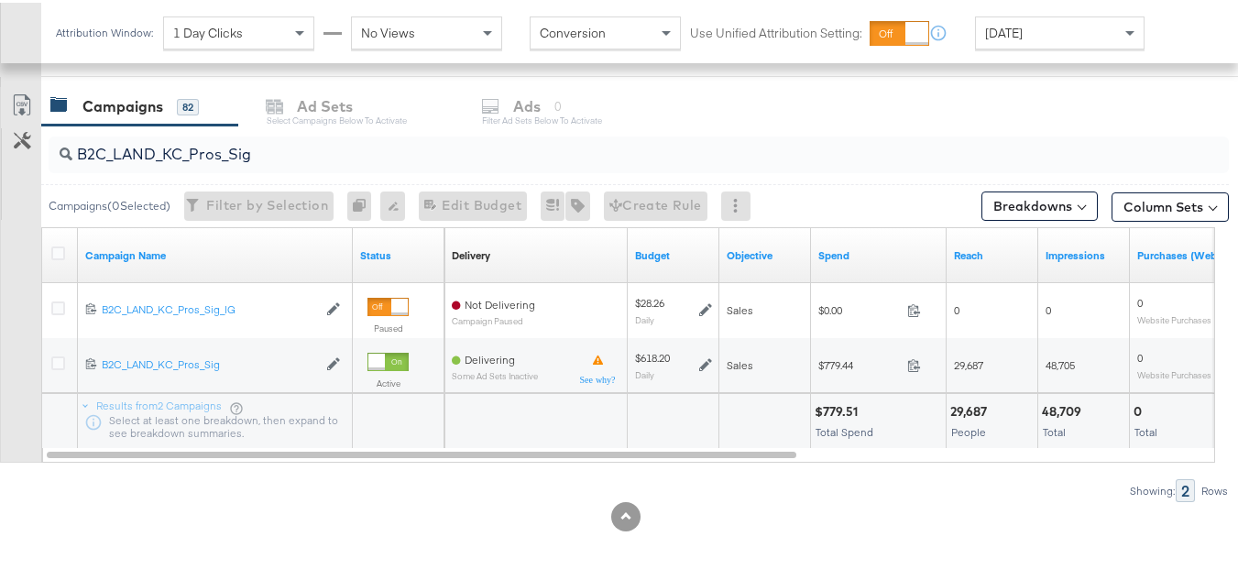
scroll to position [0, 0]
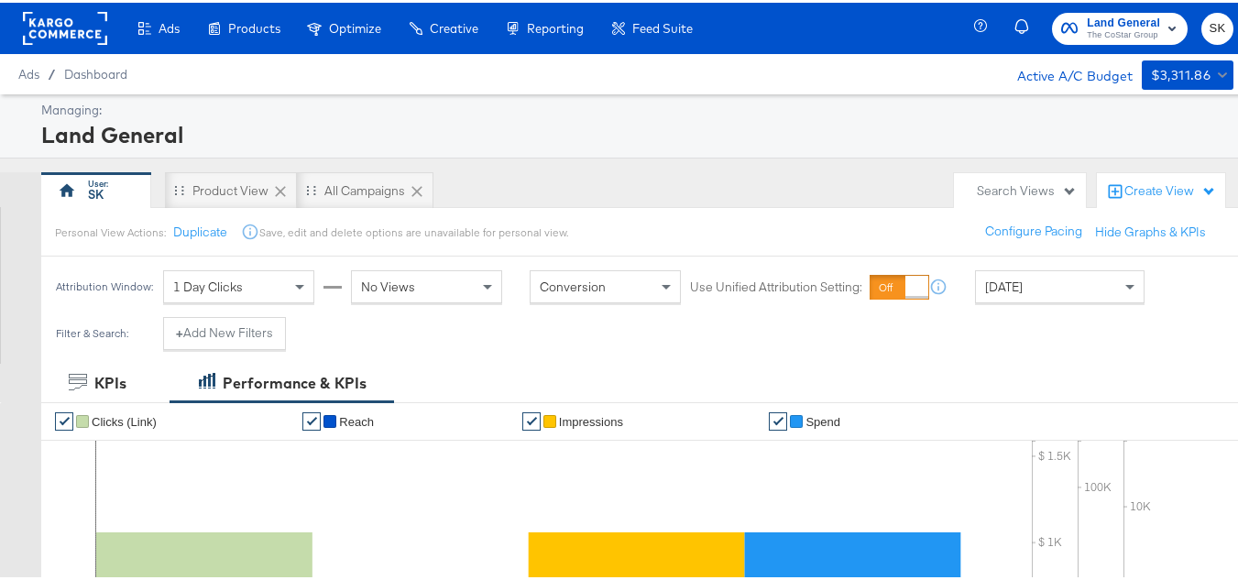
click at [86, 27] on rect at bounding box center [65, 25] width 84 height 33
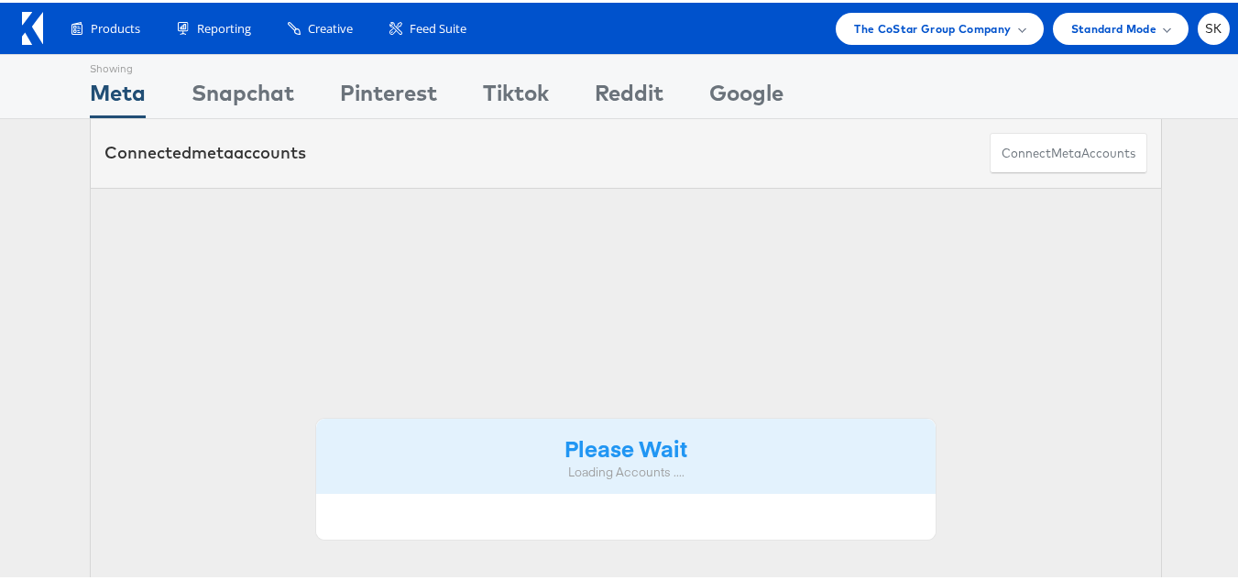
click at [1071, 23] on span "Standard Mode" at bounding box center [1113, 25] width 85 height 19
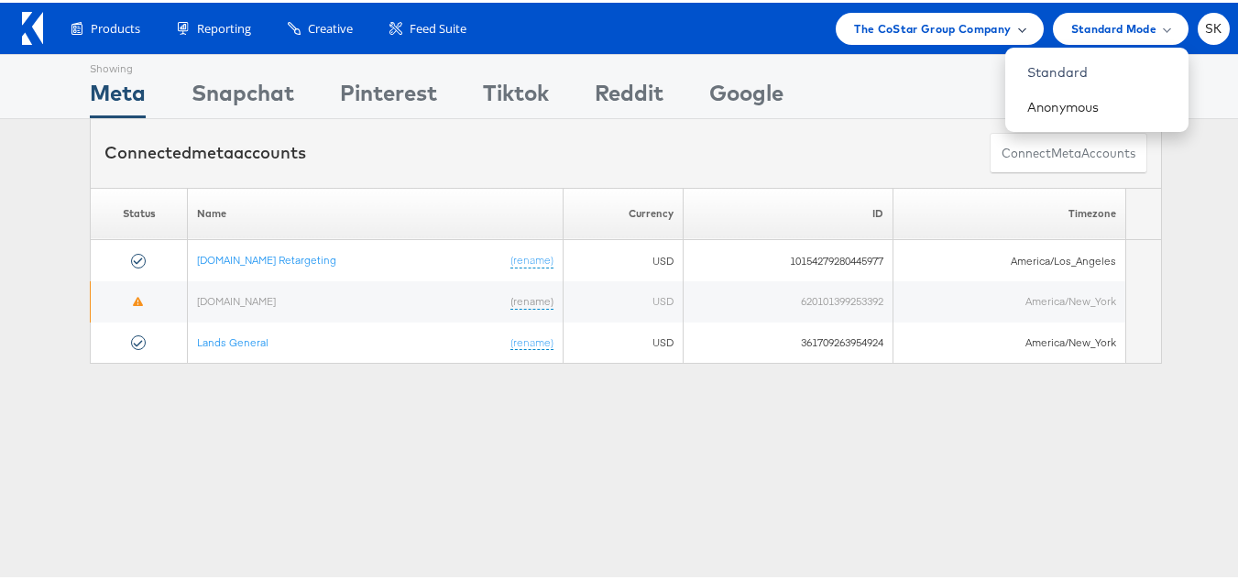
click at [933, 22] on span "The CoStar Group Company" at bounding box center [932, 25] width 157 height 19
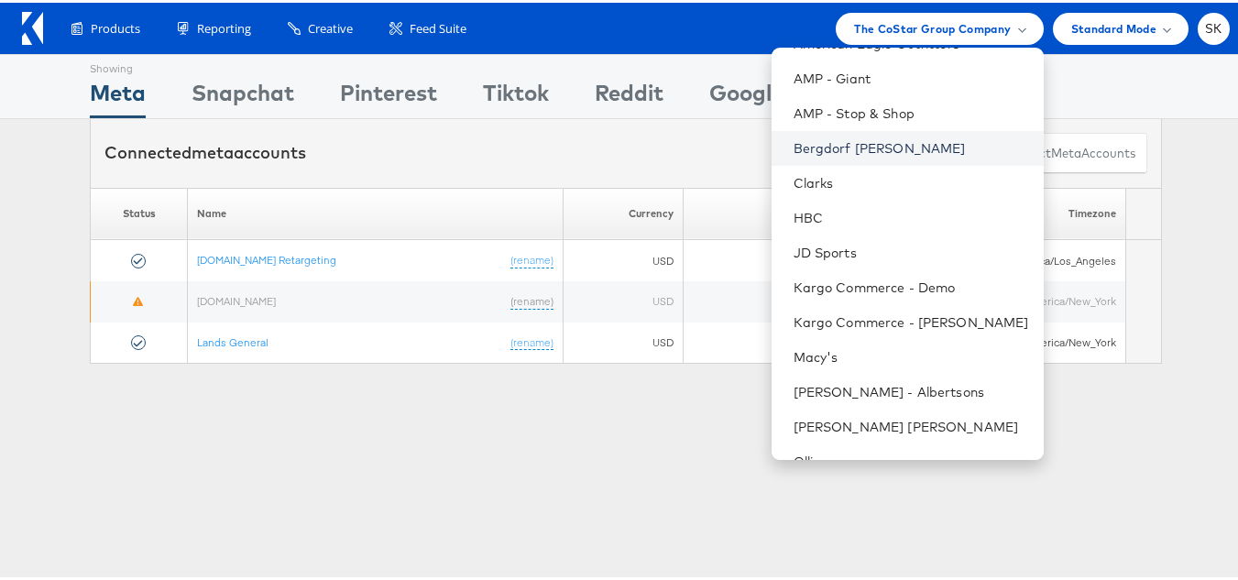
scroll to position [262, 0]
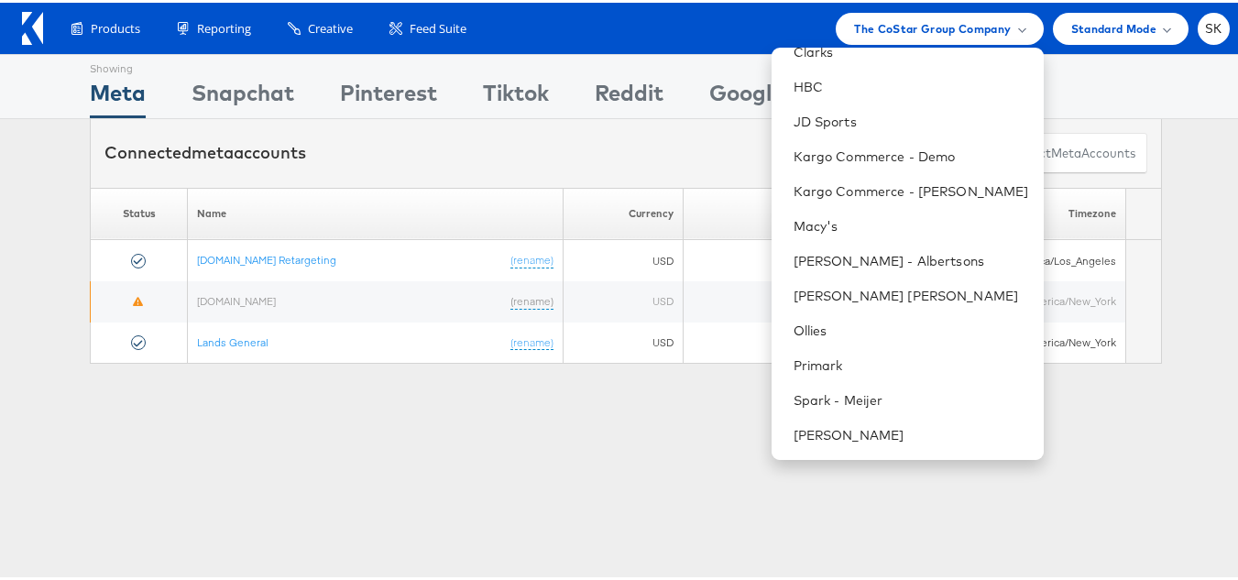
click at [441, 476] on div "Showing Meta Showing [GEOGRAPHIC_DATA] Showing Pinterest Showing Tiktok Showing…" at bounding box center [626, 509] width 1252 height 916
